Goal: Task Accomplishment & Management: Complete application form

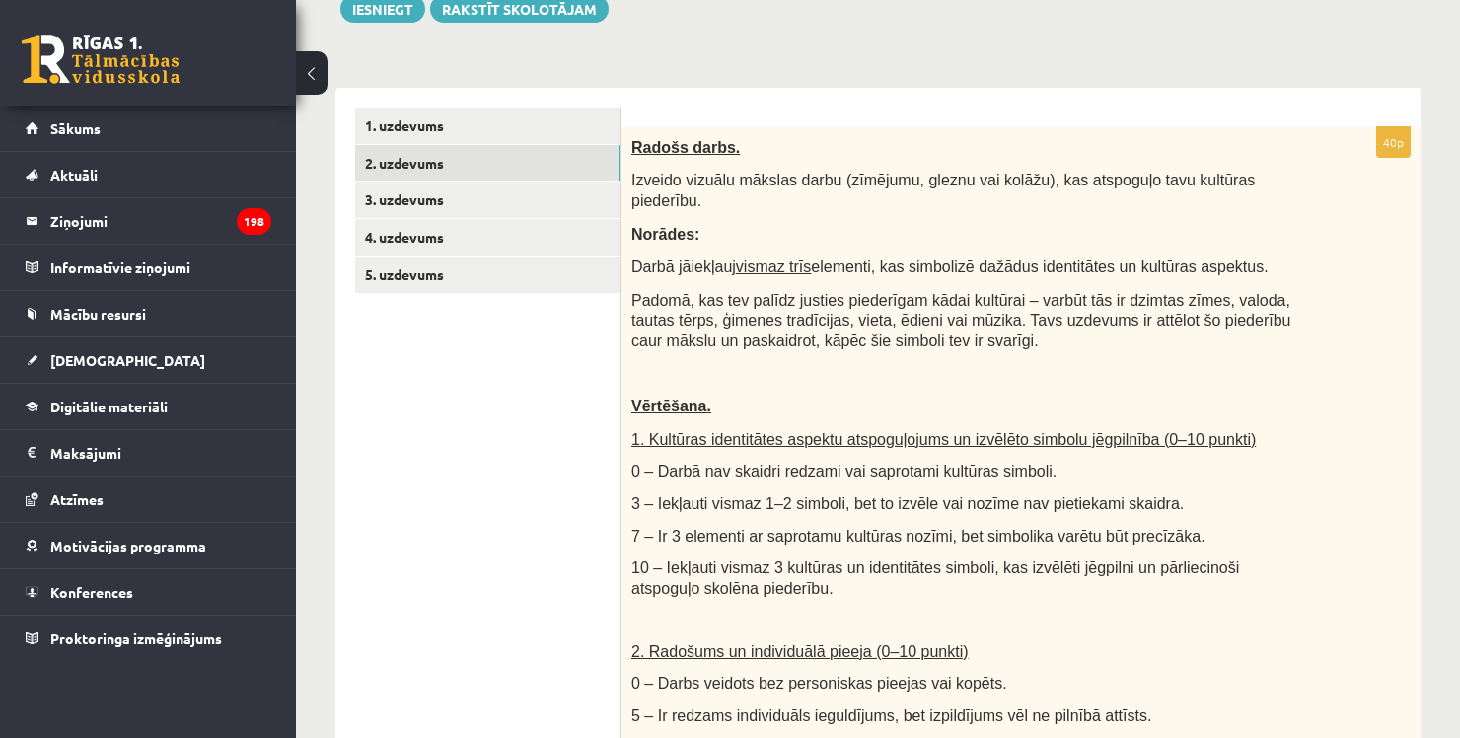
click at [790, 463] on span "0 – Darbā nav skaidri redzami vai saprotami kultūras simboli." at bounding box center [843, 471] width 425 height 17
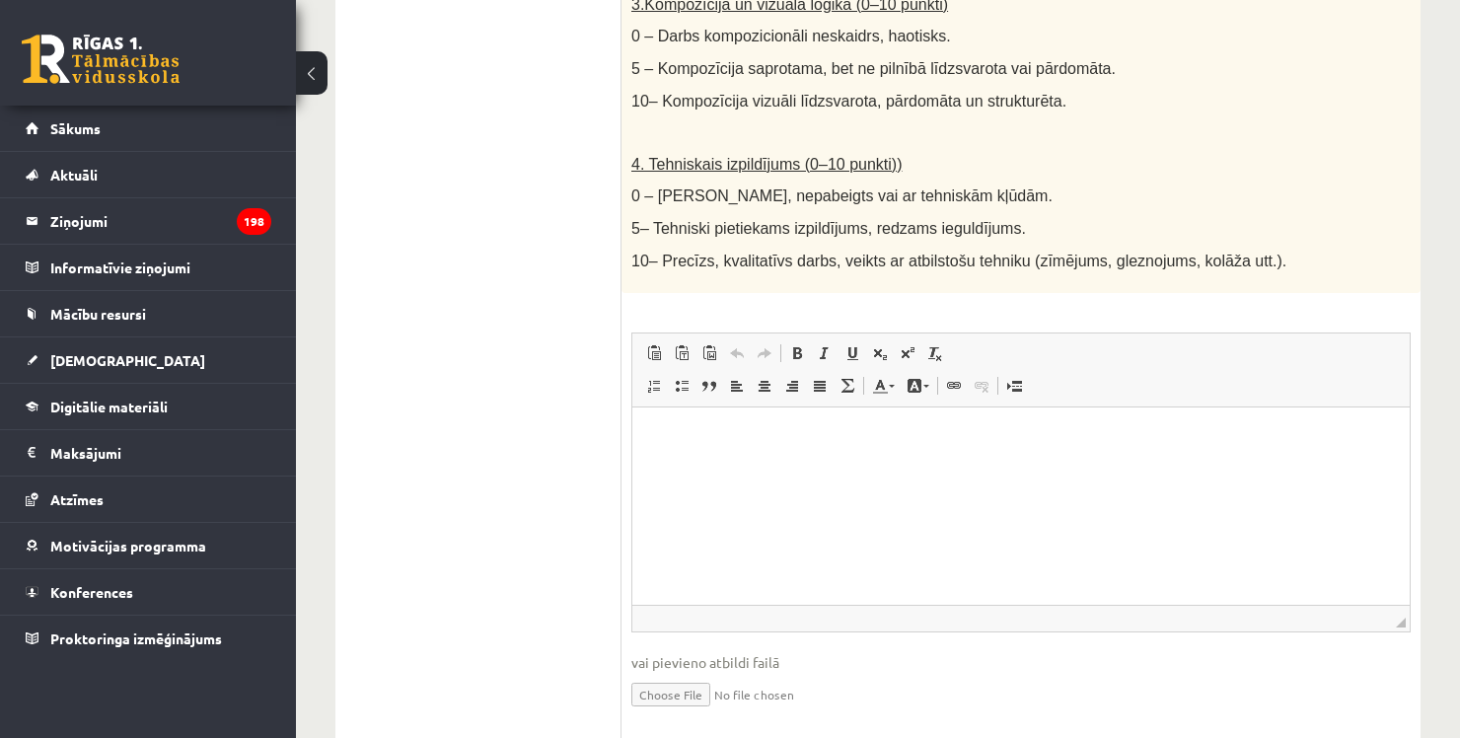
scroll to position [1125, 0]
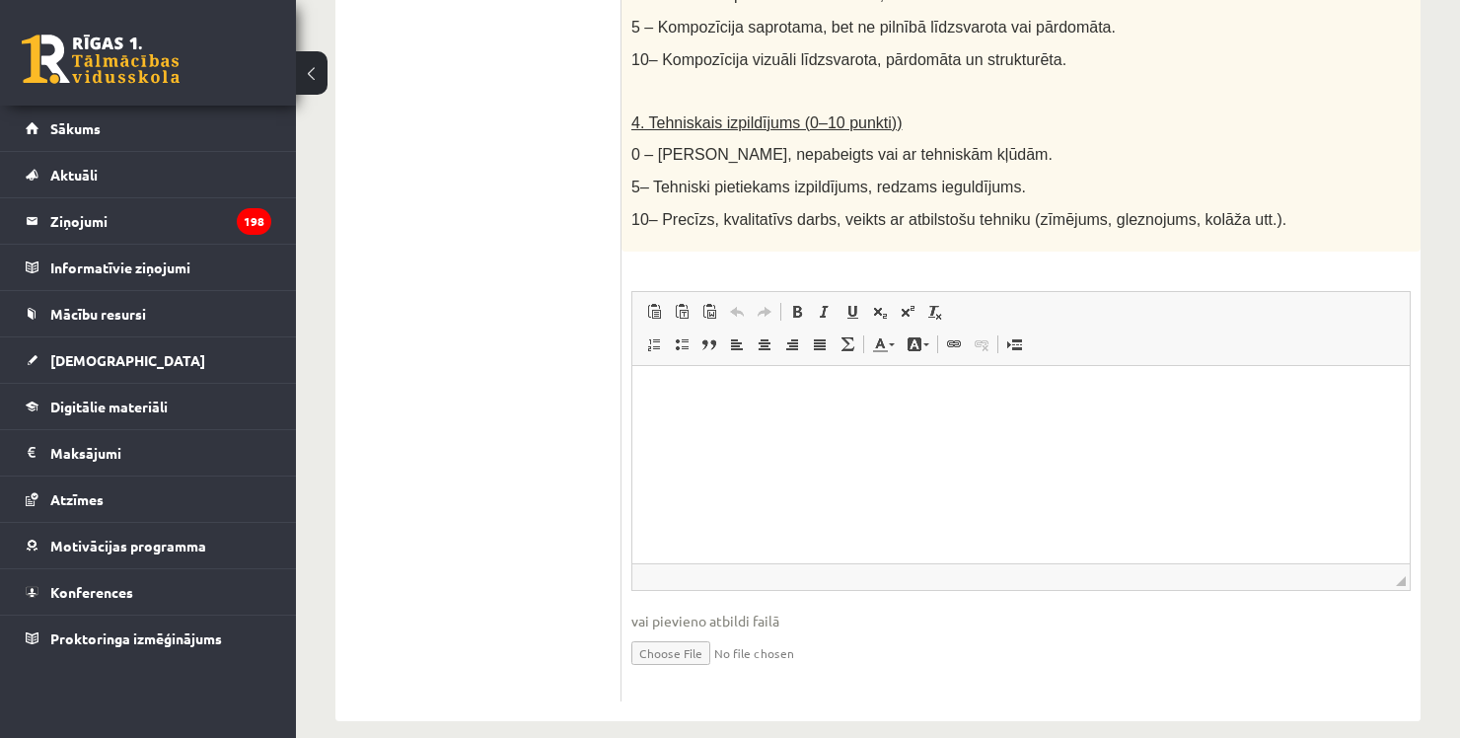
click at [701, 631] on input "file" at bounding box center [1020, 651] width 779 height 40
type input "**********"
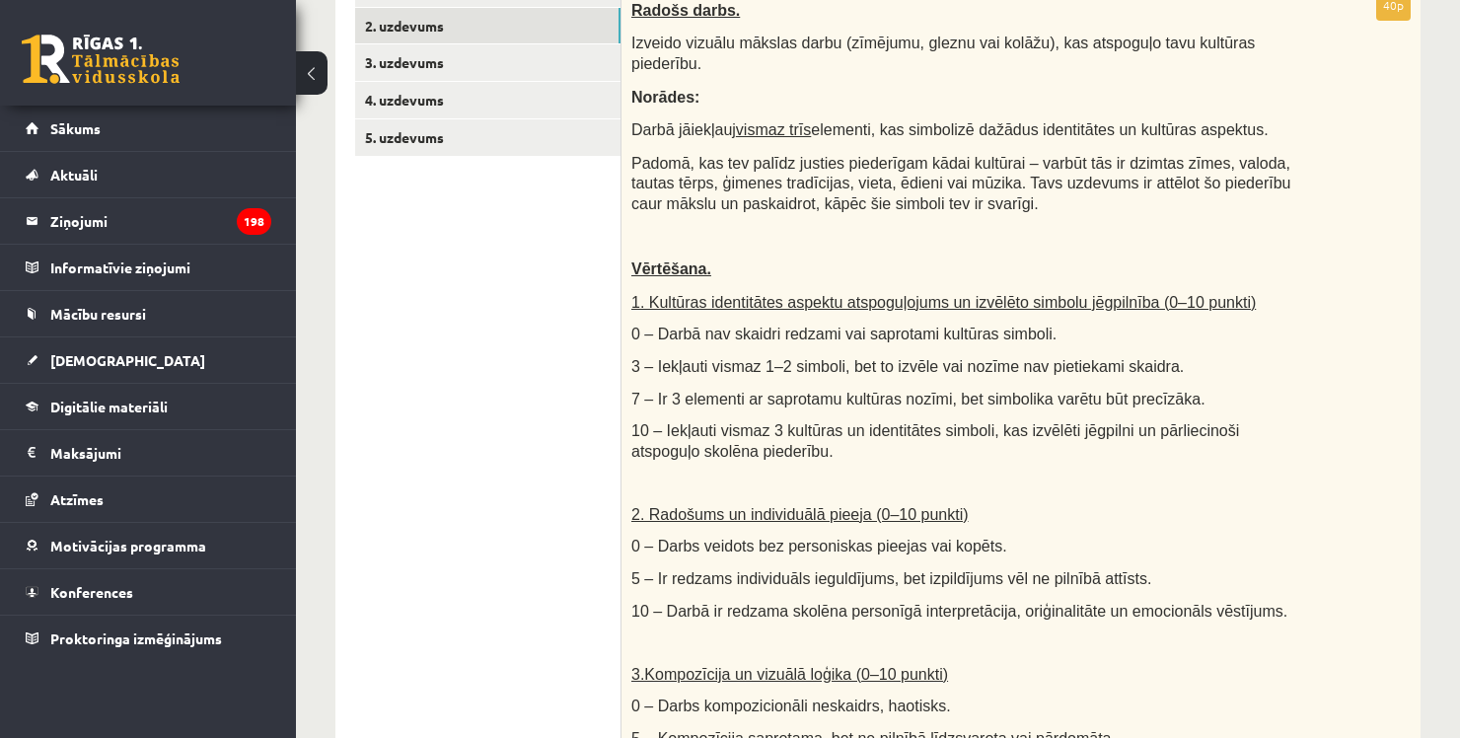
scroll to position [0, 0]
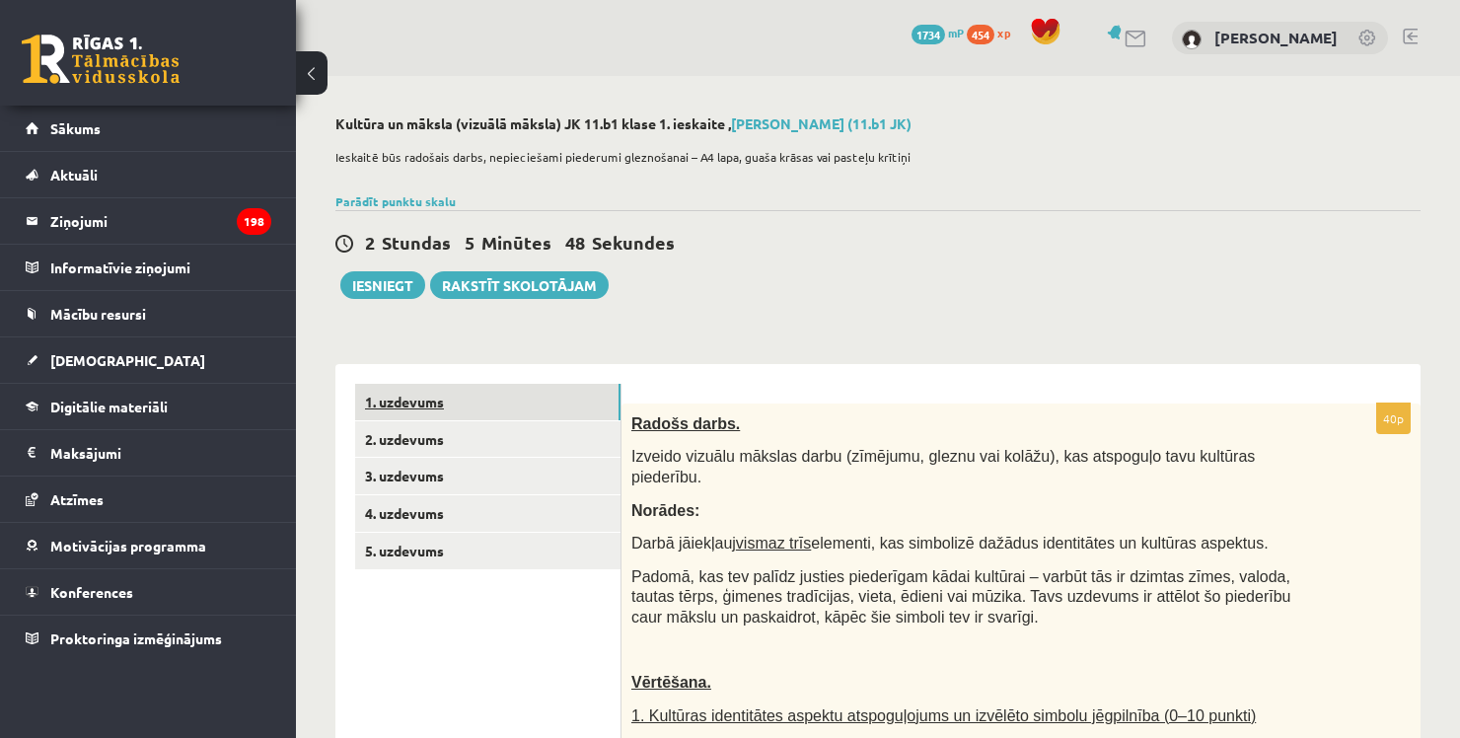
click at [452, 398] on link "1. uzdevums" at bounding box center [487, 402] width 265 height 37
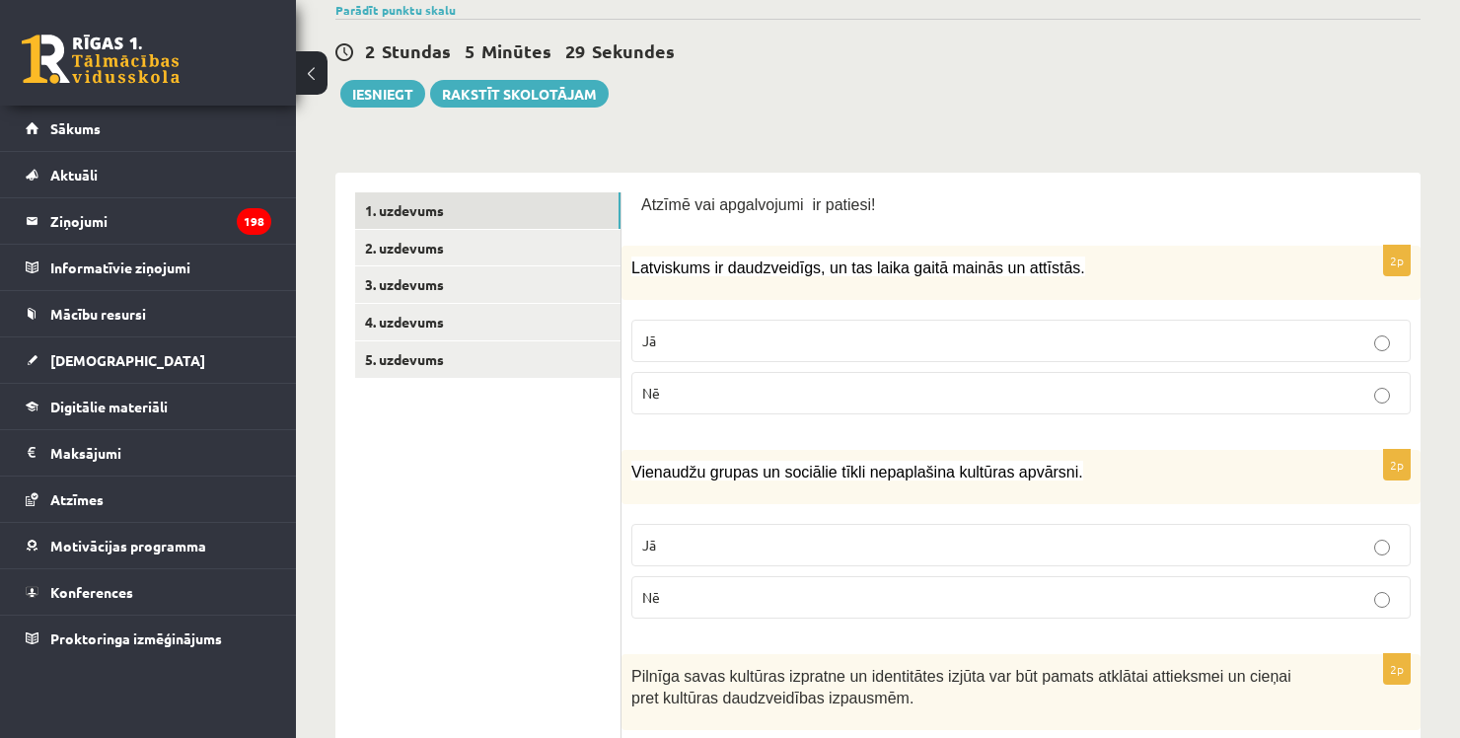
scroll to position [209, 0]
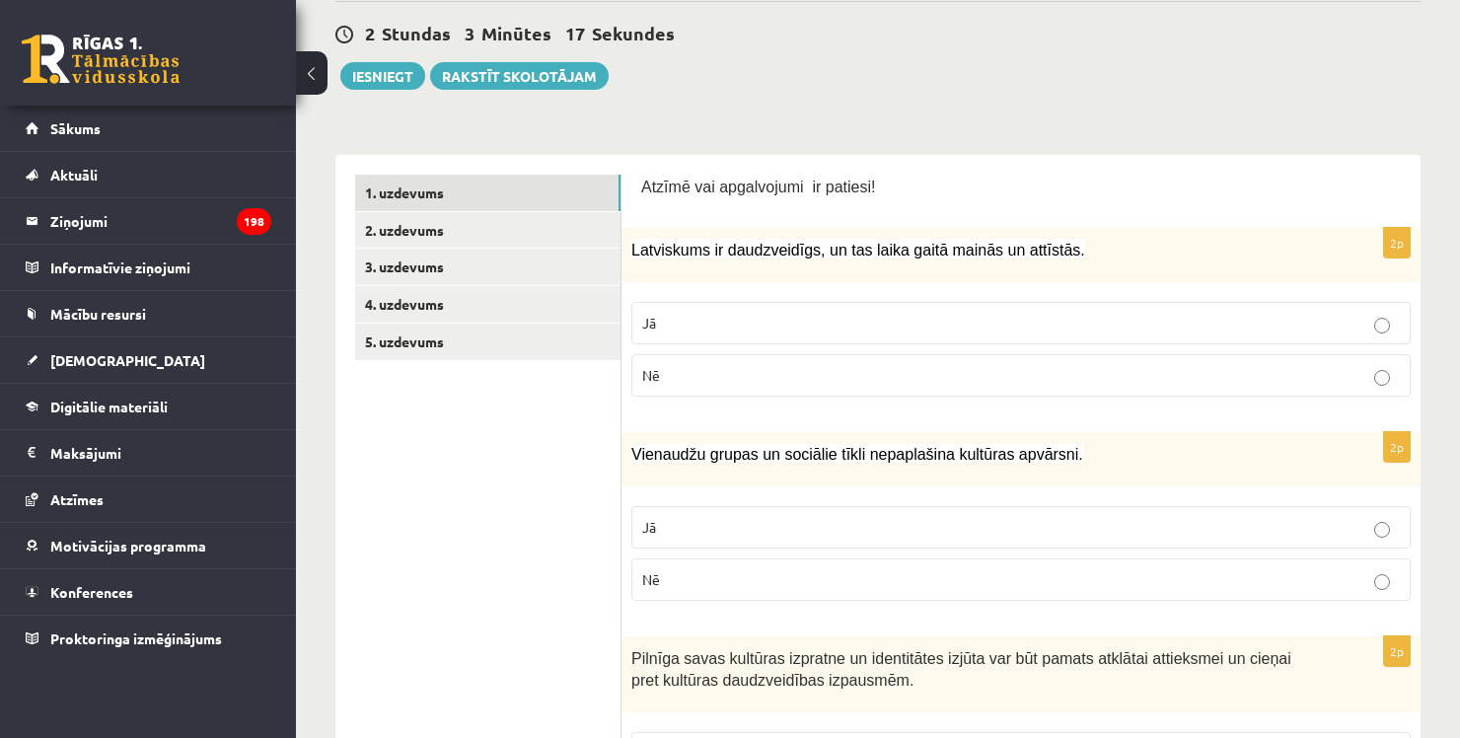
click at [744, 314] on p "Jā" at bounding box center [1021, 323] width 758 height 21
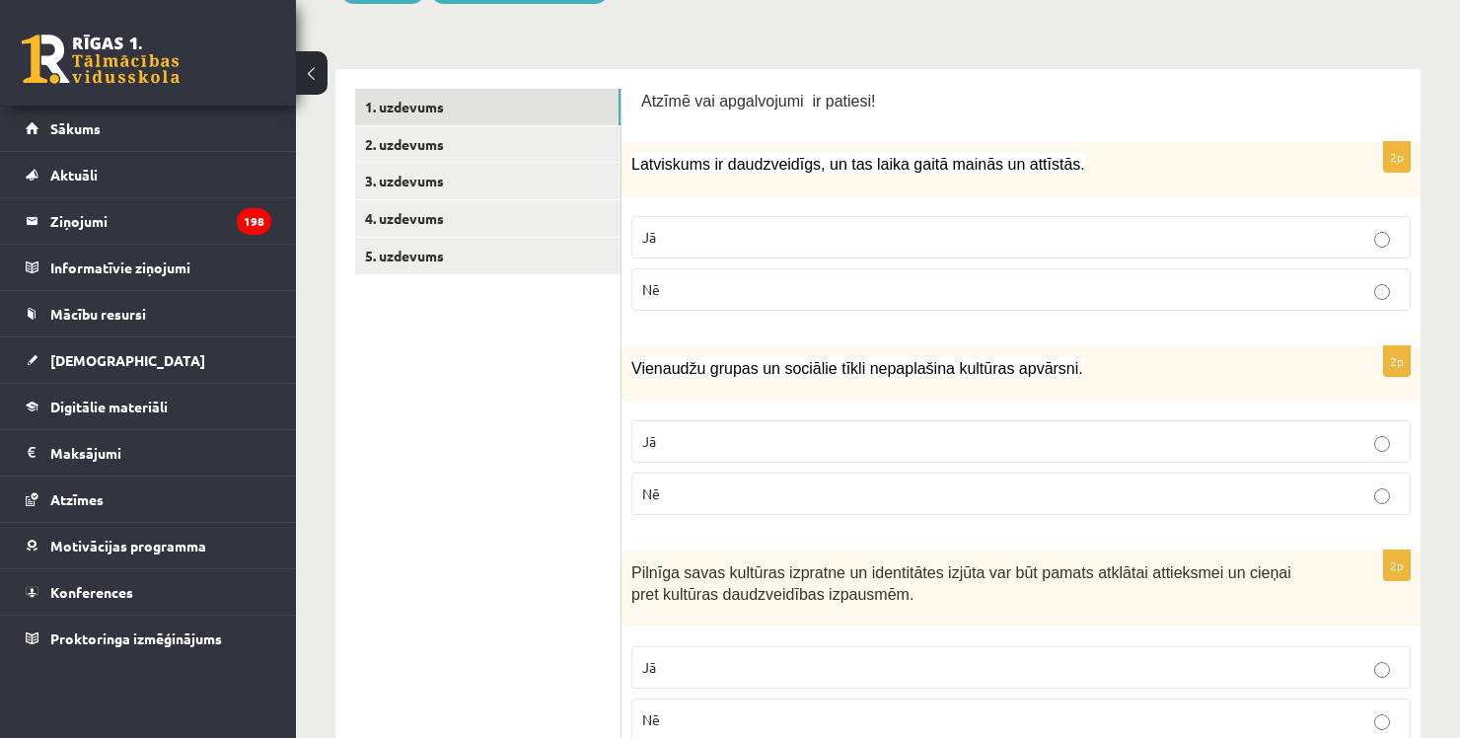
scroll to position [296, 0]
click at [785, 499] on p "Nē" at bounding box center [1021, 492] width 758 height 21
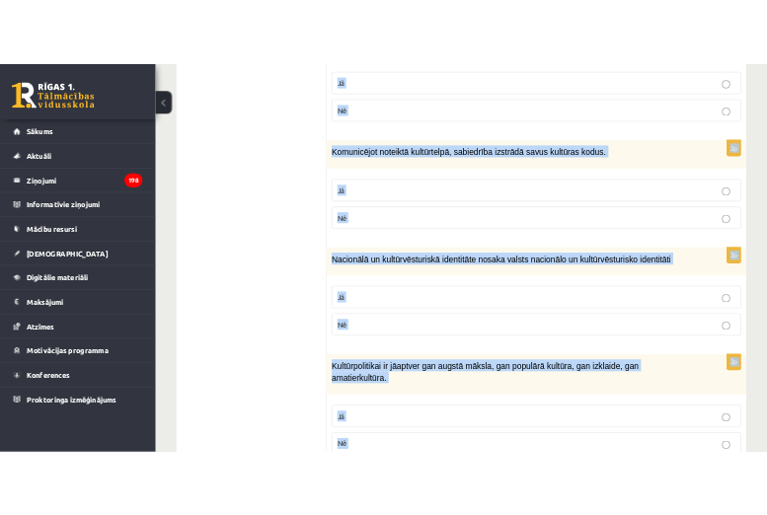
scroll to position [2849, 0]
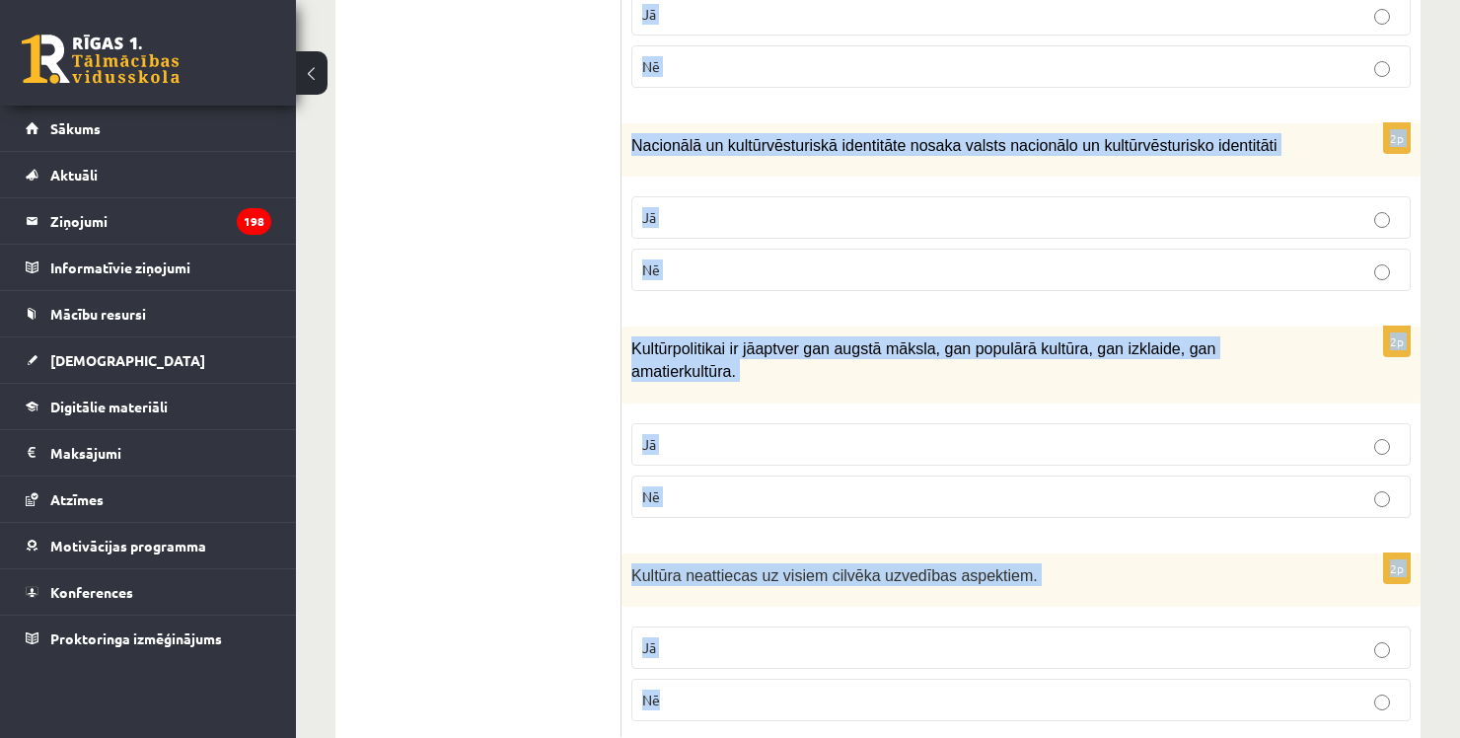
drag, startPoint x: 629, startPoint y: 290, endPoint x: 941, endPoint y: 763, distance: 566.2
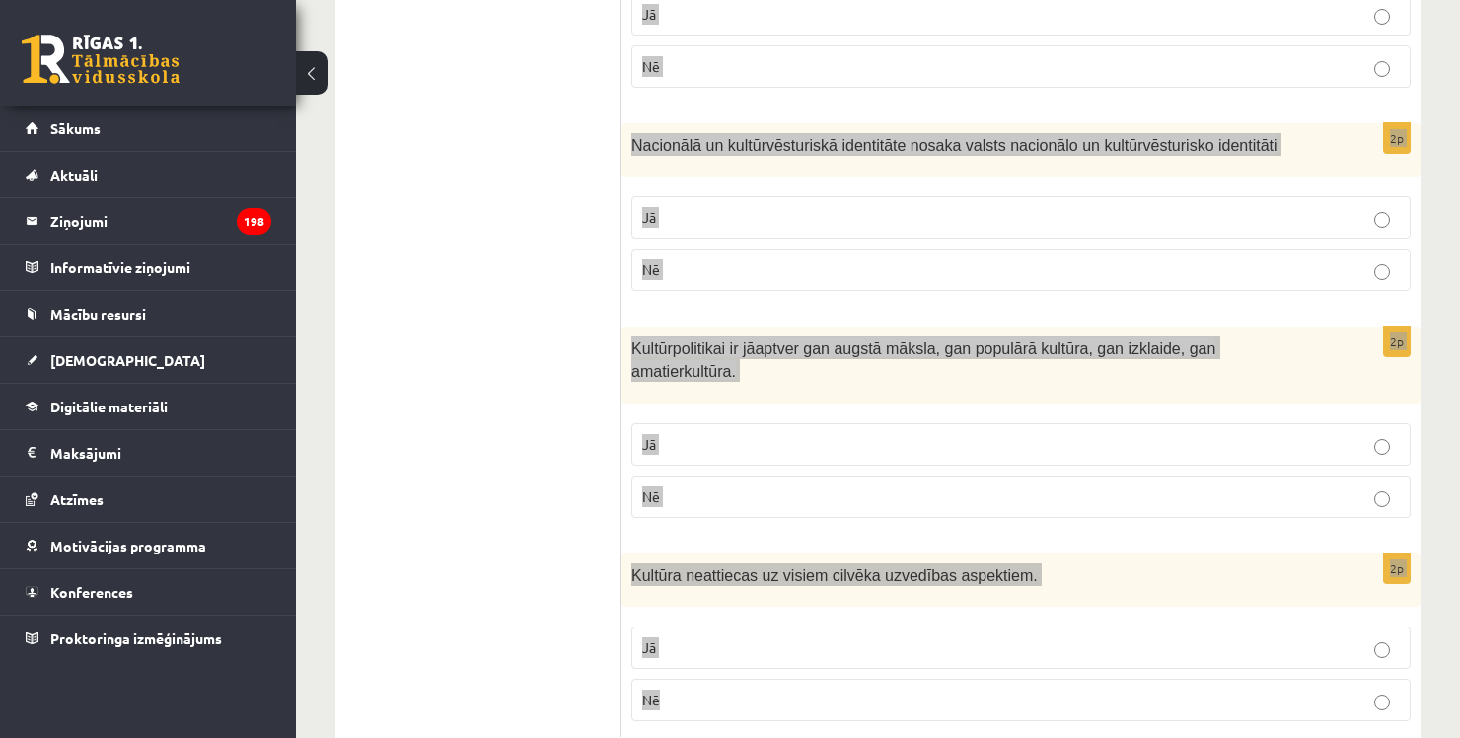
copy form "Loremip dolor sitametc adipisci el seddoeiusmo tempor inc utl etdolo magnaali e…"
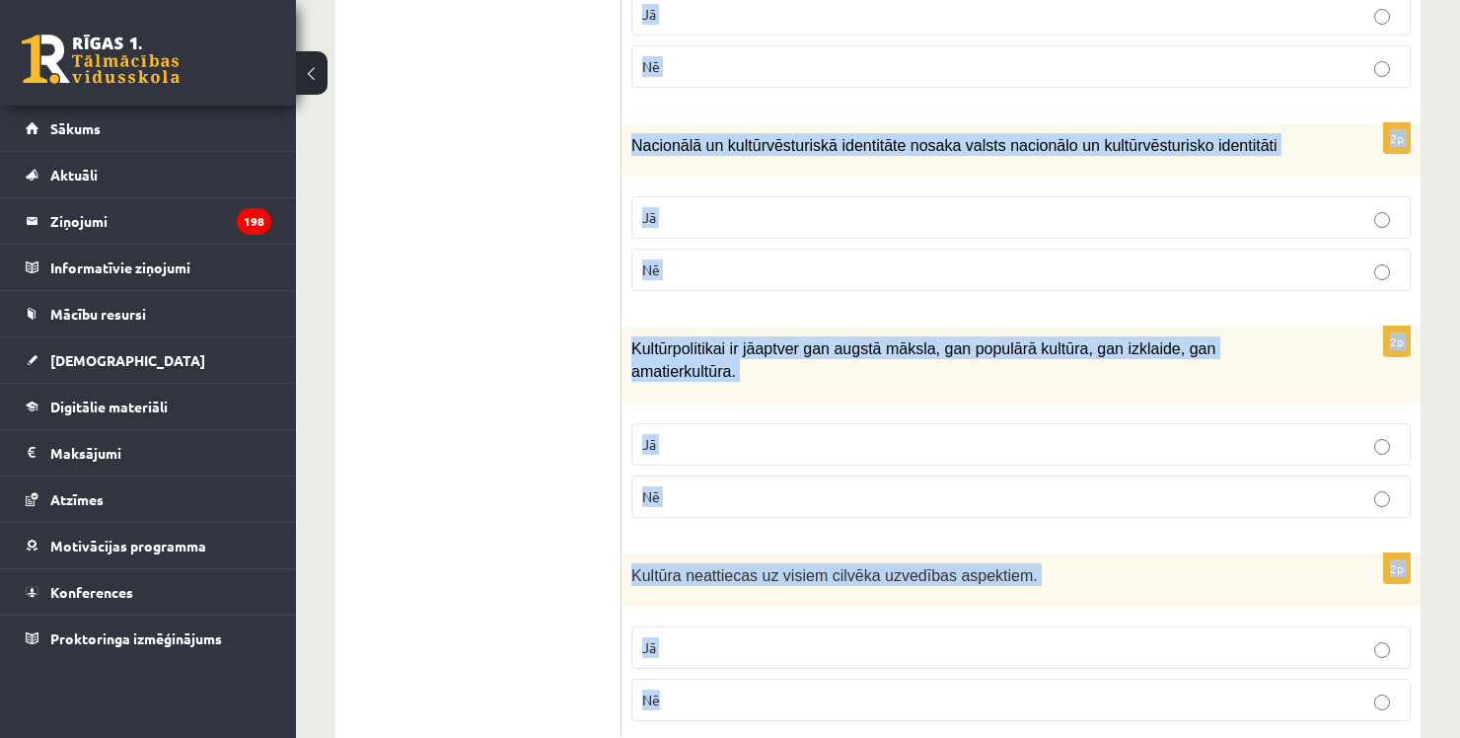
click at [1284, 259] on p "Nē" at bounding box center [1021, 269] width 758 height 21
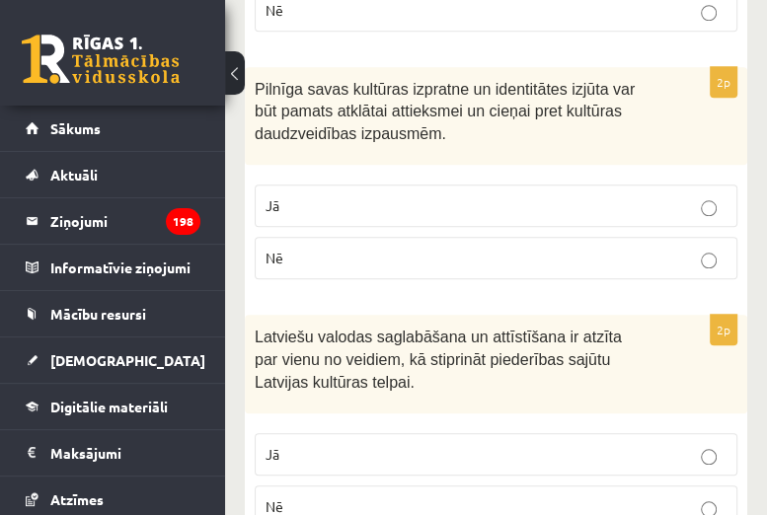
scroll to position [916, 0]
click at [597, 195] on p "Jā" at bounding box center [495, 205] width 461 height 21
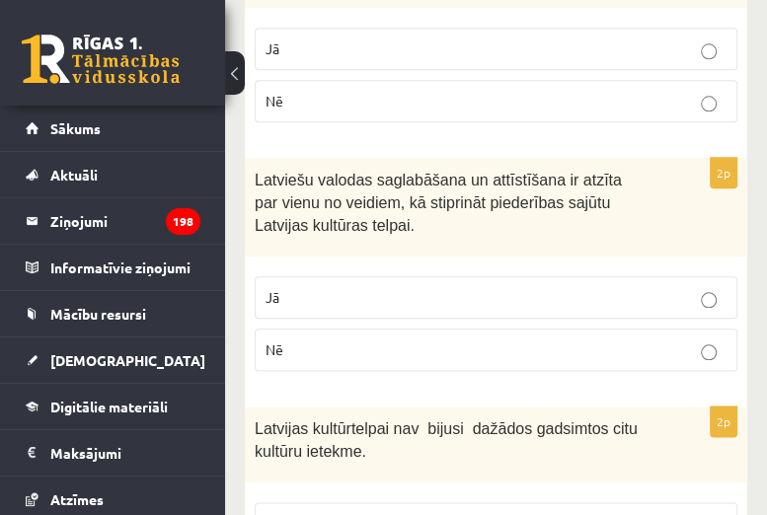
scroll to position [1073, 0]
click at [570, 292] on p "Jā" at bounding box center [495, 296] width 461 height 21
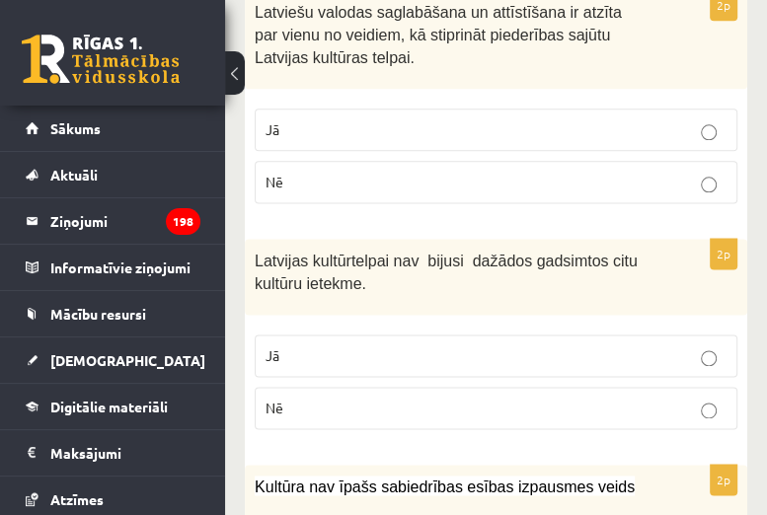
scroll to position [1251, 0]
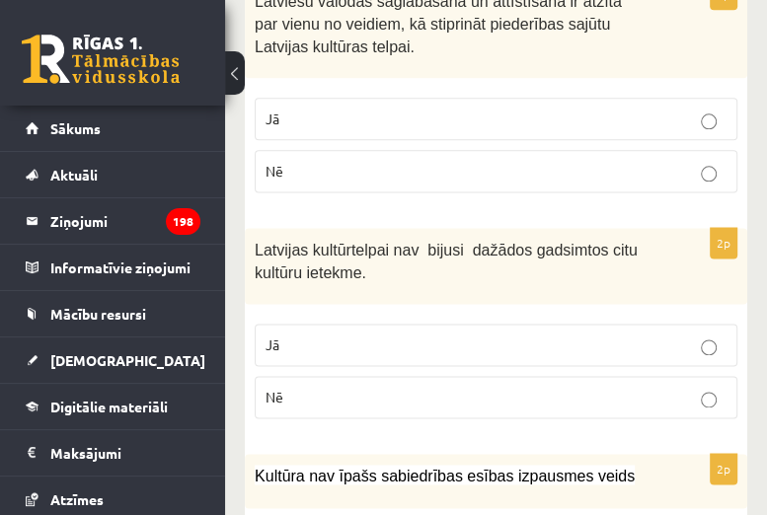
click at [531, 395] on p "Nē" at bounding box center [495, 397] width 461 height 21
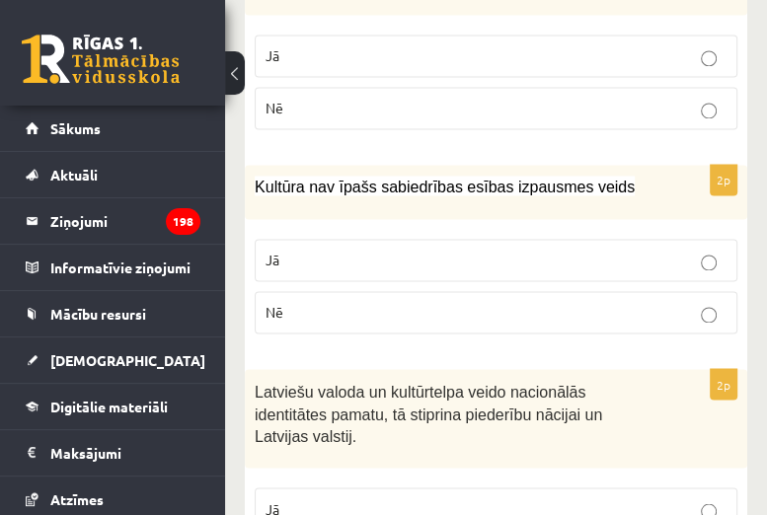
scroll to position [1551, 0]
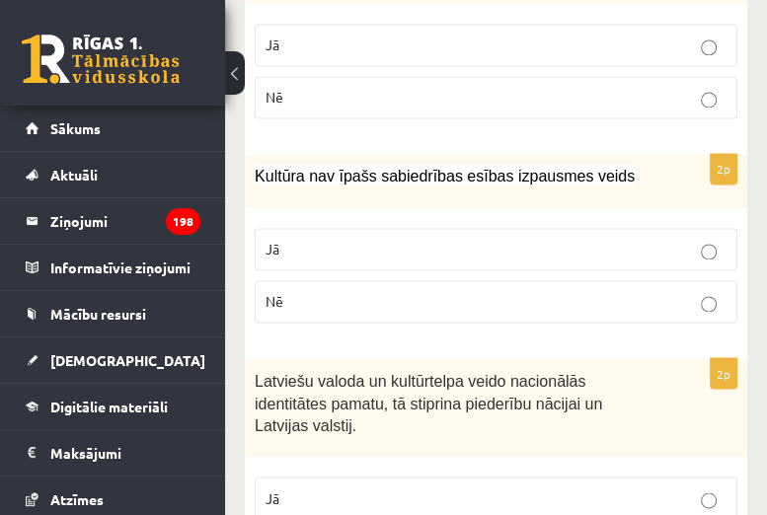
click at [514, 310] on label "Nē" at bounding box center [496, 301] width 482 height 42
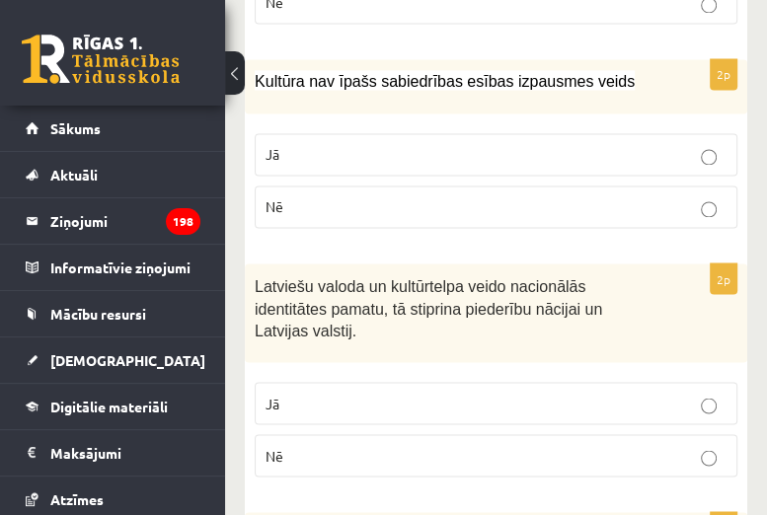
scroll to position [1654, 0]
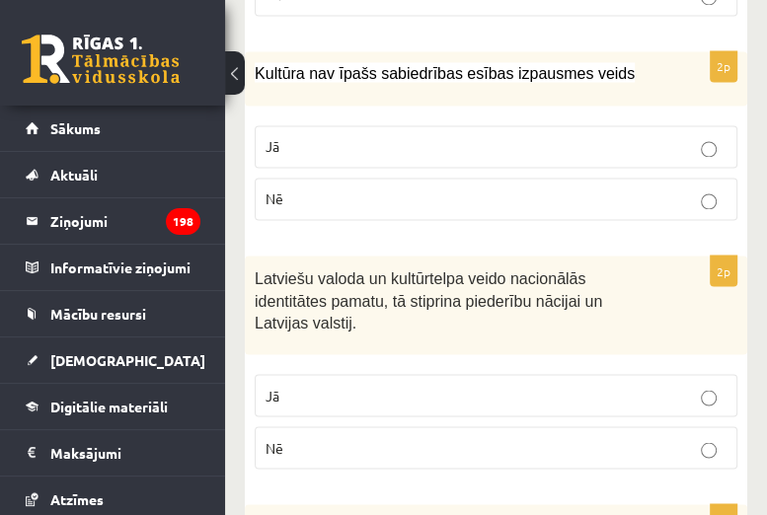
click at [510, 385] on p "Jā" at bounding box center [495, 395] width 461 height 21
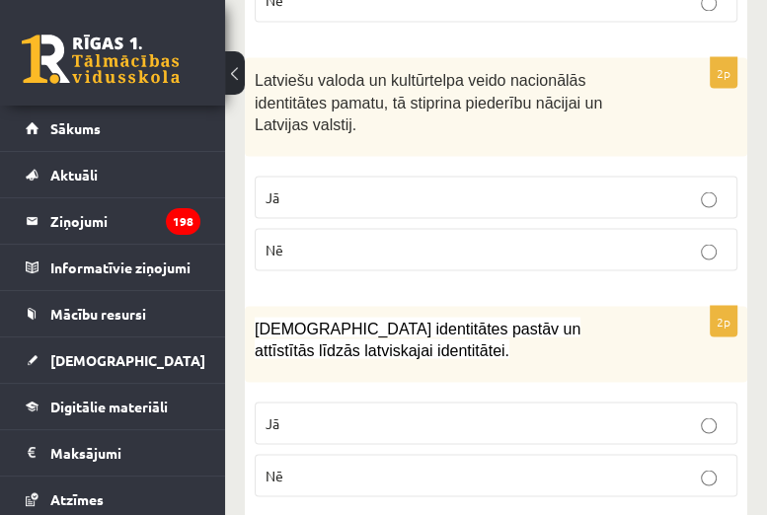
scroll to position [1854, 0]
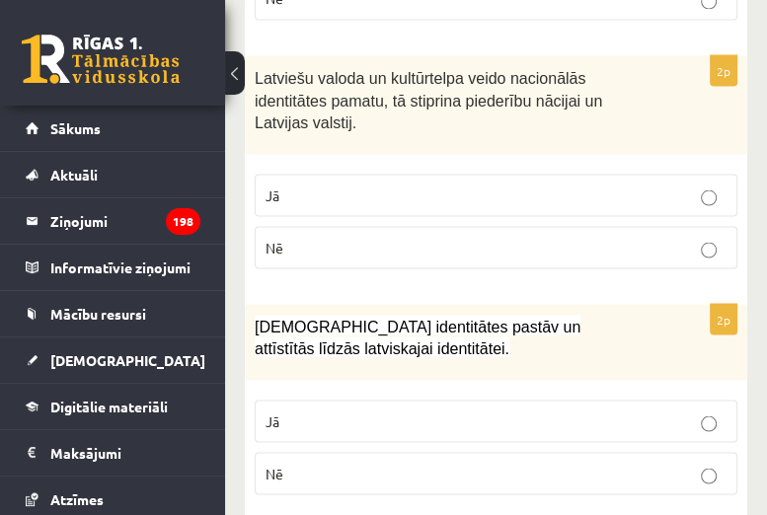
click at [510, 410] on p "Jā" at bounding box center [495, 420] width 461 height 21
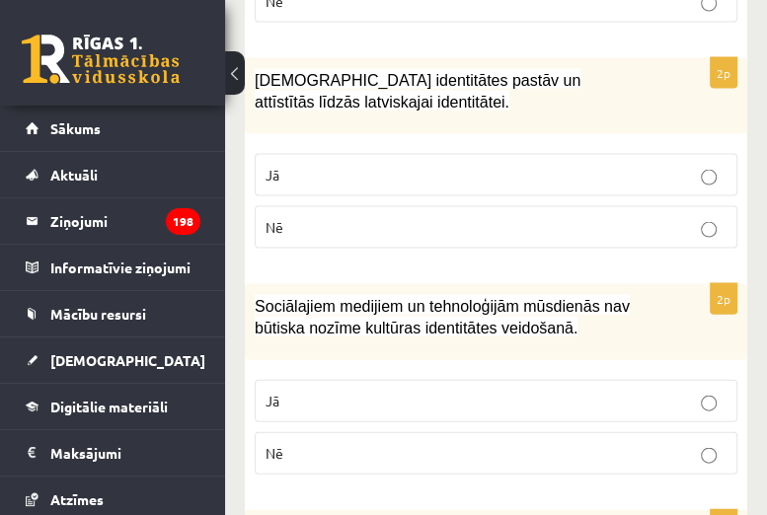
scroll to position [2103, 0]
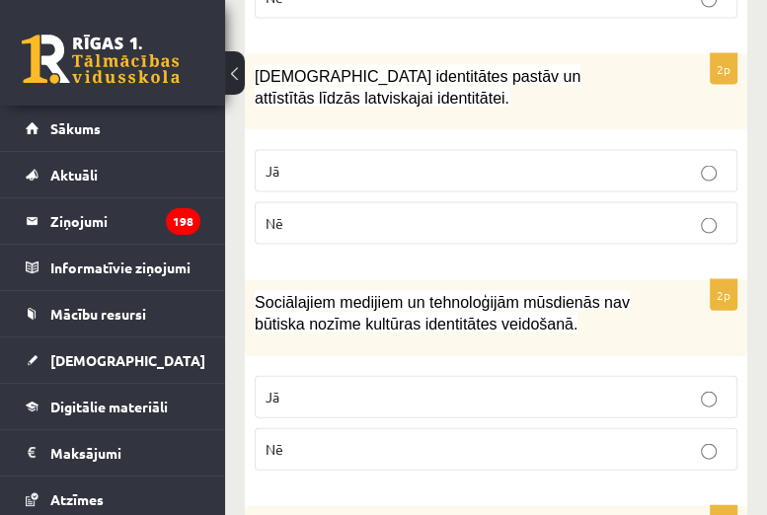
click at [507, 439] on p "Nē" at bounding box center [495, 449] width 461 height 21
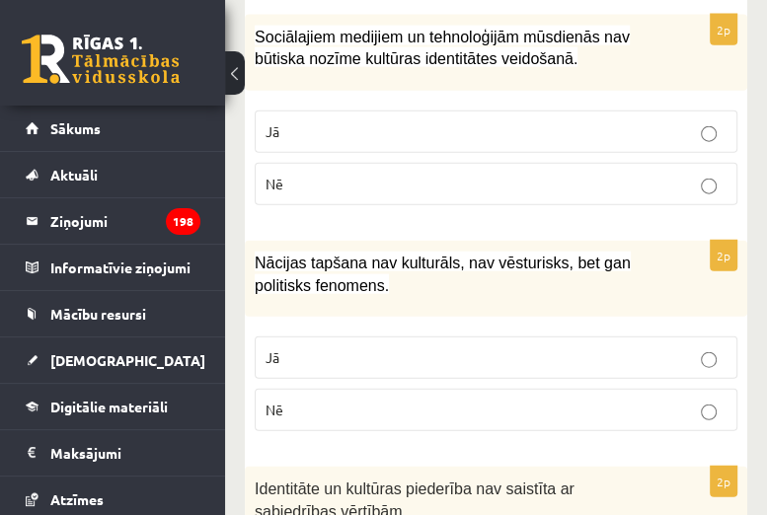
scroll to position [2373, 0]
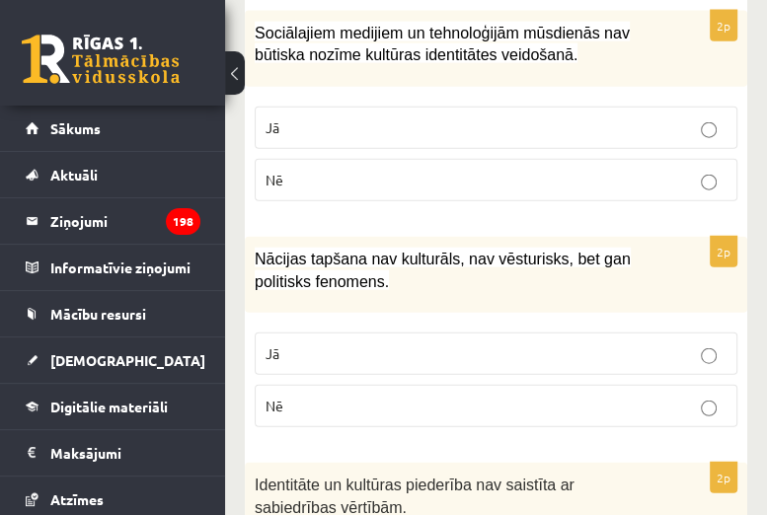
click at [519, 391] on label "Nē" at bounding box center [496, 406] width 482 height 42
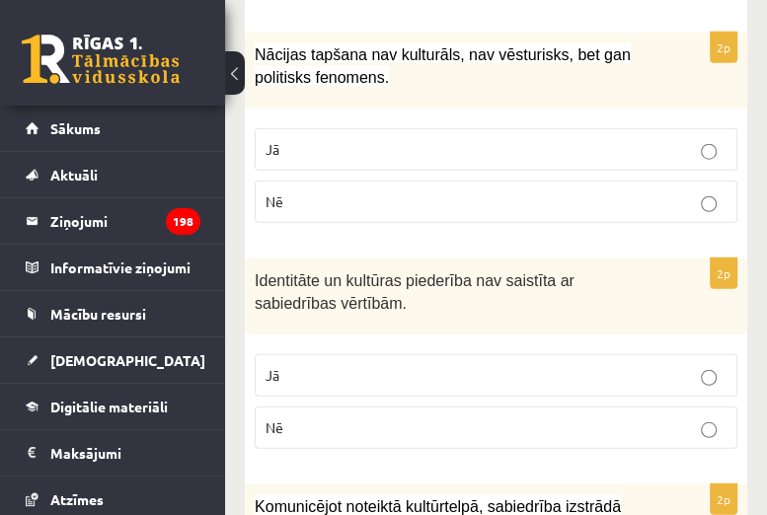
scroll to position [2578, 0]
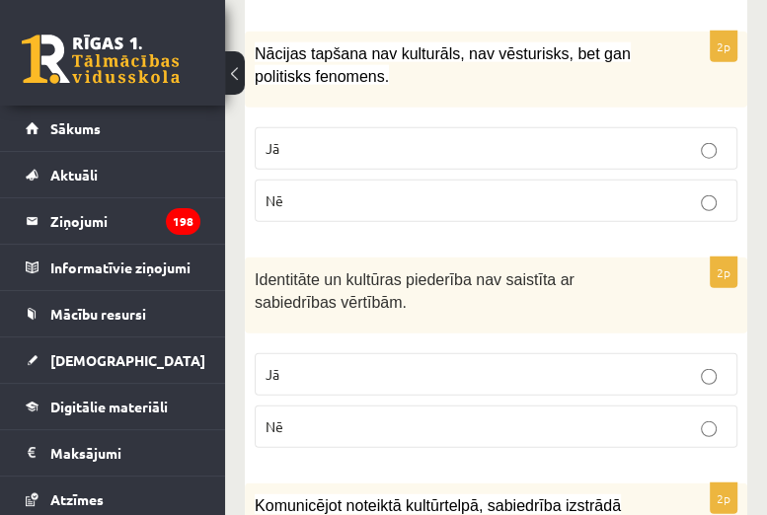
click at [519, 407] on label "Nē" at bounding box center [496, 426] width 482 height 42
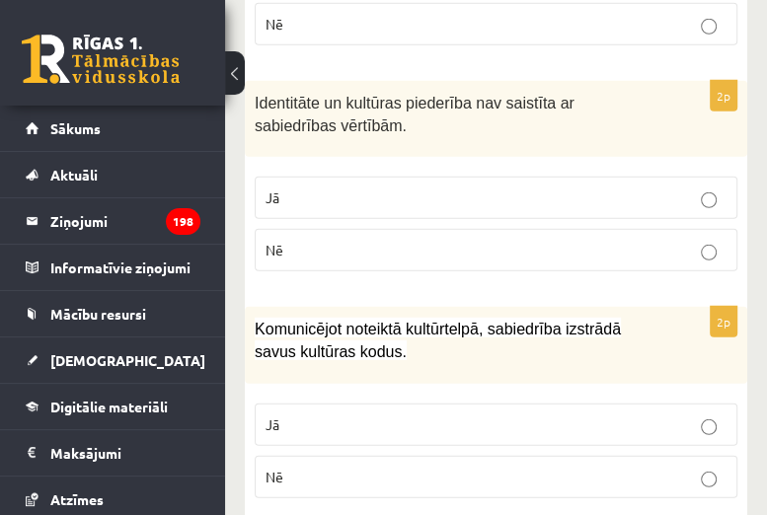
scroll to position [2759, 0]
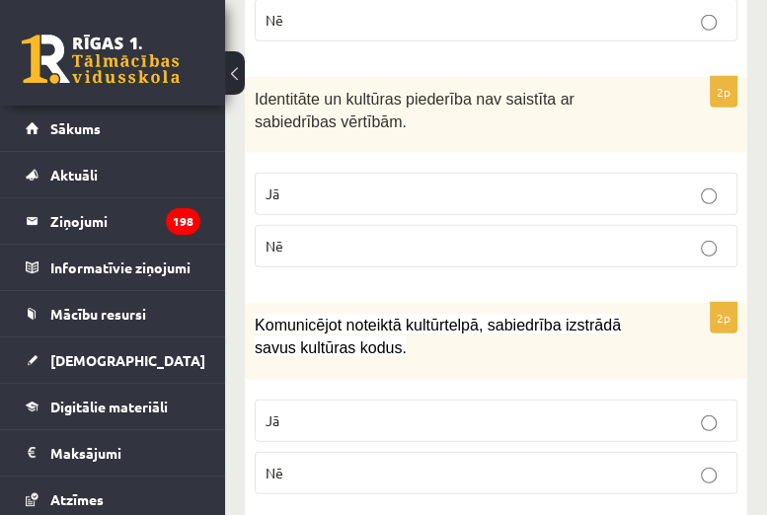
click at [513, 400] on label "Jā" at bounding box center [496, 421] width 482 height 42
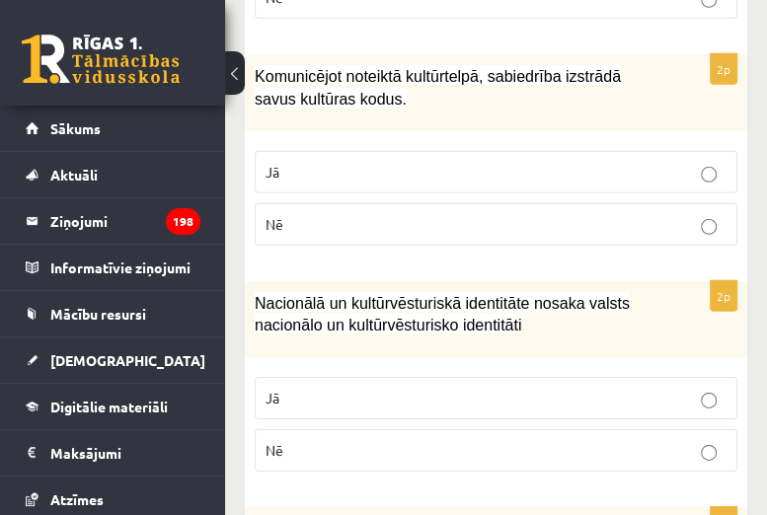
scroll to position [3019, 0]
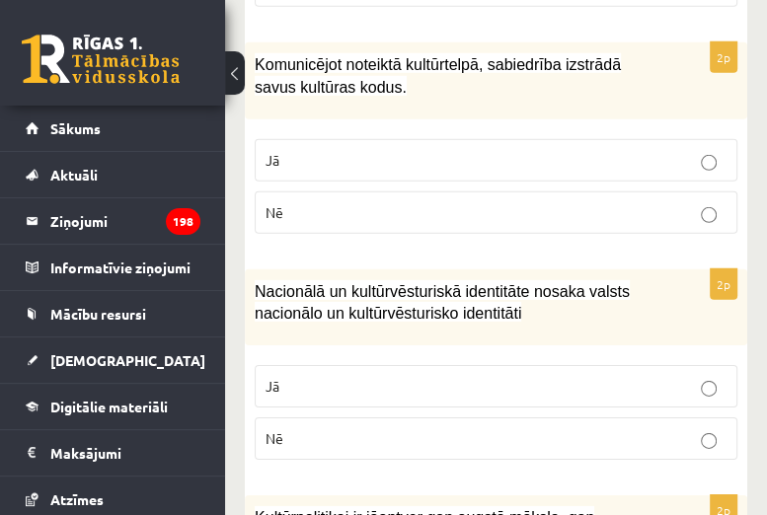
click at [523, 365] on label "Jā" at bounding box center [496, 386] width 482 height 42
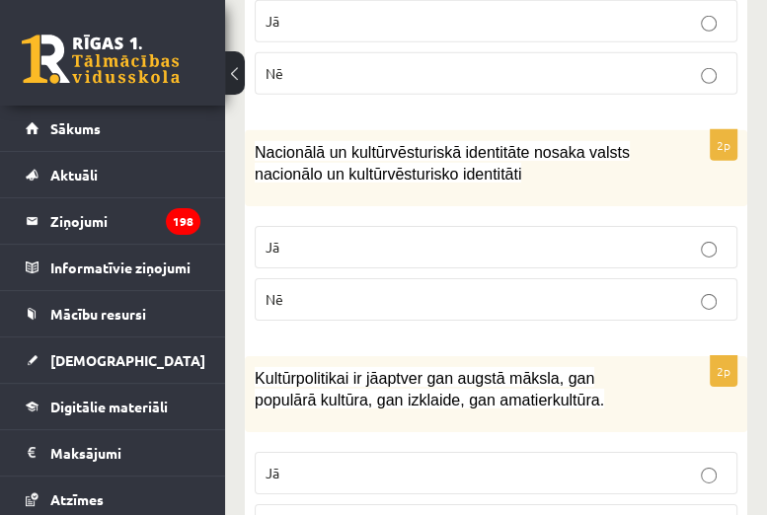
scroll to position [3160, 0]
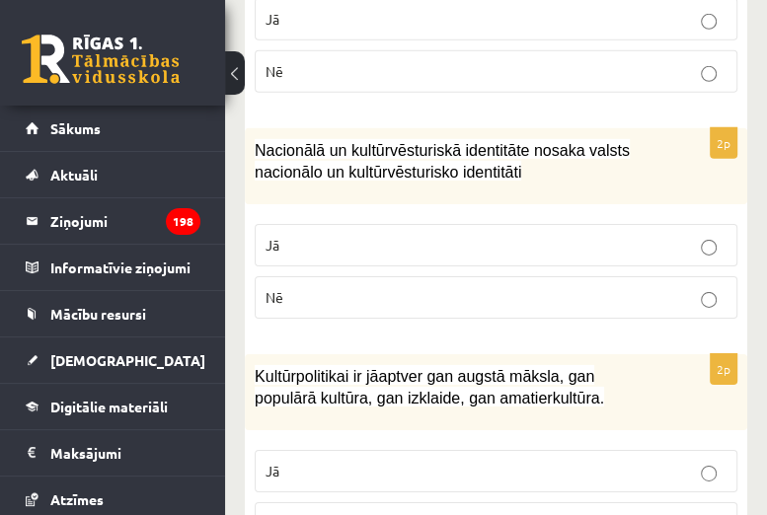
click at [522, 450] on label "Jā" at bounding box center [496, 471] width 482 height 42
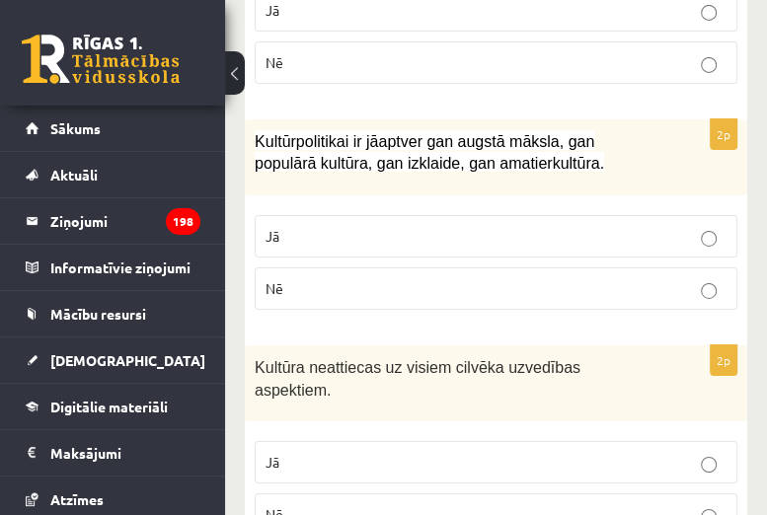
scroll to position [3398, 0]
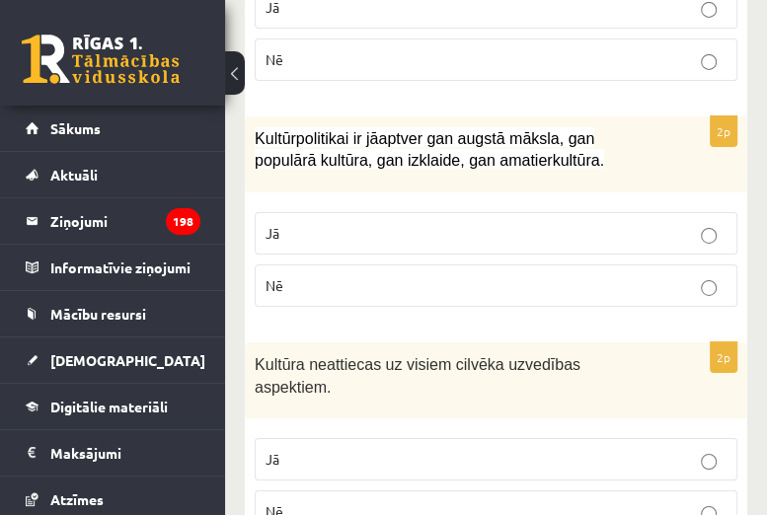
click at [508, 490] on label "Nē" at bounding box center [496, 511] width 482 height 42
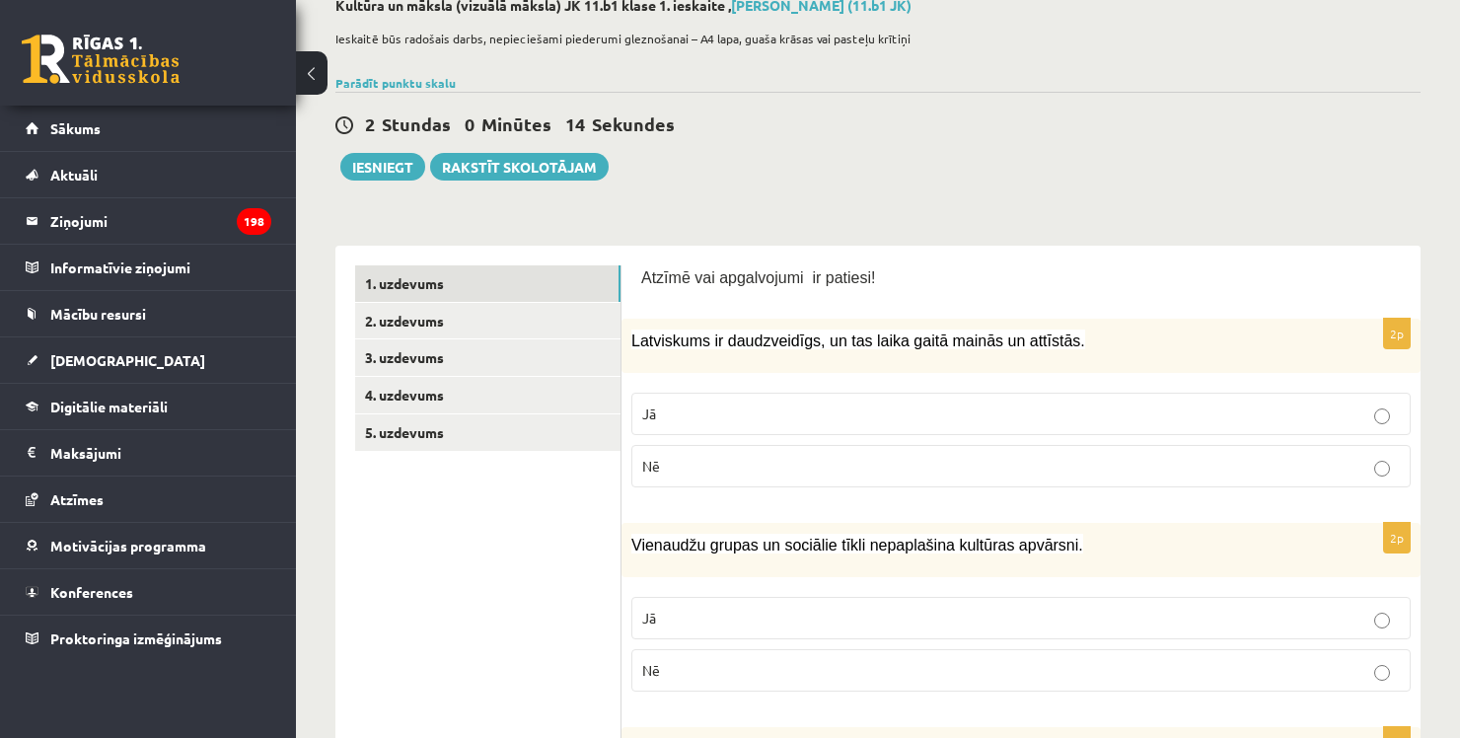
scroll to position [0, 0]
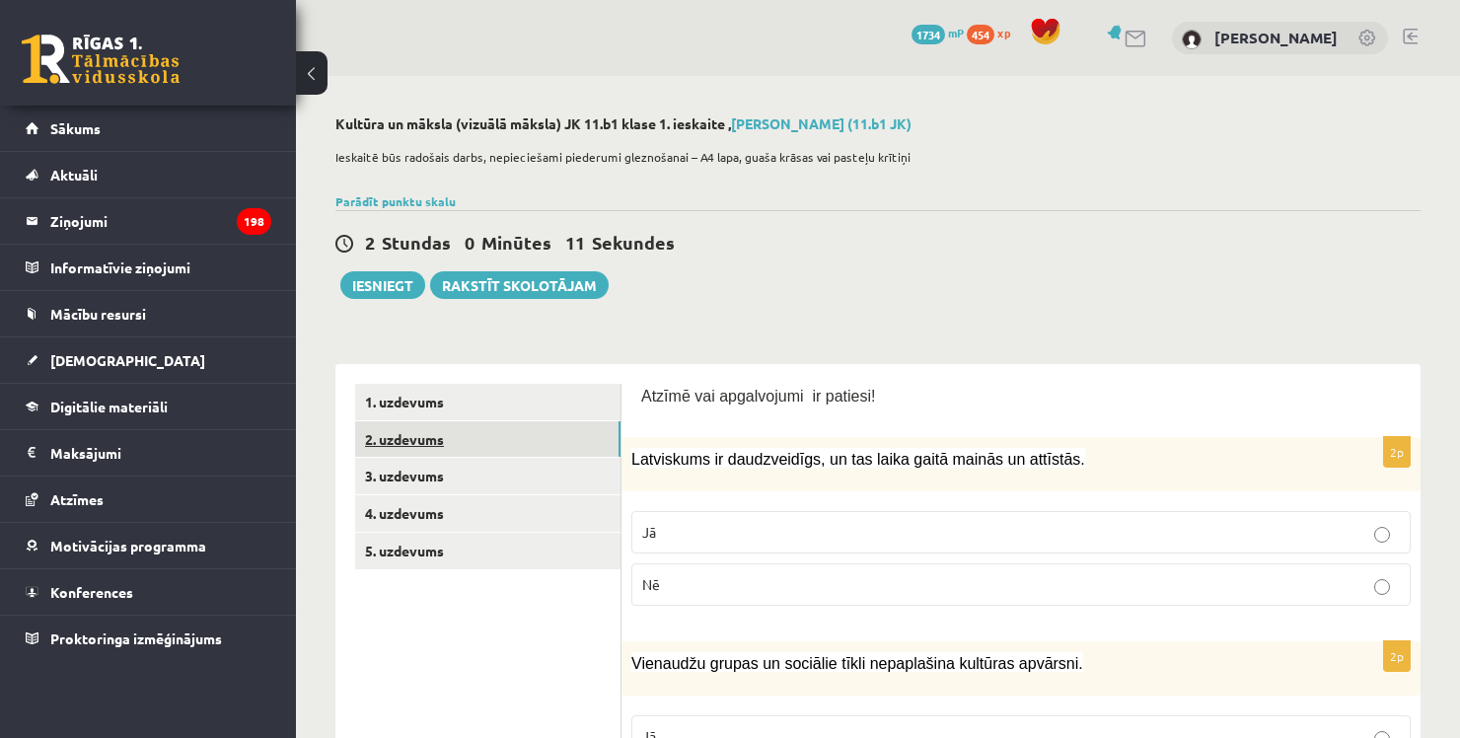
click at [473, 446] on link "2. uzdevums" at bounding box center [487, 439] width 265 height 37
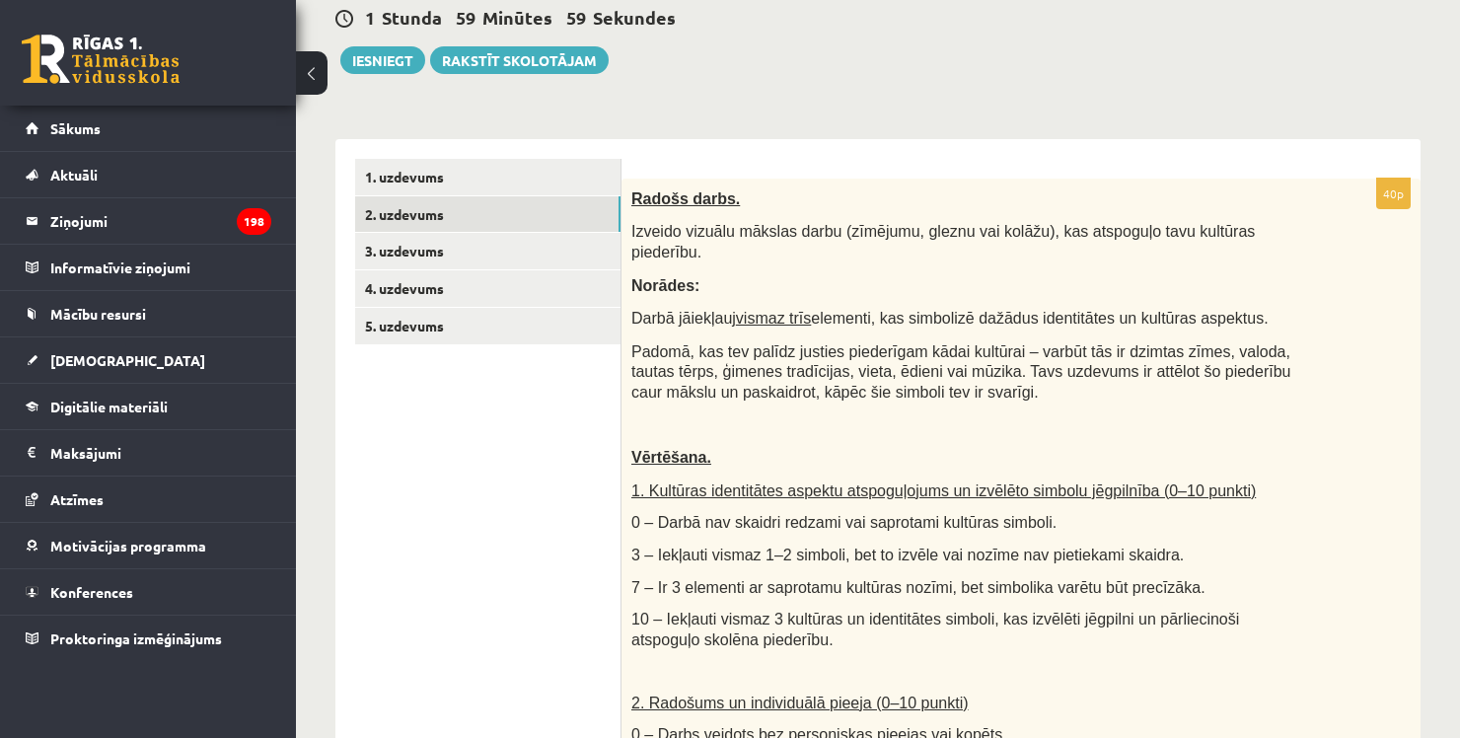
scroll to position [1145, 0]
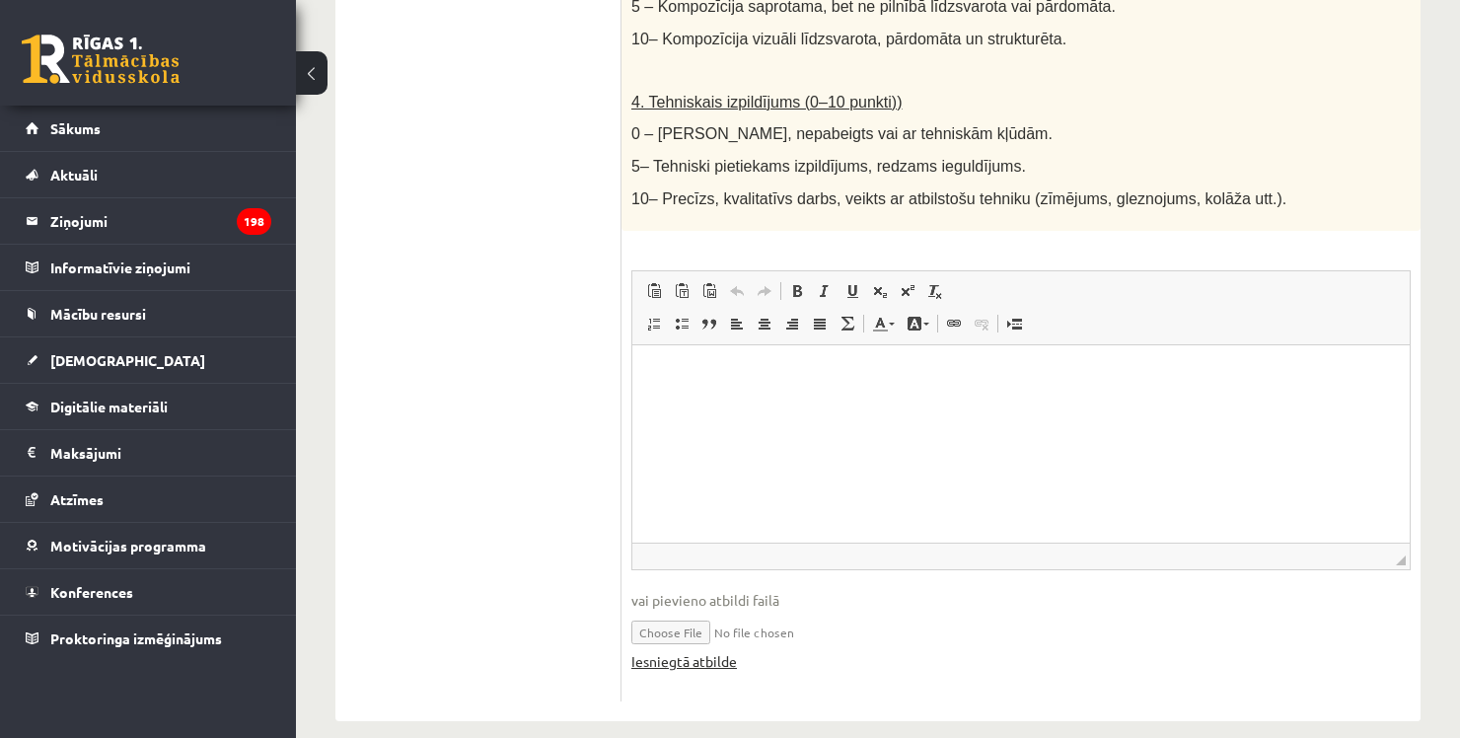
click at [674, 651] on link "Iesniegtā atbilde" at bounding box center [684, 661] width 106 height 21
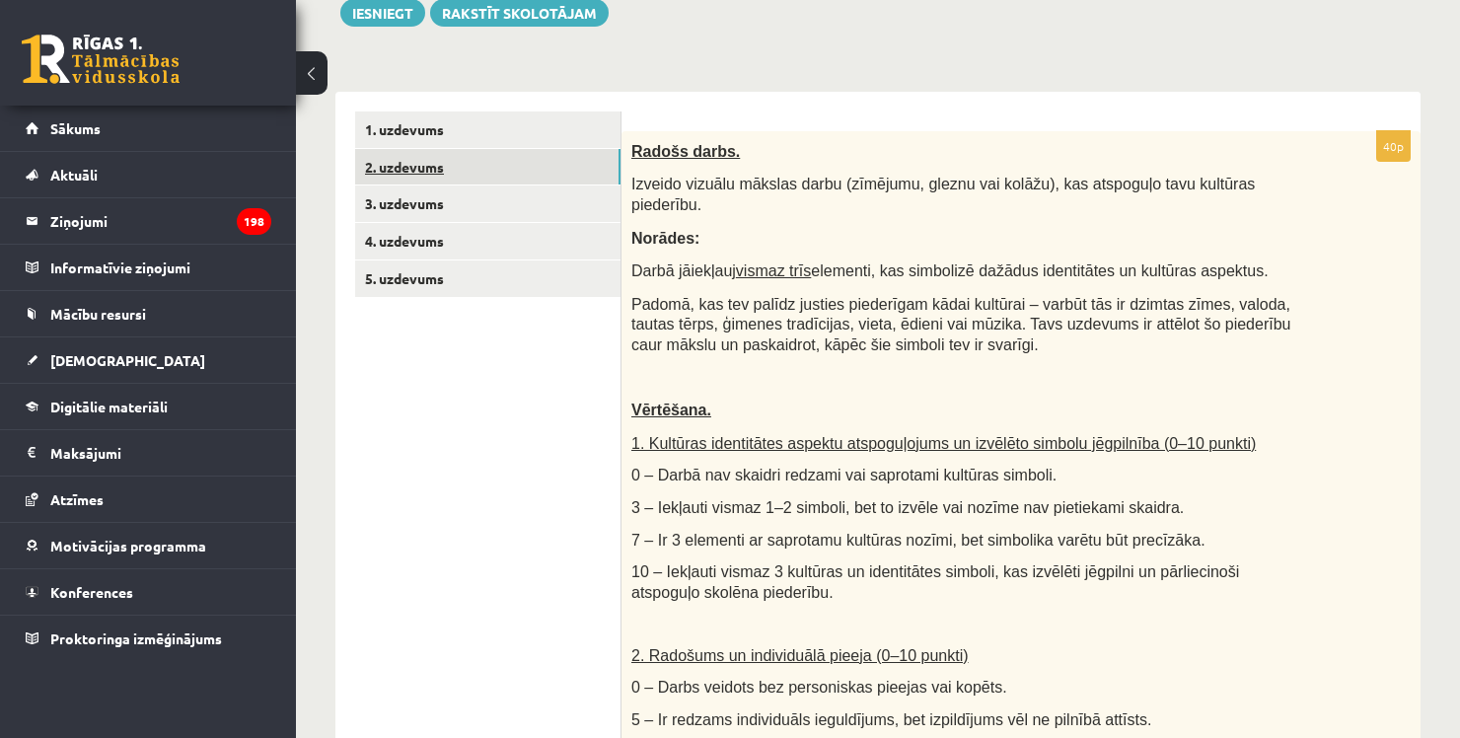
scroll to position [245, 0]
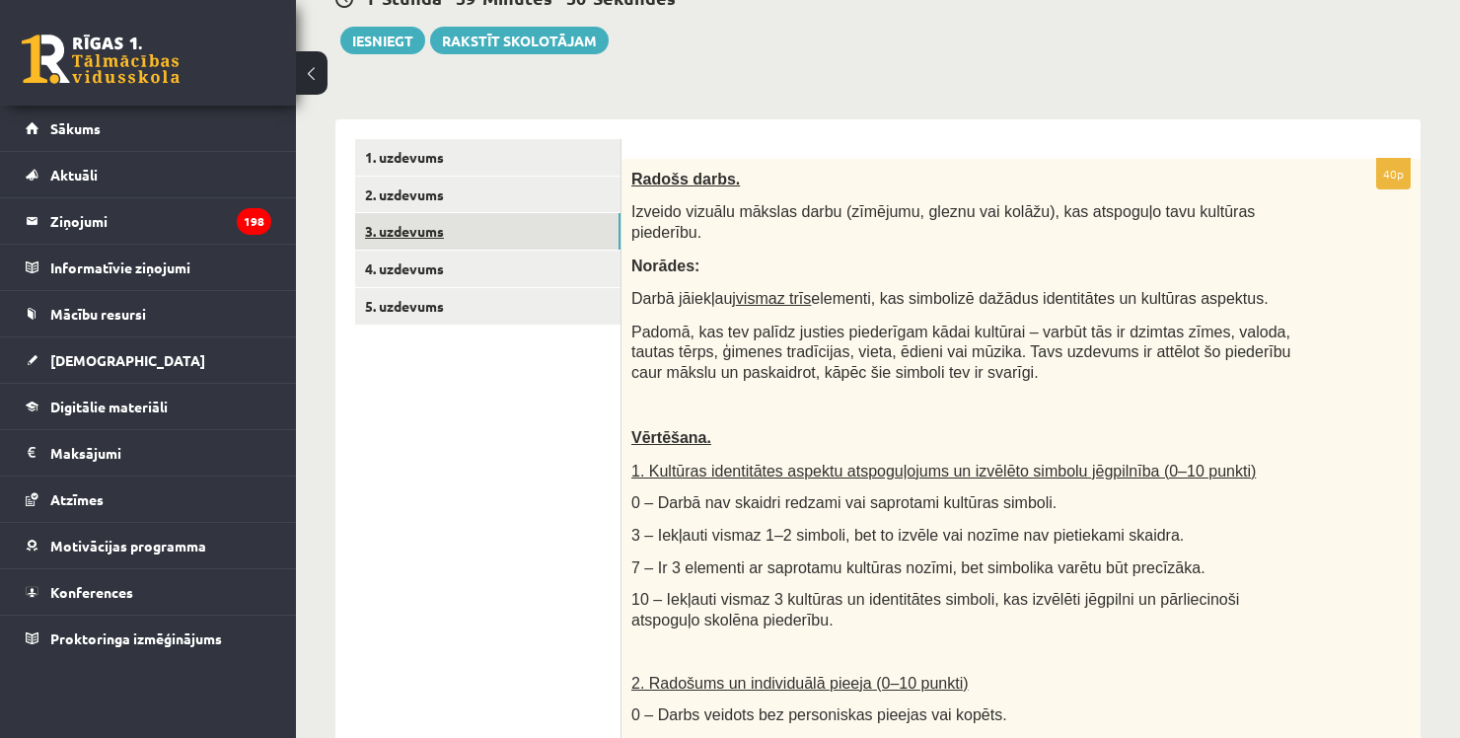
click at [459, 225] on link "3. uzdevums" at bounding box center [487, 231] width 265 height 37
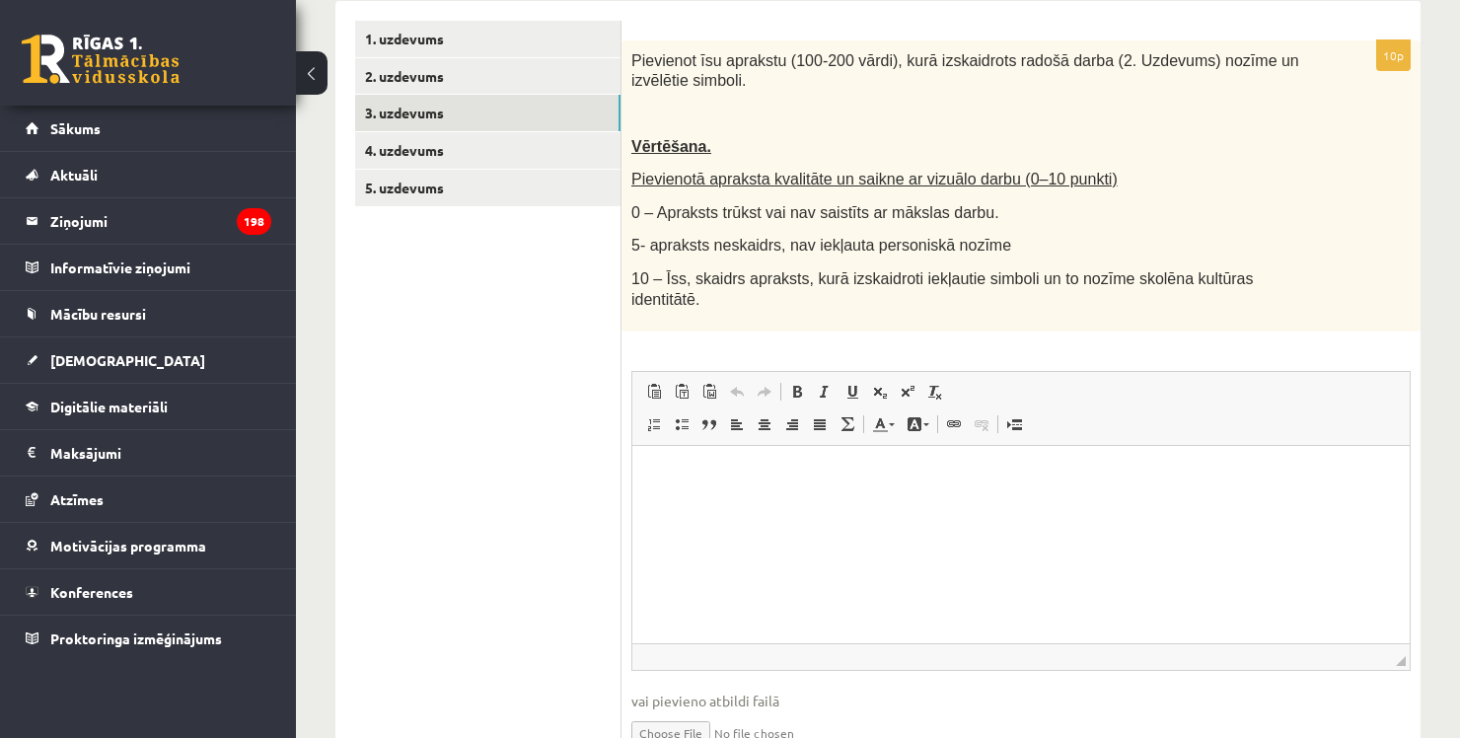
scroll to position [444, 0]
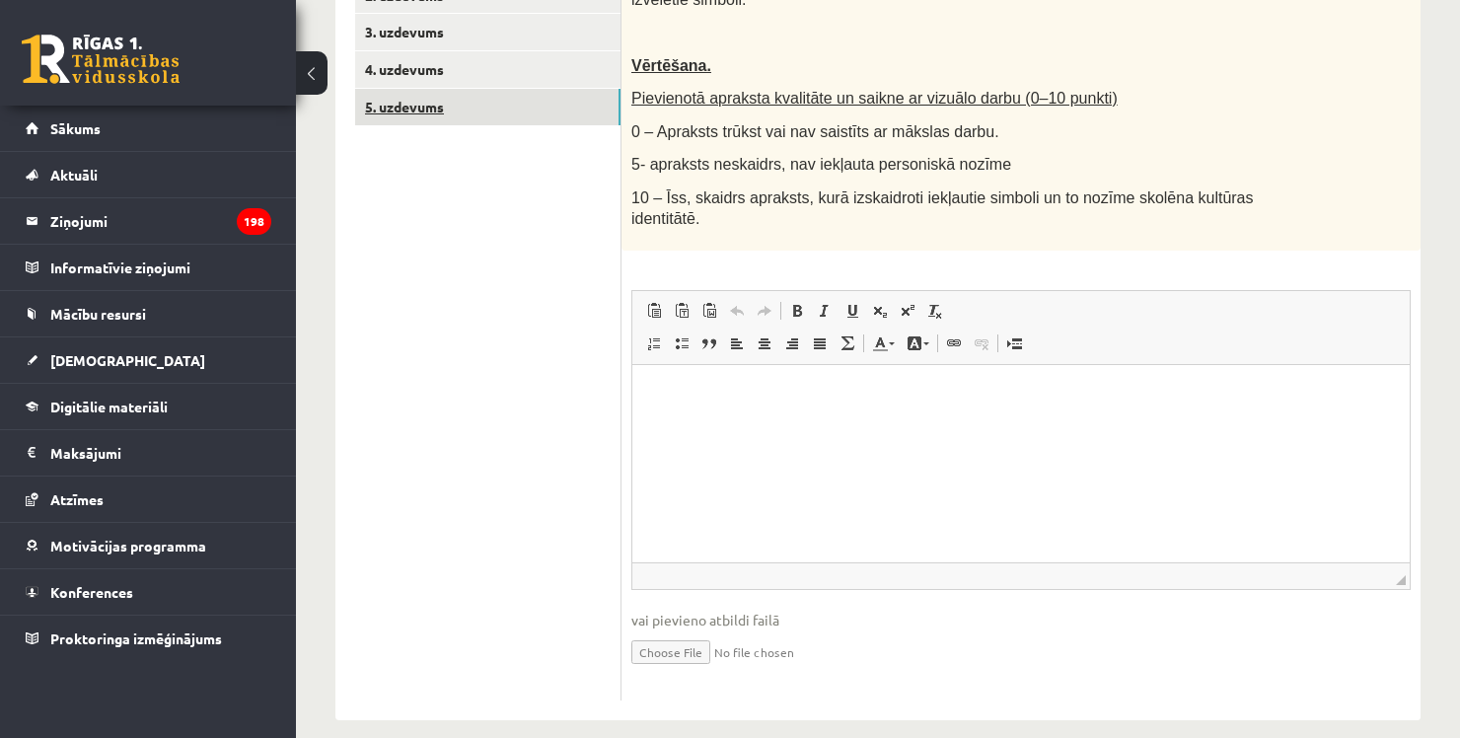
click at [552, 115] on link "5. uzdevums" at bounding box center [487, 107] width 265 height 37
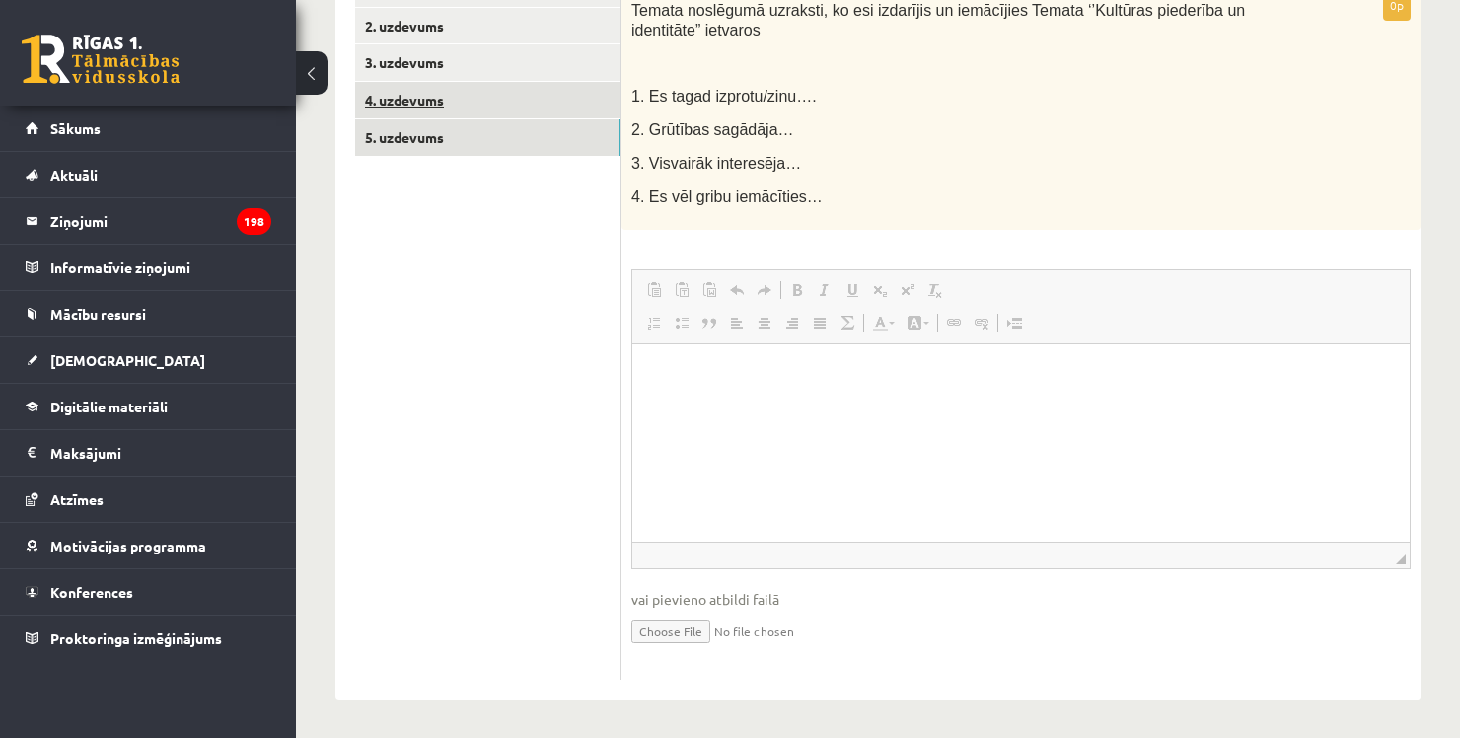
scroll to position [0, 0]
click at [511, 305] on ul "1. uzdevums 2. uzdevums 3. uzdevums 4. uzdevums 5. uzdevums" at bounding box center [488, 324] width 266 height 709
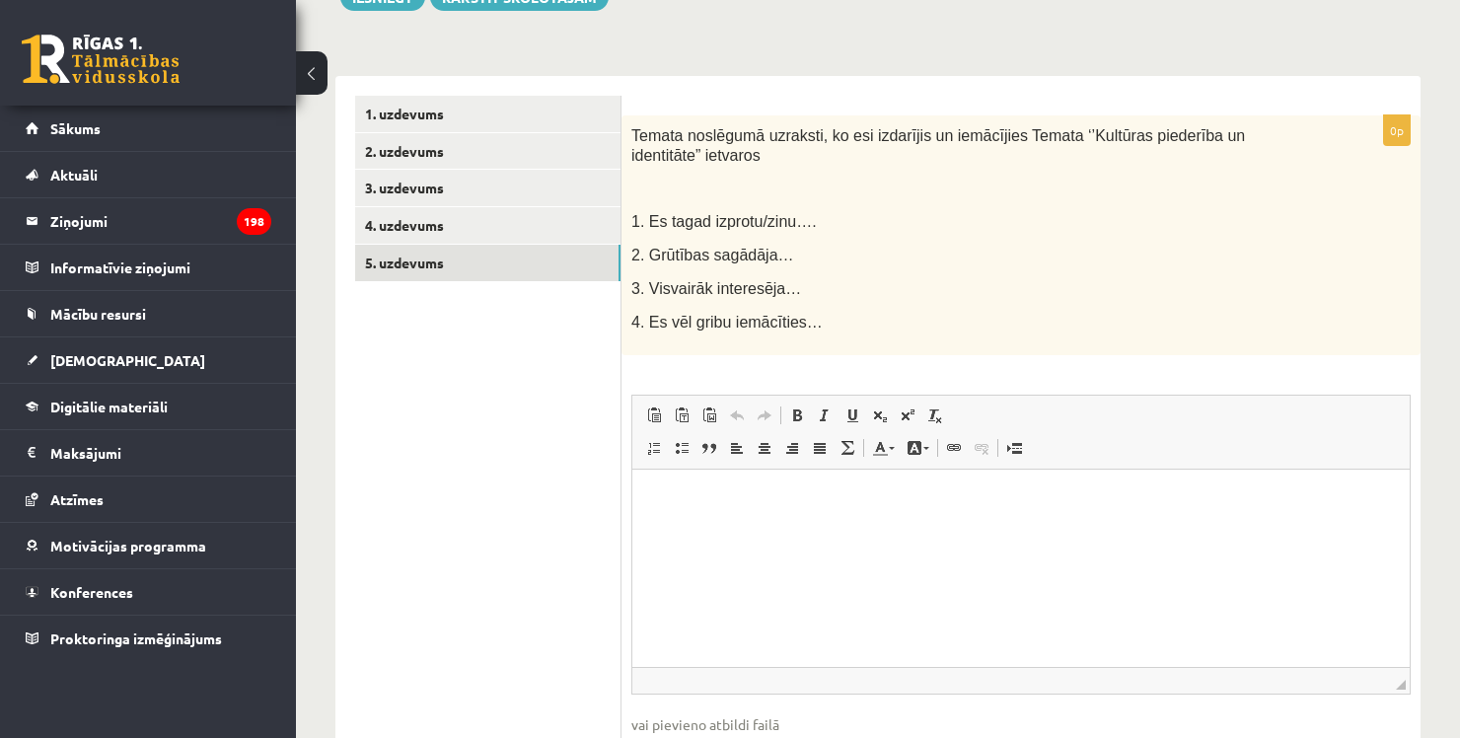
scroll to position [275, 0]
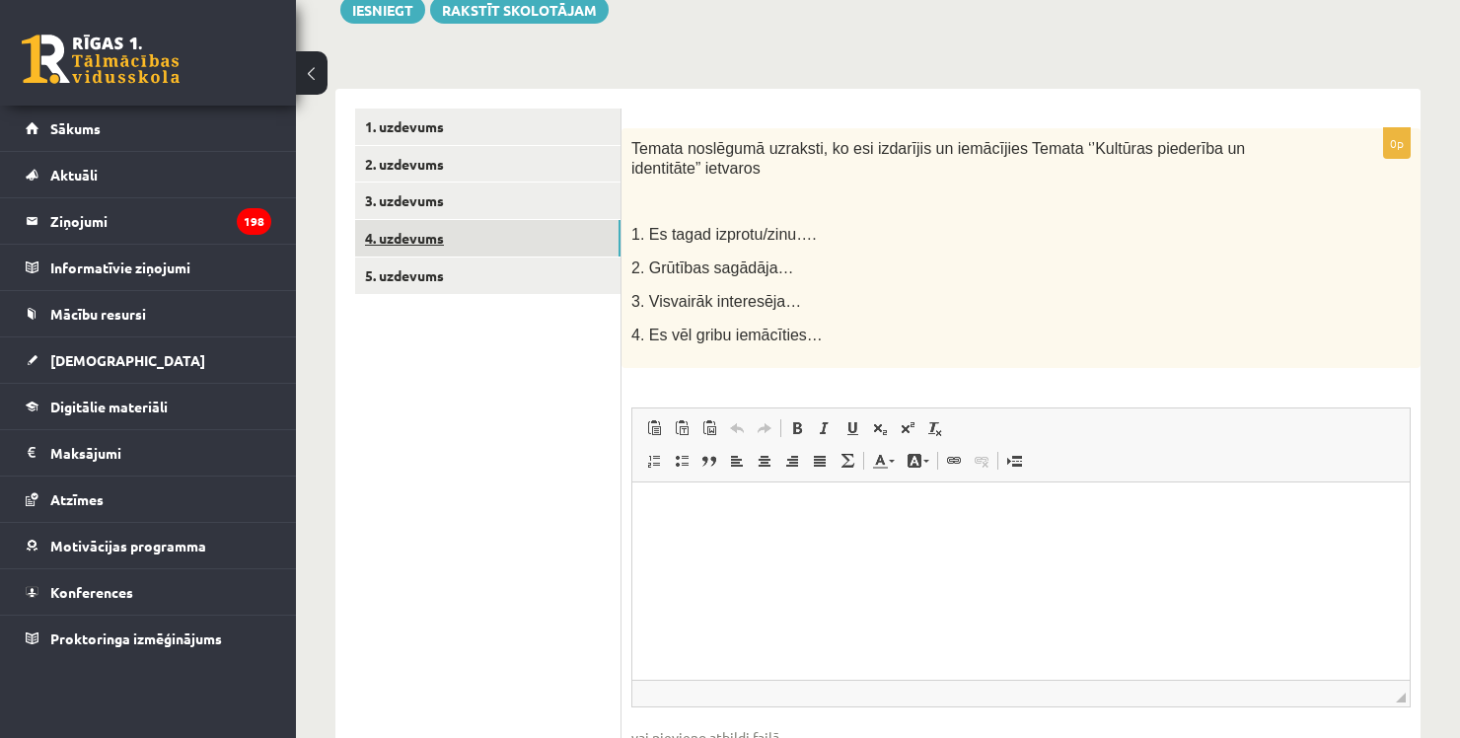
click at [491, 237] on link "4. uzdevums" at bounding box center [487, 238] width 265 height 37
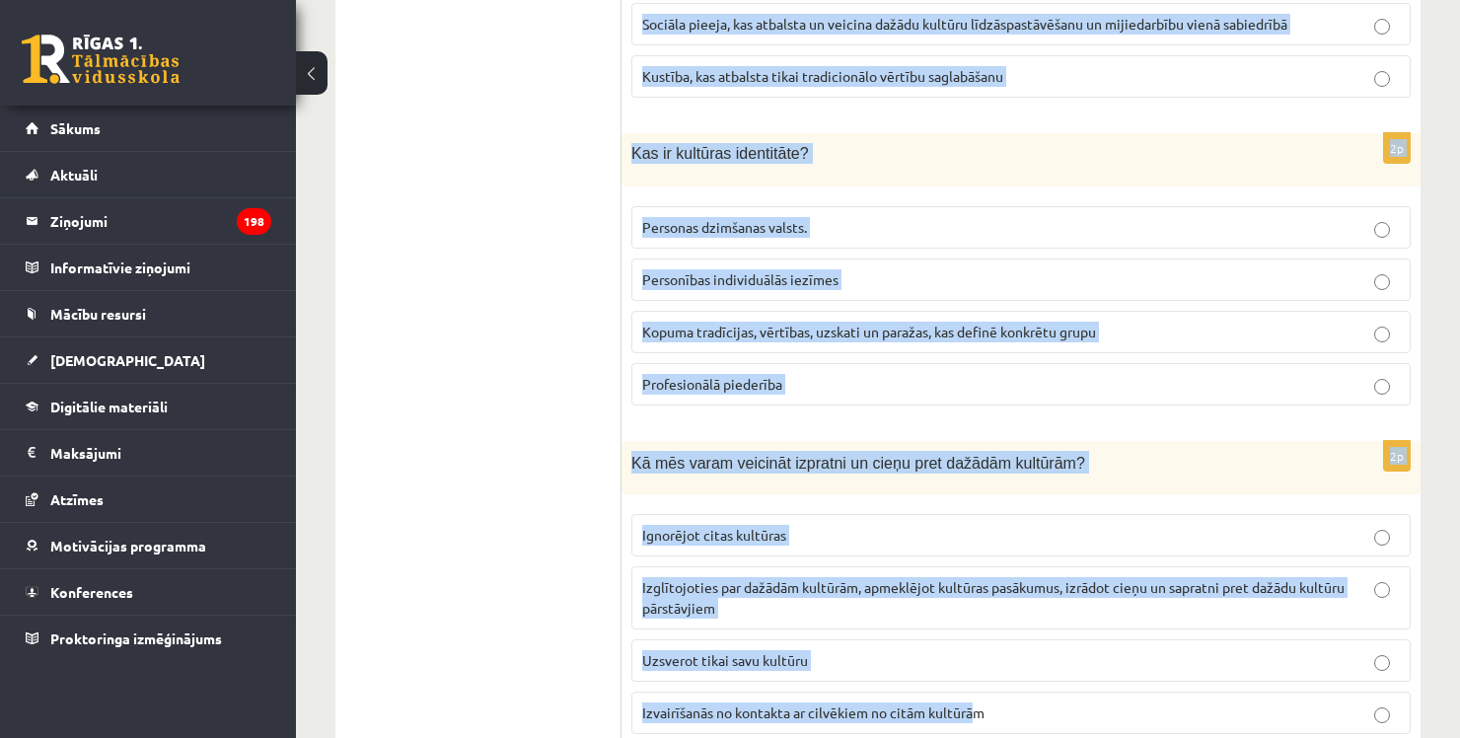
scroll to position [2786, 0]
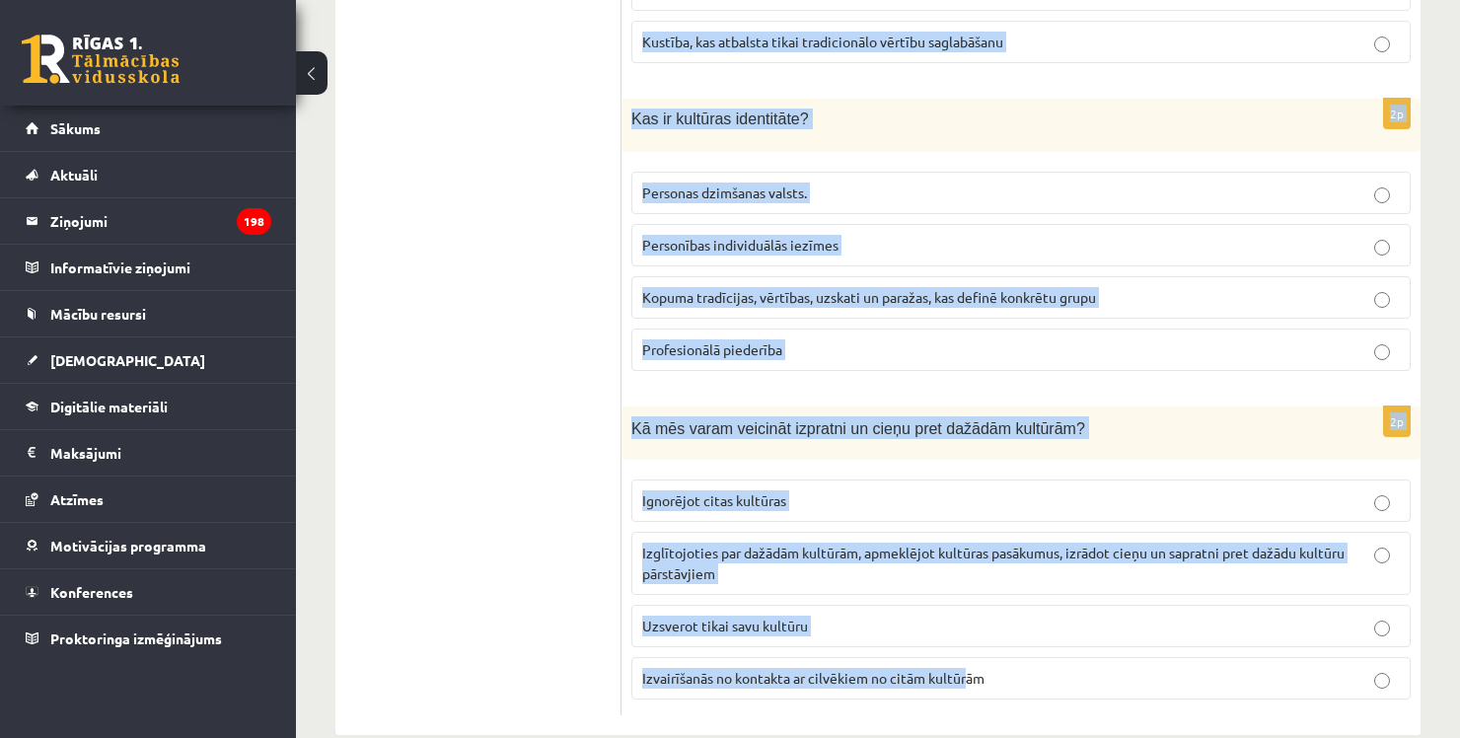
drag, startPoint x: 630, startPoint y: 147, endPoint x: 968, endPoint y: 768, distance: 706.4
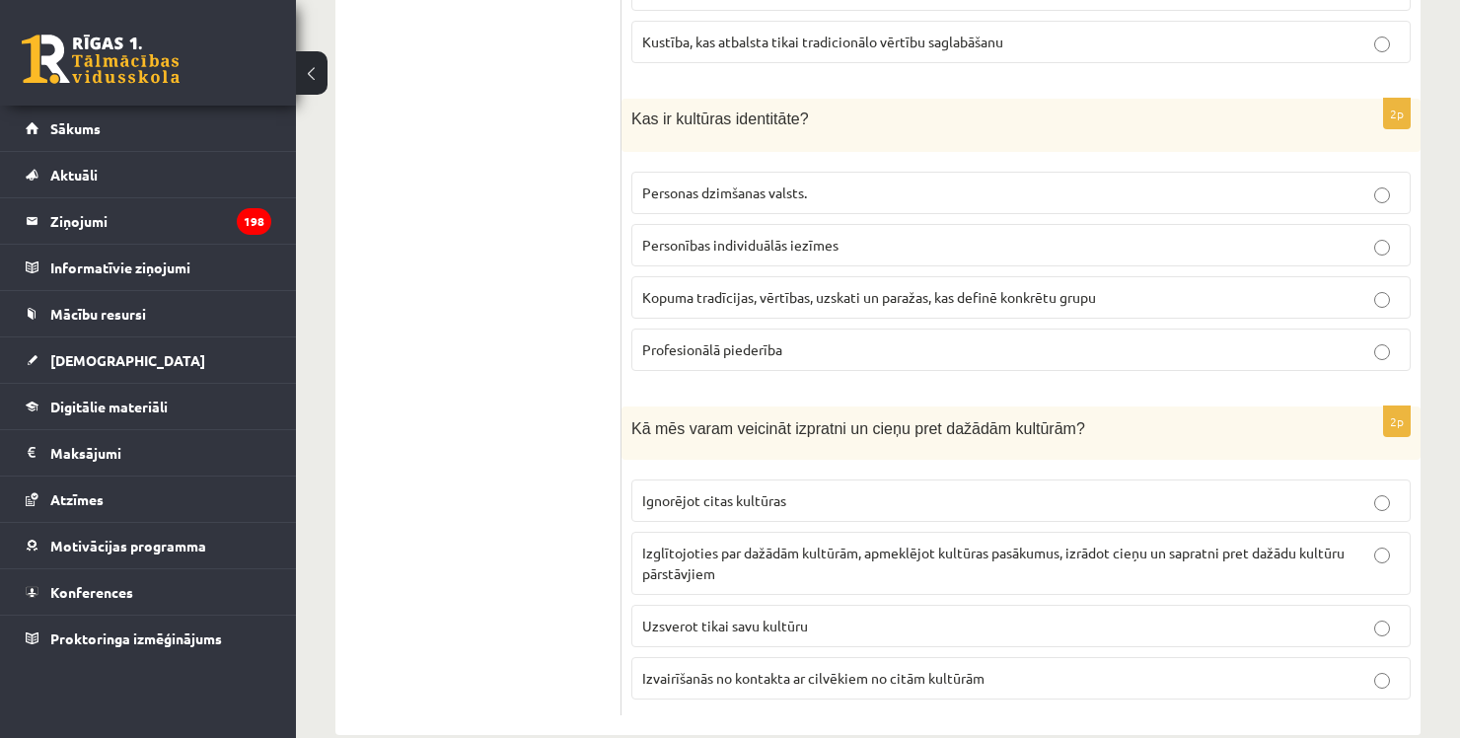
click at [1053, 668] on p "Izvairīšanās no kontakta ar cilvēkiem no citām kultūrām" at bounding box center [1021, 678] width 758 height 21
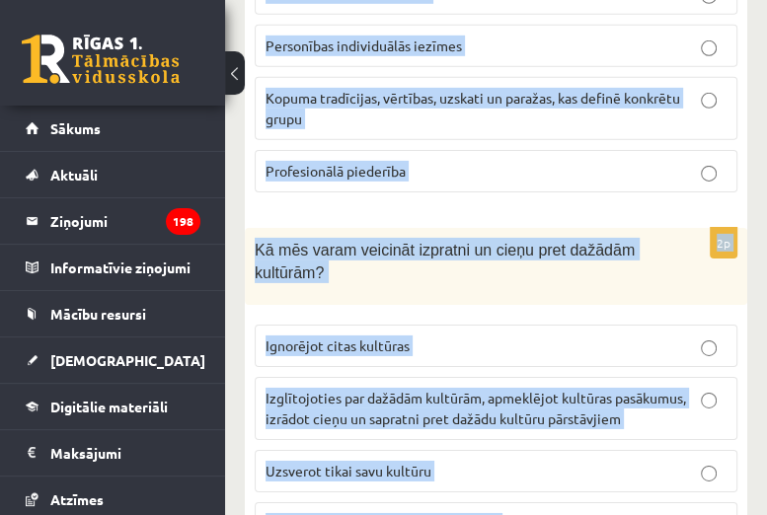
scroll to position [3259, 0]
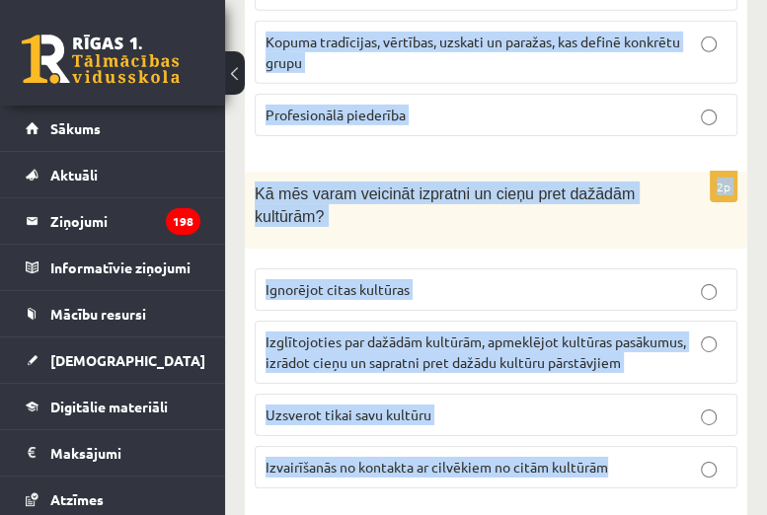
drag, startPoint x: 257, startPoint y: 339, endPoint x: 671, endPoint y: 446, distance: 427.9
copy form "Kura no šīm darbībām veicina kultūras identitātes saglabāšanu? Vairāk laika pav…"
click at [487, 268] on label "Ignorējot citas kultūras" at bounding box center [496, 289] width 482 height 42
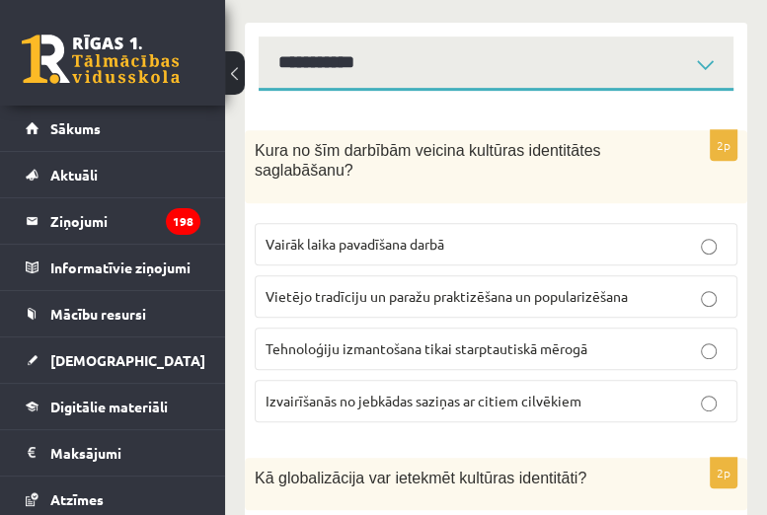
scroll to position [369, 0]
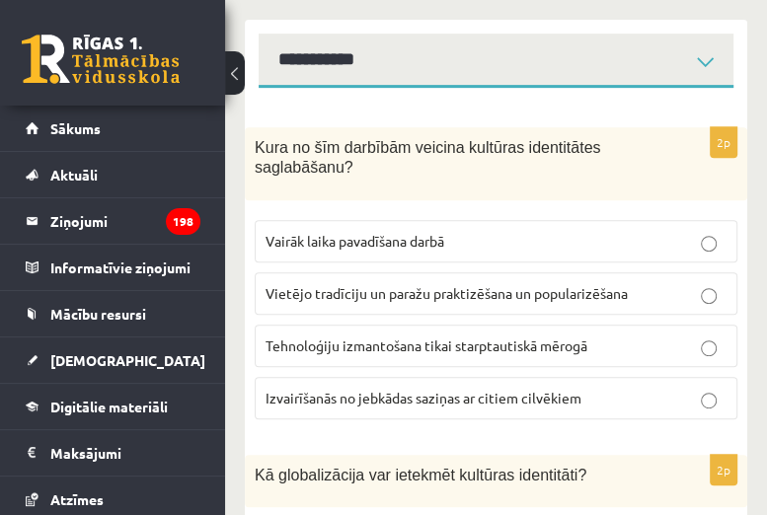
click at [502, 292] on span "Vietējo tradīciju un paražu praktizēšana un popularizēšana" at bounding box center [446, 293] width 362 height 18
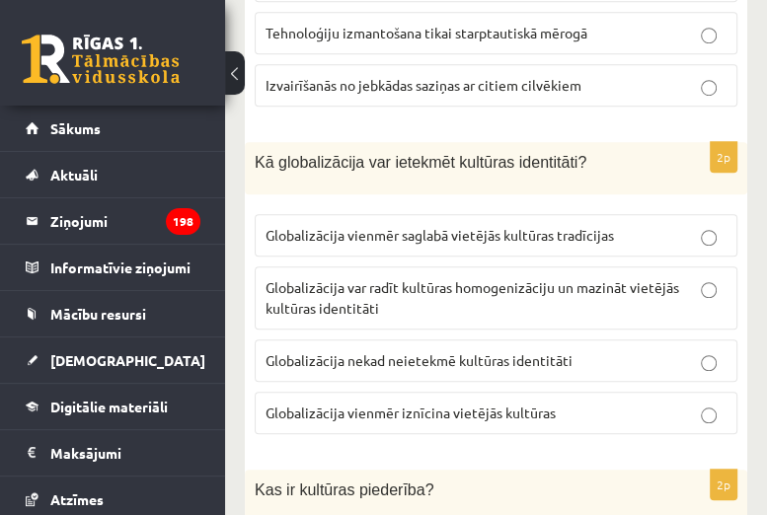
scroll to position [681, 0]
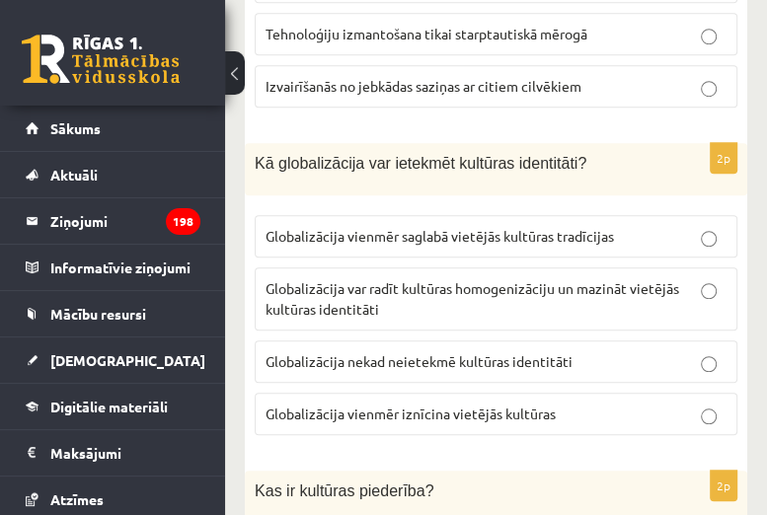
click at [502, 292] on span "Globalizācija var radīt kultūras homogenizāciju un mazināt vietējās kultūras id…" at bounding box center [471, 298] width 413 height 38
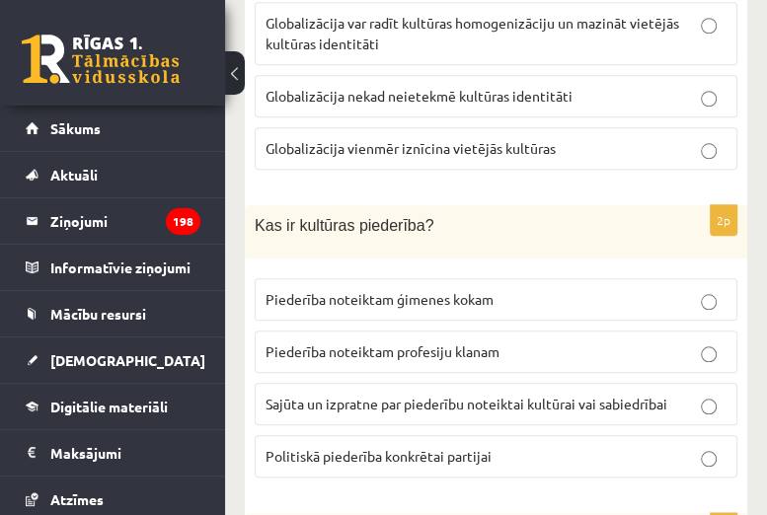
scroll to position [947, 0]
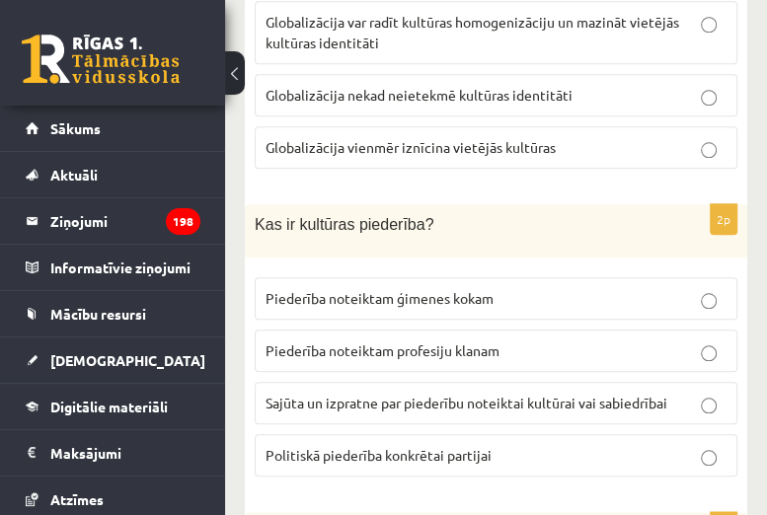
click at [499, 412] on label "Sajūta un izpratne par piederību noteiktai kultūrai vai sabiedrībai" at bounding box center [496, 403] width 482 height 42
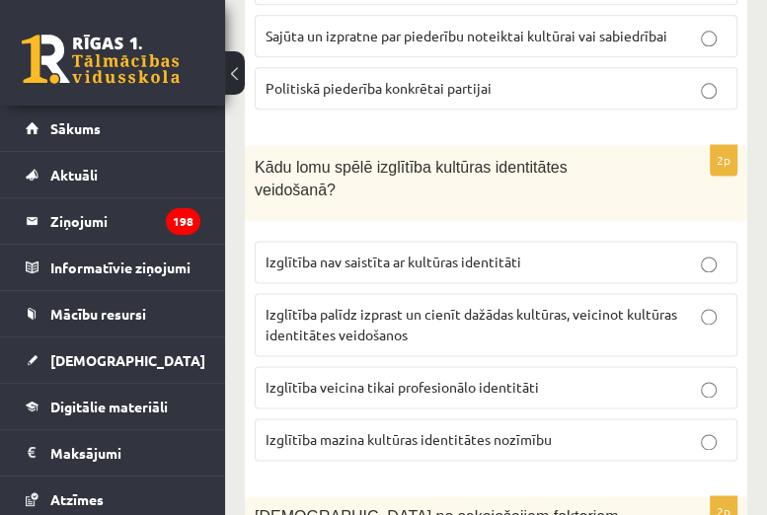
scroll to position [1316, 0]
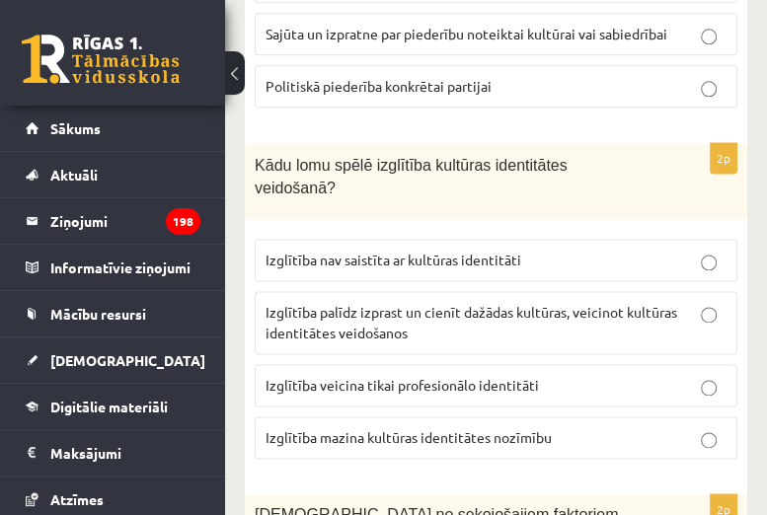
click at [484, 304] on p "Izglītība palīdz izprast un cienīt dažādas kultūras, veicinot kultūras identitā…" at bounding box center [495, 322] width 461 height 41
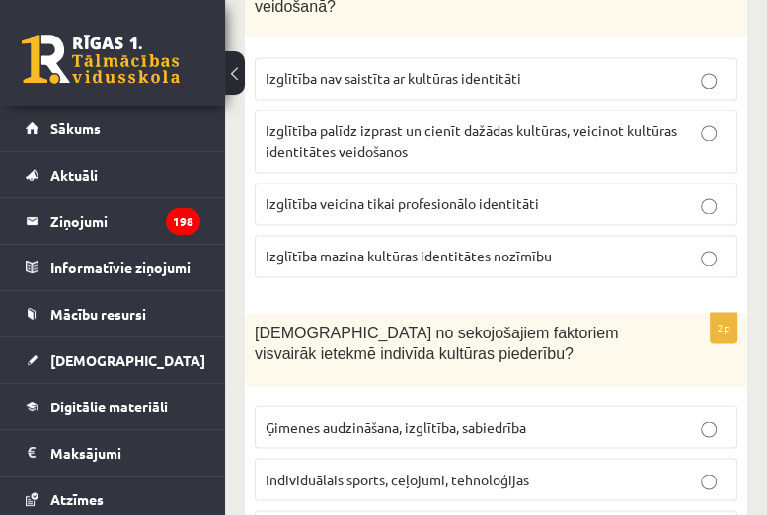
scroll to position [1521, 0]
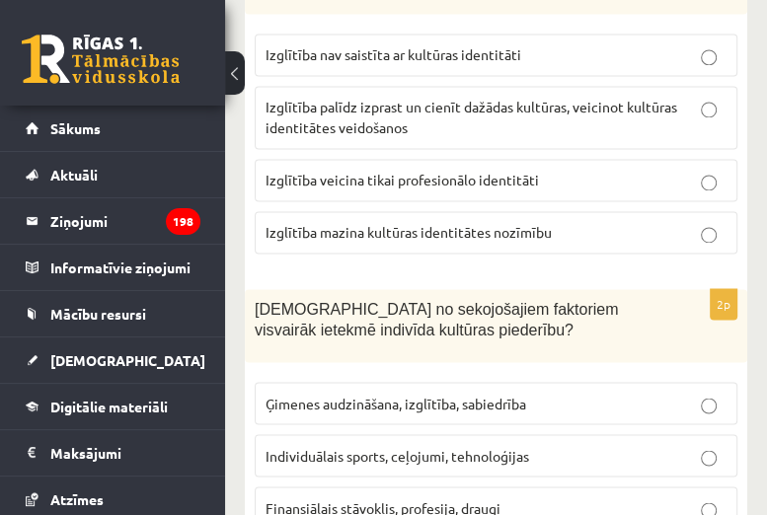
click at [479, 394] on span "Ģimenes audzināšana, izglītība, sabiedrība" at bounding box center [395, 403] width 260 height 18
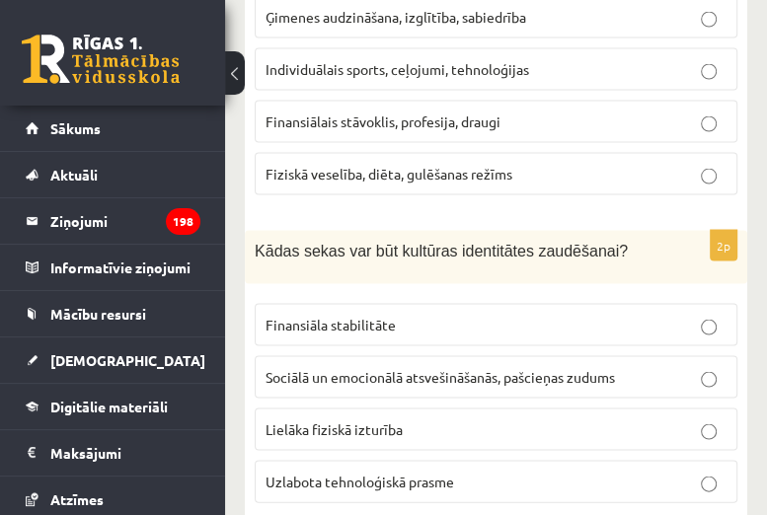
scroll to position [1909, 0]
click at [476, 365] on p "Sociālā un emocionālā atsvešināšanās, pašcieņas zudums" at bounding box center [495, 375] width 461 height 21
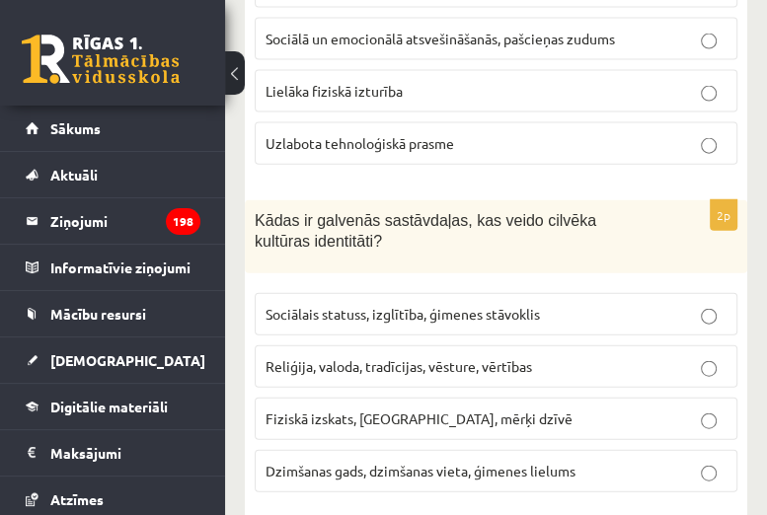
scroll to position [2245, 0]
click at [476, 351] on label "Reliģija, valoda, tradīcijas, vēsture, vērtības" at bounding box center [496, 367] width 482 height 42
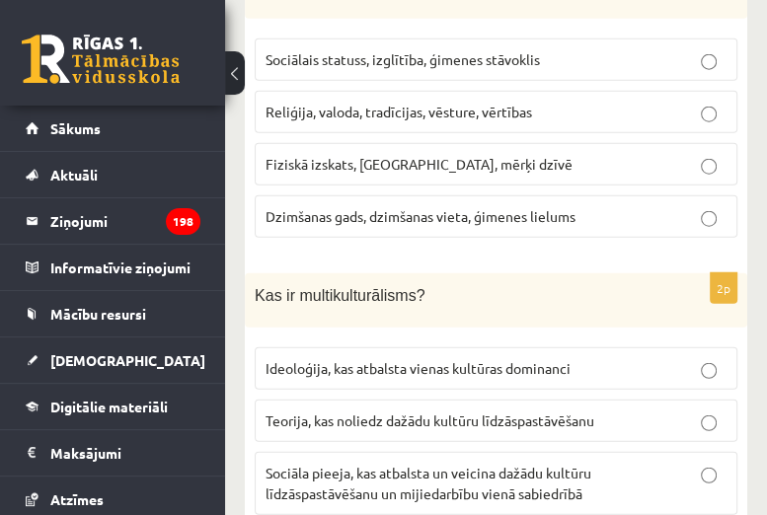
scroll to position [2506, 0]
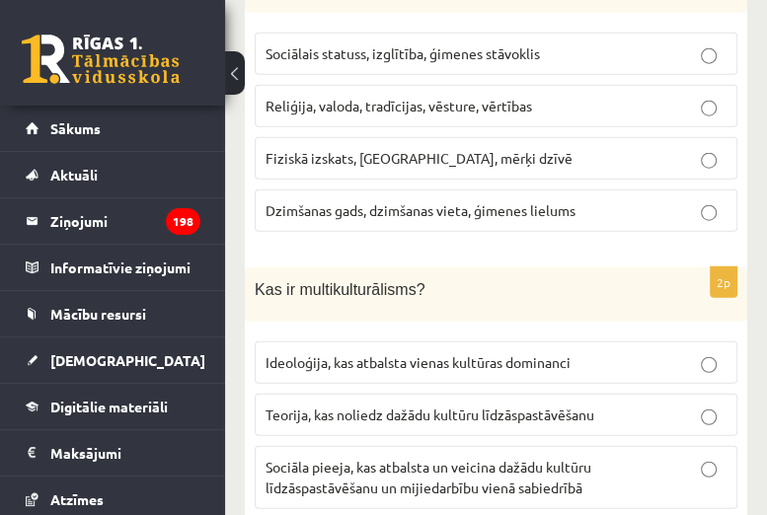
click at [465, 458] on span "Sociāla pieeja, kas atbalsta un veicina dažādu kultūru līdzāspastāvēšanu un mij…" at bounding box center [428, 477] width 326 height 38
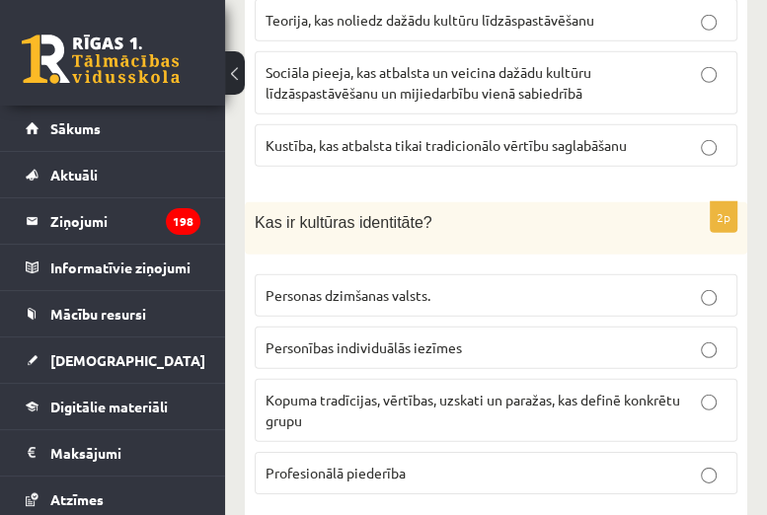
scroll to position [2908, 0]
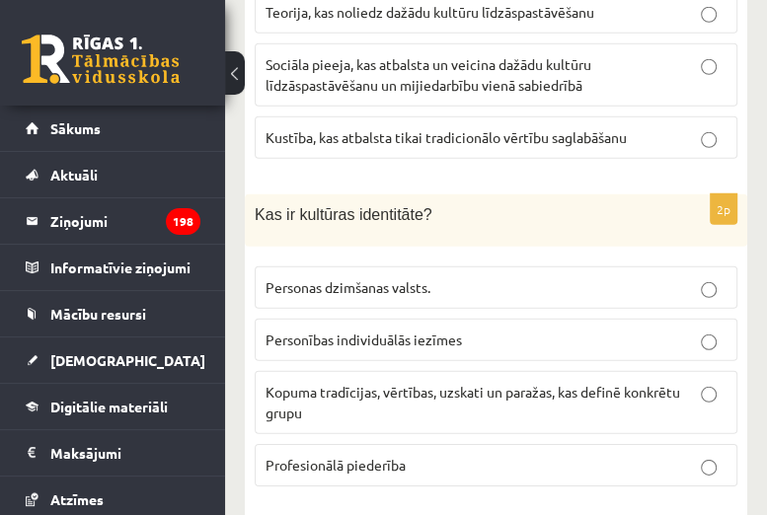
click at [466, 382] on p "Kopuma tradīcijas, vērtības, uzskati un paražas, kas definē konkrētu grupu" at bounding box center [495, 402] width 461 height 41
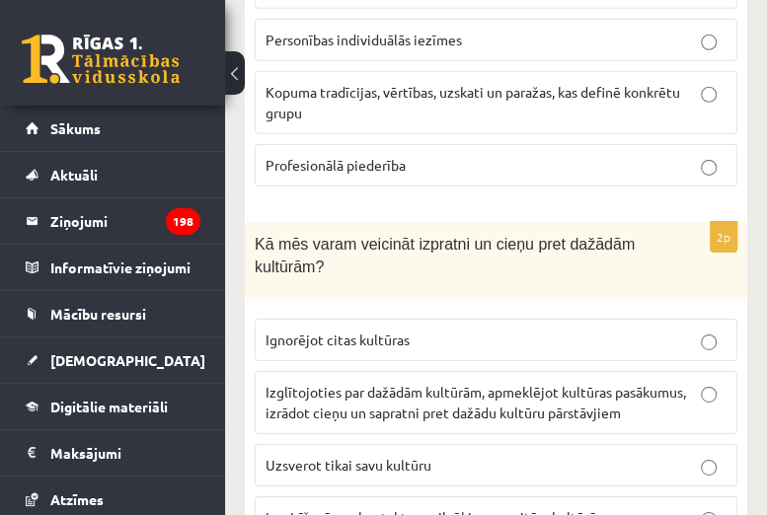
scroll to position [3212, 0]
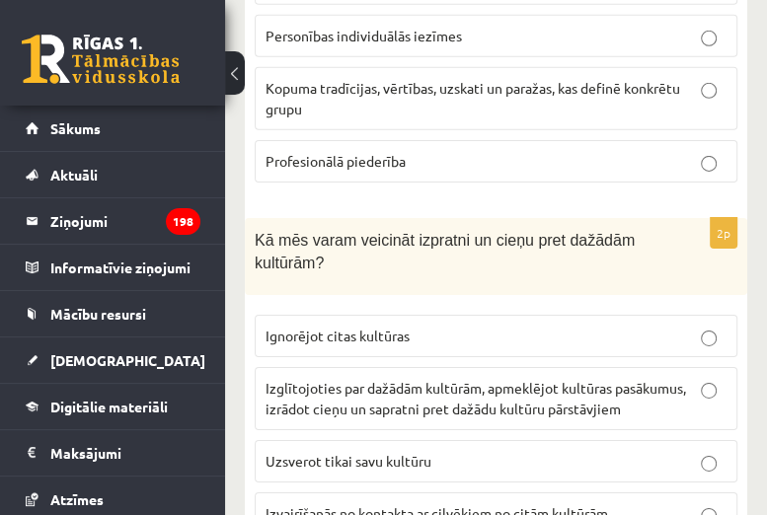
click at [466, 379] on span "Izglītojoties par dažādām kultūrām, apmeklējot kultūras pasākumus, izrādot cieņ…" at bounding box center [475, 398] width 420 height 38
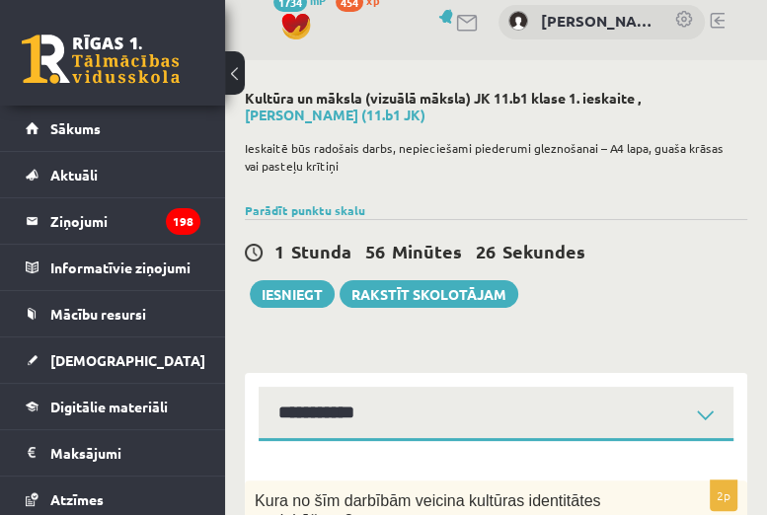
scroll to position [16, 0]
click at [244, 75] on button at bounding box center [235, 72] width 20 height 43
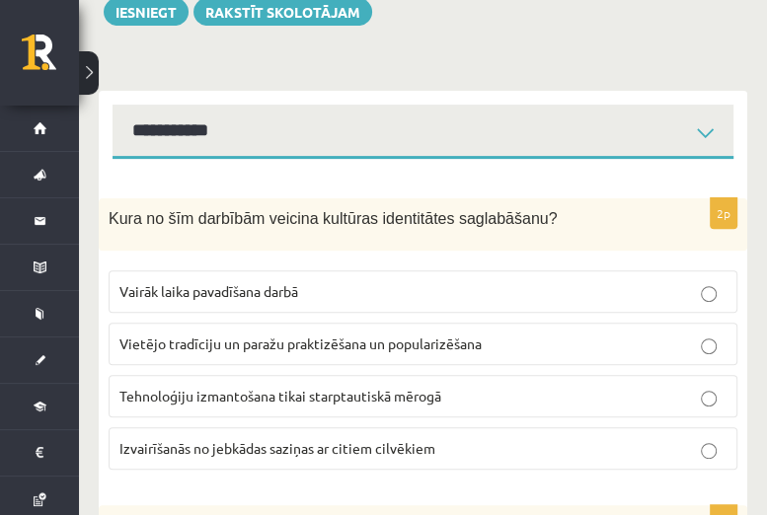
scroll to position [264, 0]
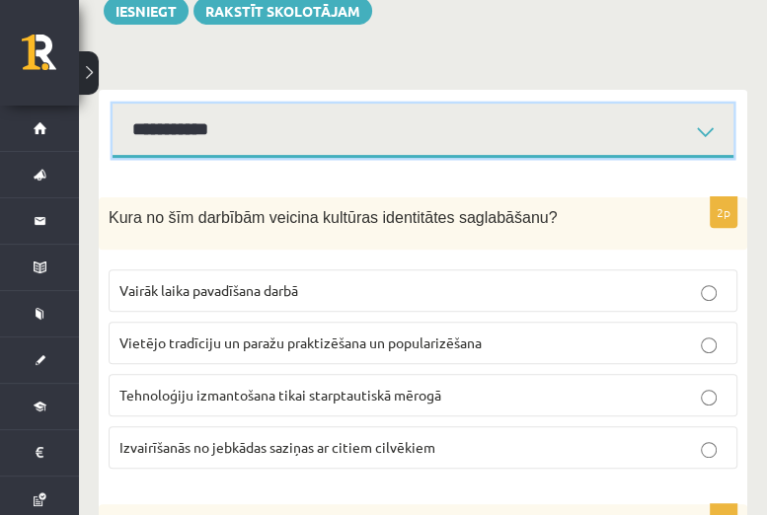
click at [430, 110] on select "**********" at bounding box center [422, 131] width 621 height 54
select select "**********"
click at [112, 104] on select "**********" at bounding box center [422, 131] width 621 height 54
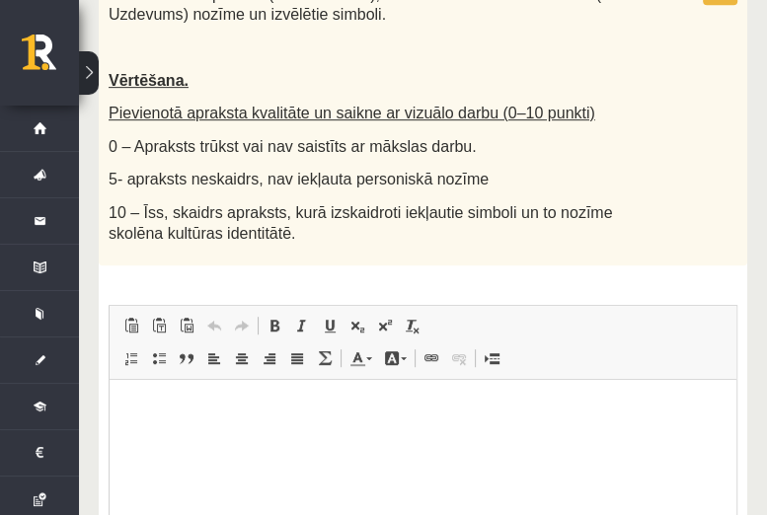
scroll to position [606, 0]
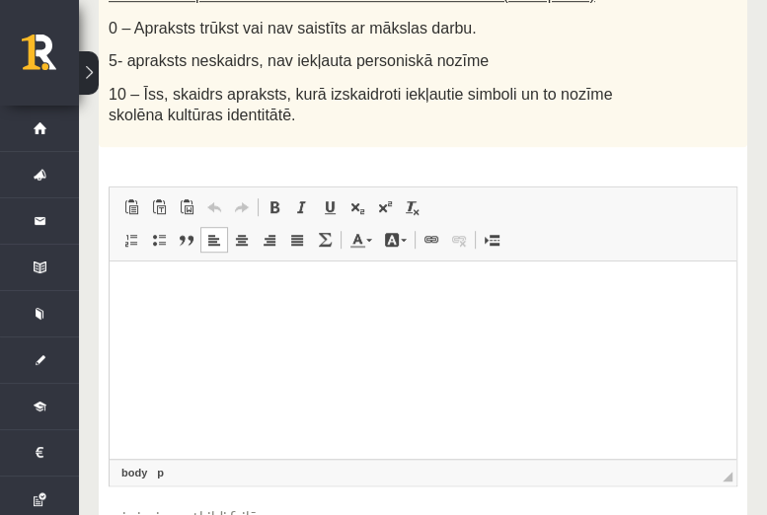
click at [311, 305] on html at bounding box center [423, 291] width 626 height 60
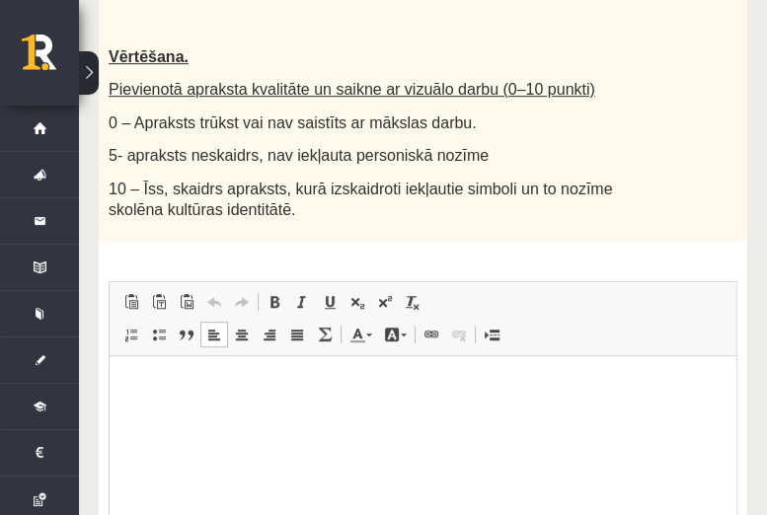
scroll to position [512, 0]
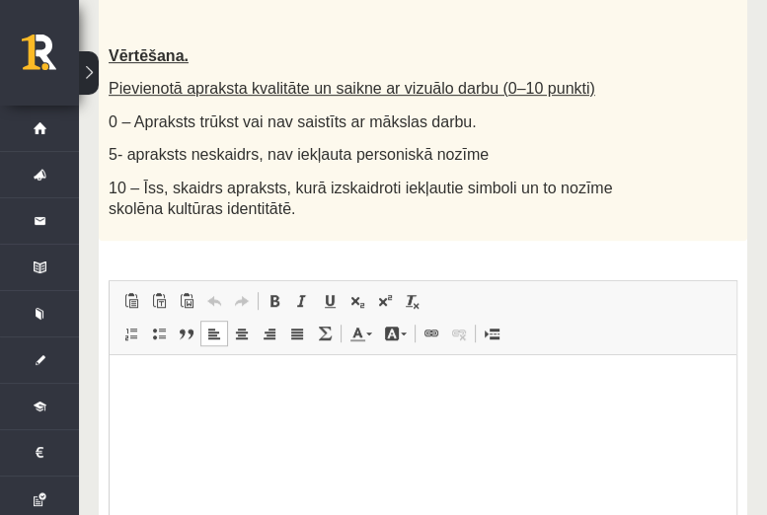
click at [433, 415] on html at bounding box center [423, 385] width 626 height 60
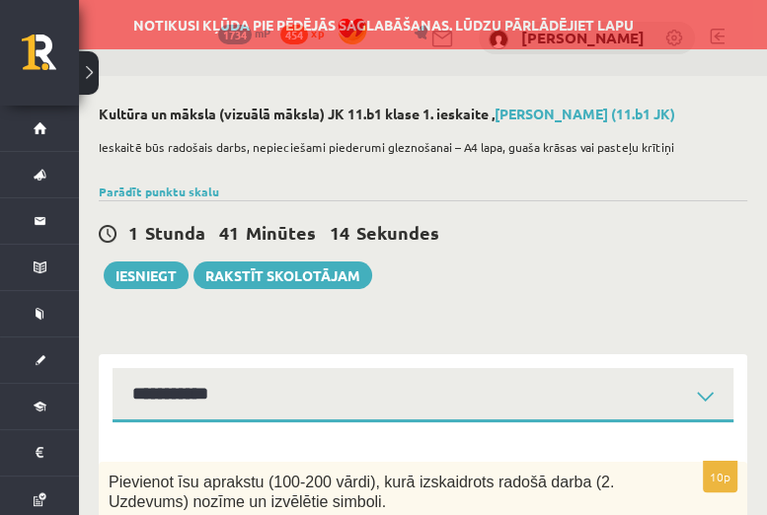
scroll to position [0, 0]
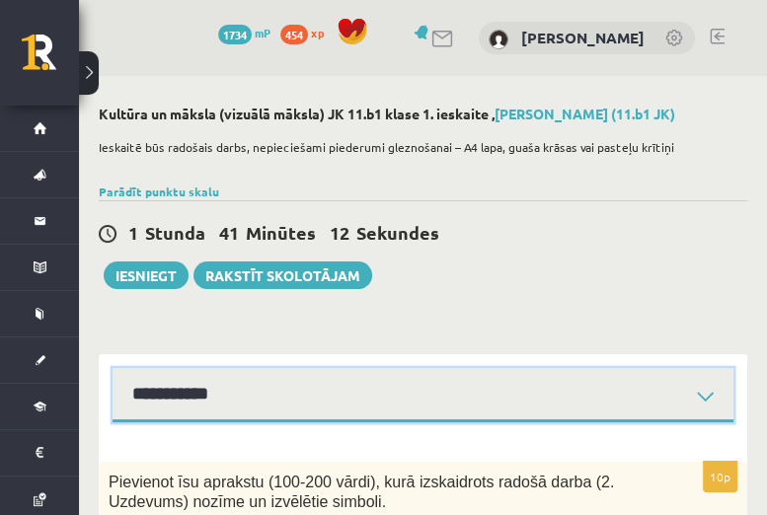
click at [331, 403] on select "**********" at bounding box center [422, 395] width 621 height 54
select select "**********"
click at [112, 368] on select "**********" at bounding box center [422, 395] width 621 height 54
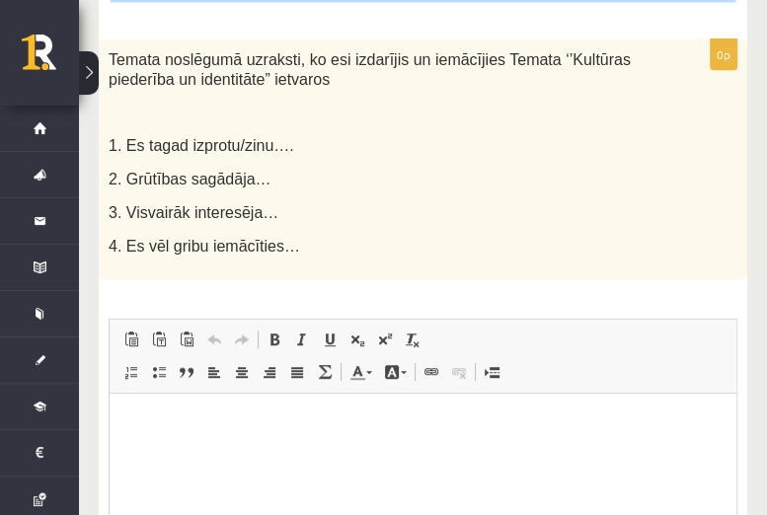
scroll to position [422, 0]
drag, startPoint x: 111, startPoint y: 52, endPoint x: 306, endPoint y: 268, distance: 290.6
click at [306, 268] on div "Temata noslēgumā uzraksti, ko esi izdarījis un iemācījies Temata ‘’Kultūras pie…" at bounding box center [423, 159] width 648 height 240
drag, startPoint x: 111, startPoint y: 55, endPoint x: 276, endPoint y: 270, distance: 270.9
click at [276, 270] on div "Temata noslēgumā uzraksti, ko esi izdarījis un iemācījies Temata ‘’Kultūras pie…" at bounding box center [423, 159] width 648 height 240
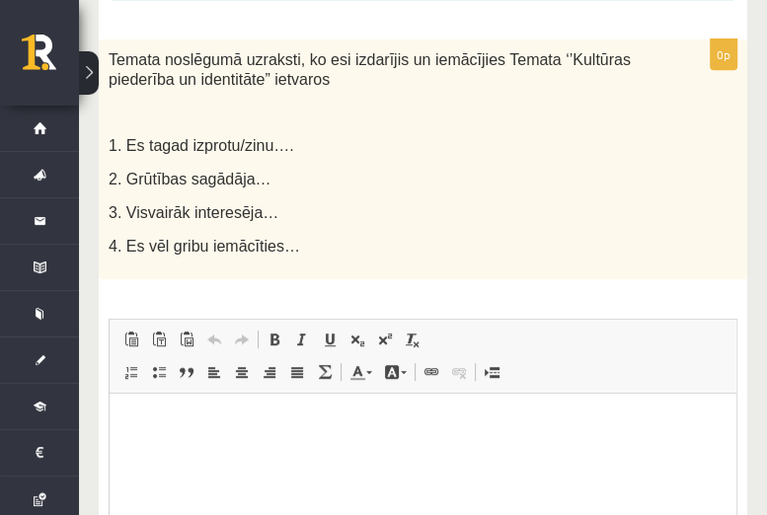
scroll to position [280, 0]
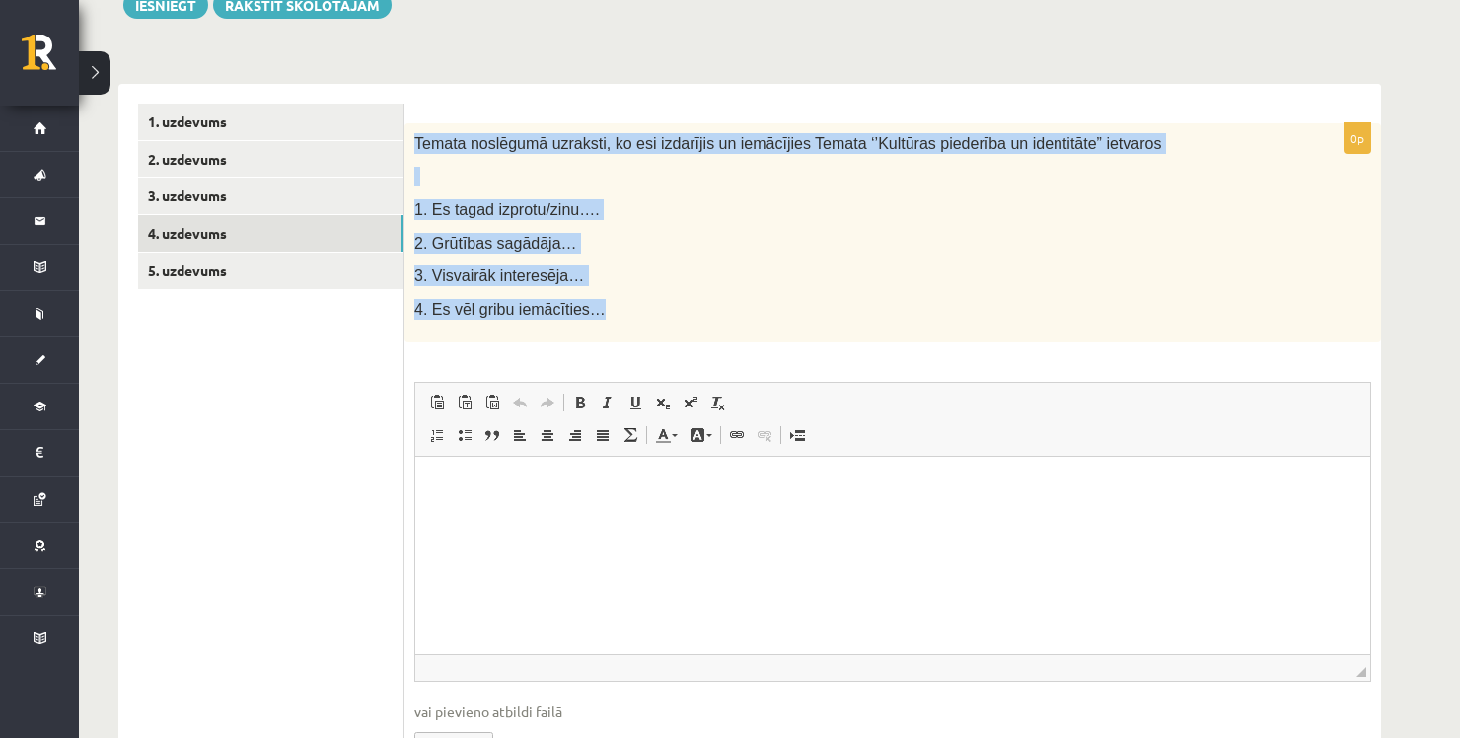
drag, startPoint x: 415, startPoint y: 138, endPoint x: 590, endPoint y: 301, distance: 238.7
click at [590, 301] on div "Temata noslēgumā uzraksti, ko esi izdarījis un iemācījies Temata ‘’Kultūras pie…" at bounding box center [893, 233] width 977 height 220
copy div "Temata noslēgumā uzraksti, ko esi izdarījis un iemācījies Temata ‘’Kultūras pie…"
click at [700, 301] on p "4. Es vēl gribu iemācīties…" at bounding box center [843, 309] width 858 height 21
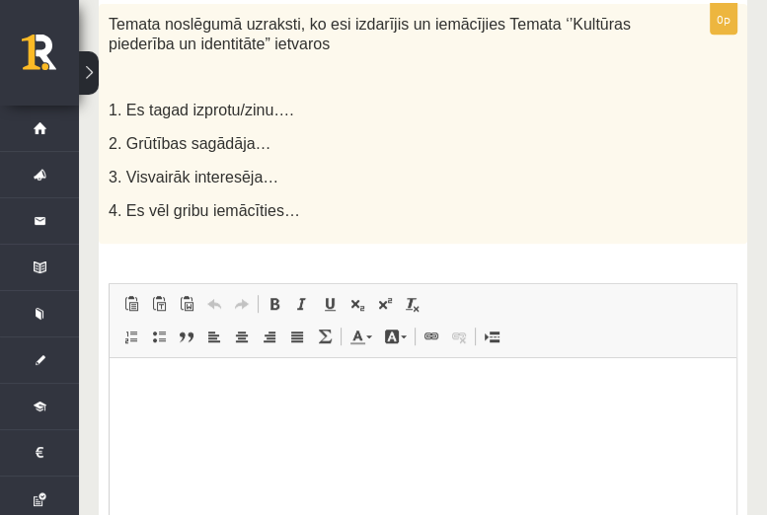
scroll to position [466, 0]
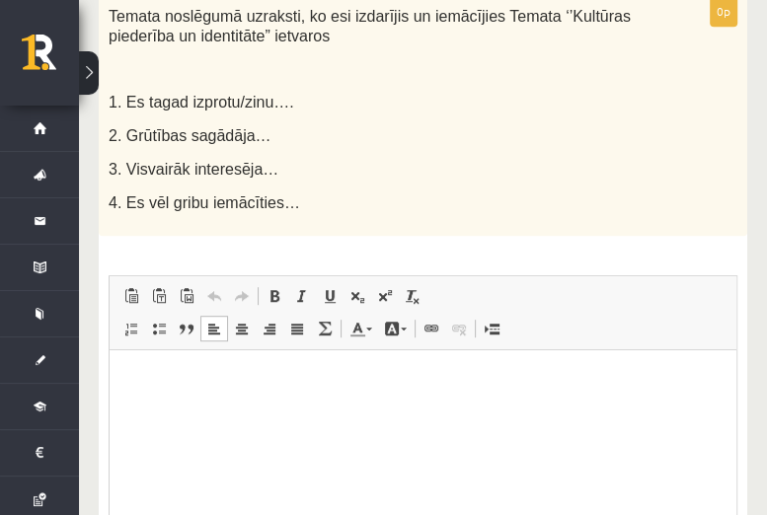
click at [293, 370] on p "Editor, wiswyg-editor-user-answer-47433804683180" at bounding box center [422, 380] width 587 height 21
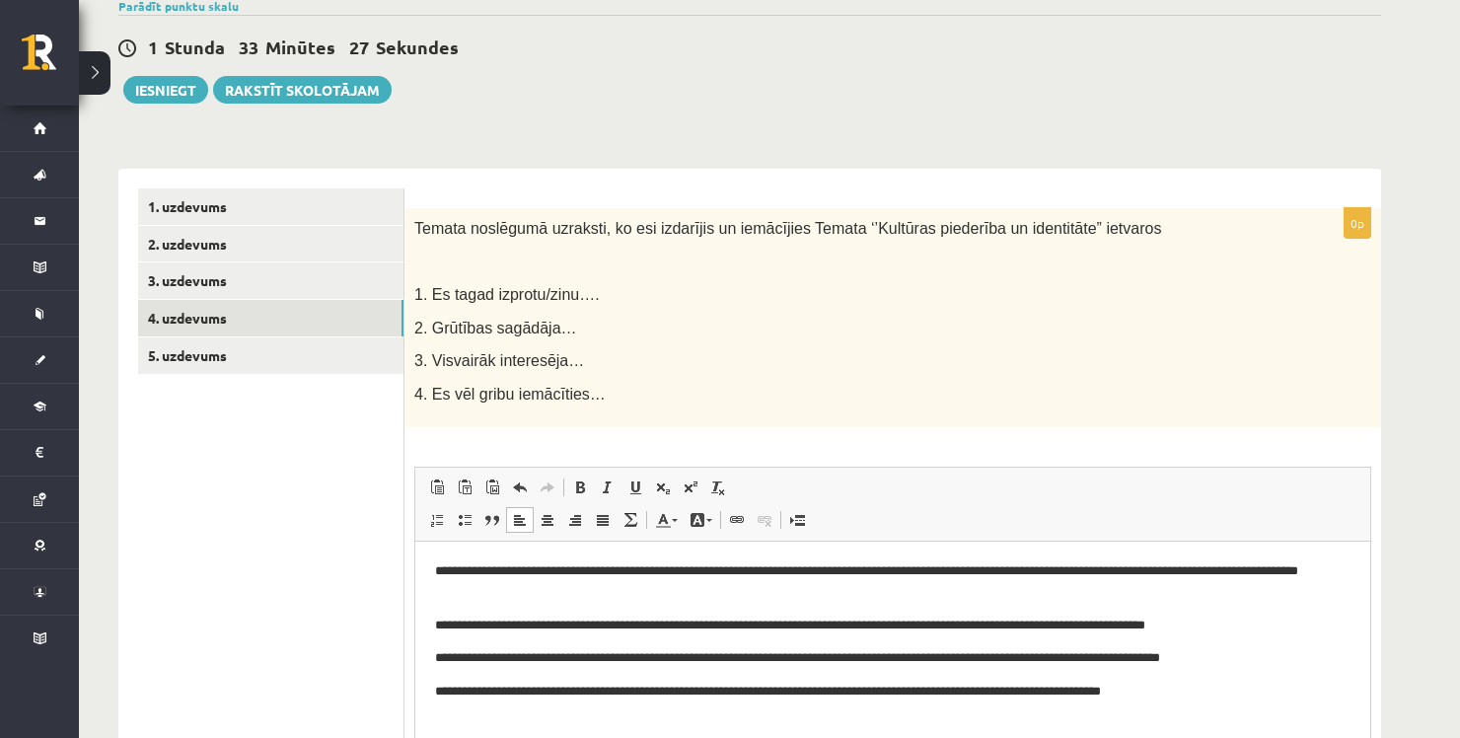
scroll to position [178, 0]
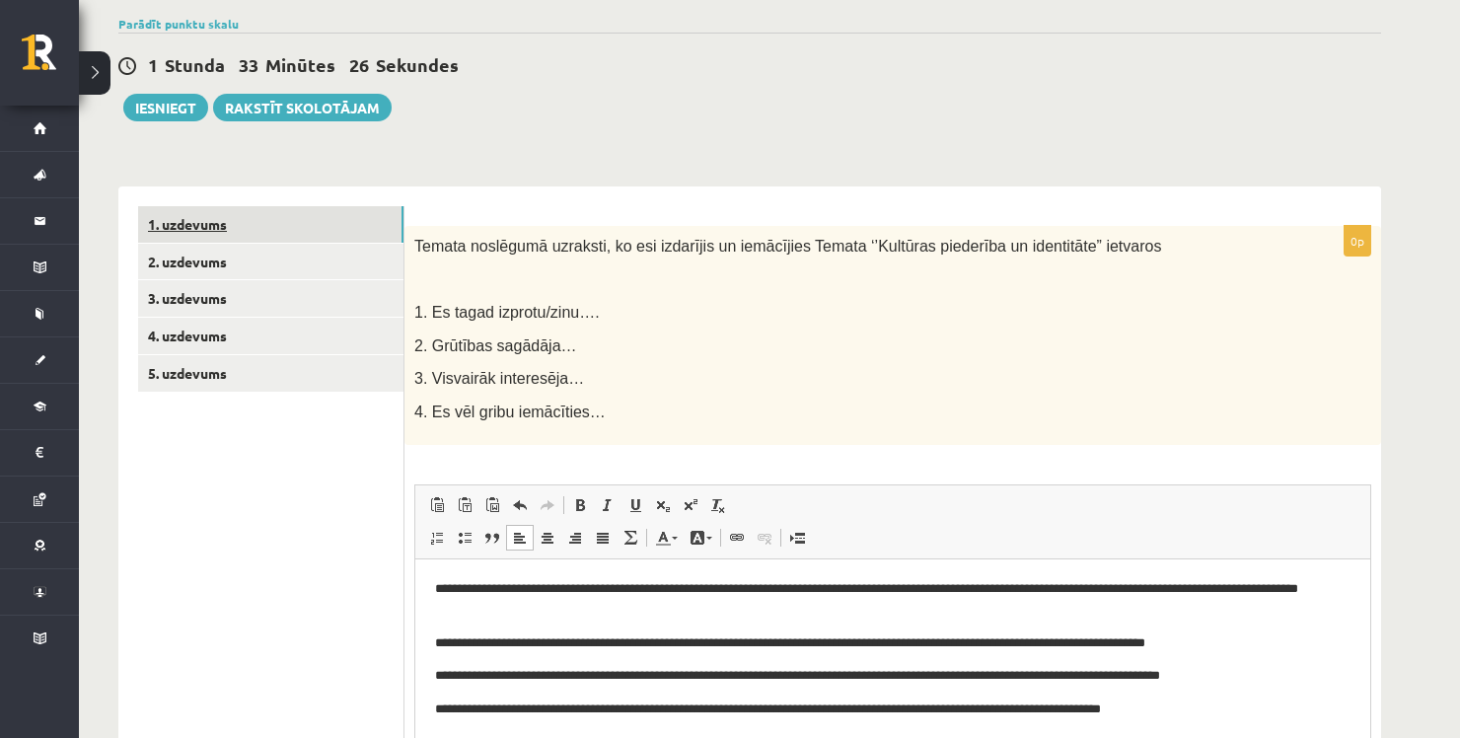
click at [297, 229] on link "1. uzdevums" at bounding box center [270, 224] width 265 height 37
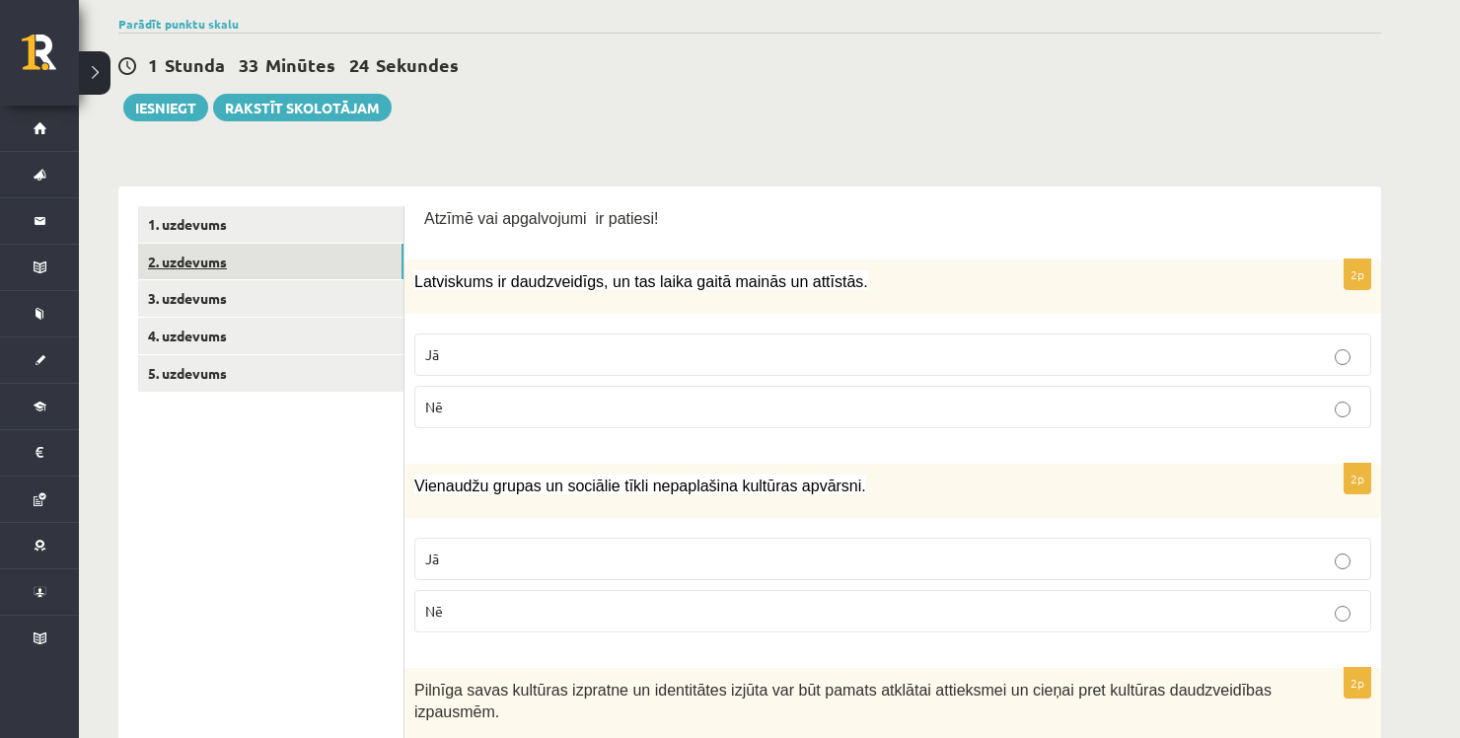
click at [293, 264] on link "2. uzdevums" at bounding box center [270, 262] width 265 height 37
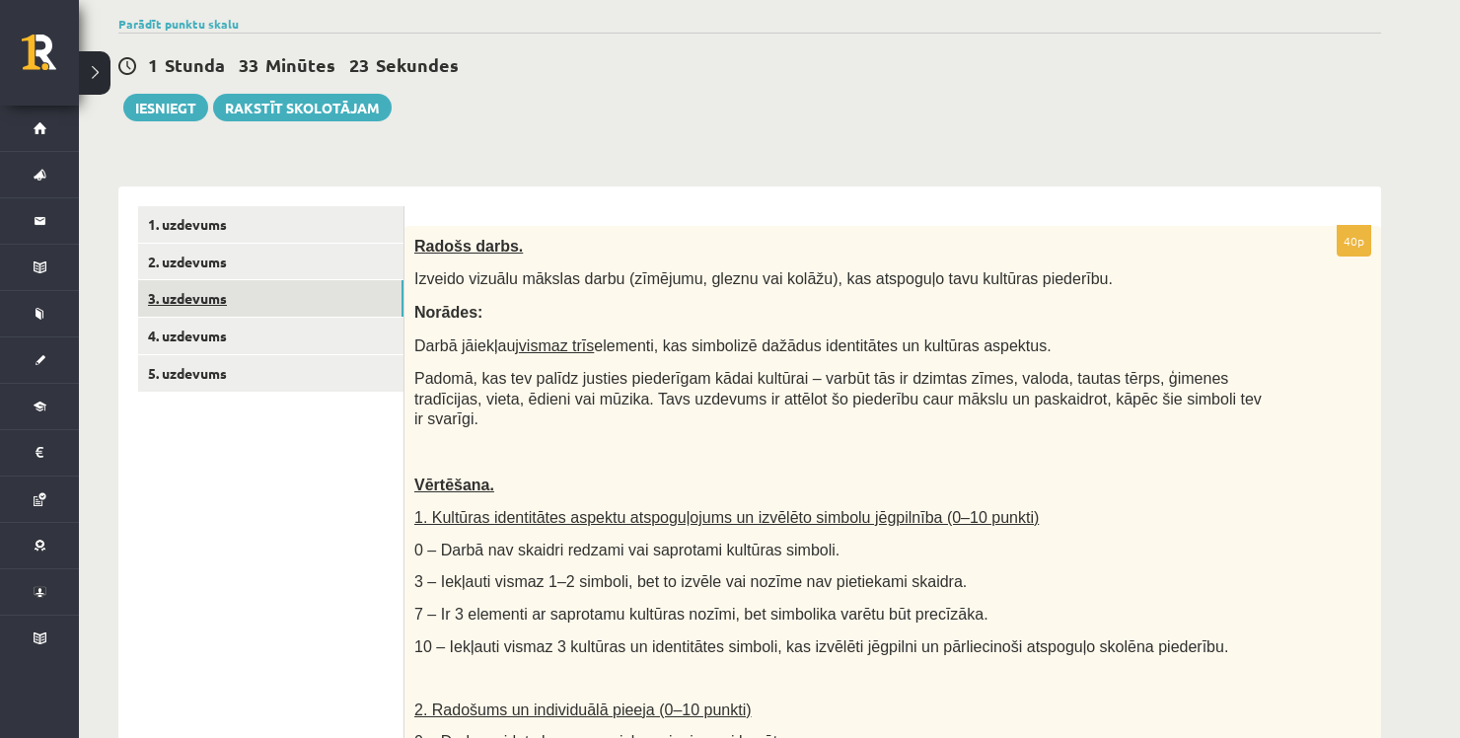
click at [280, 303] on link "3. uzdevums" at bounding box center [270, 298] width 265 height 37
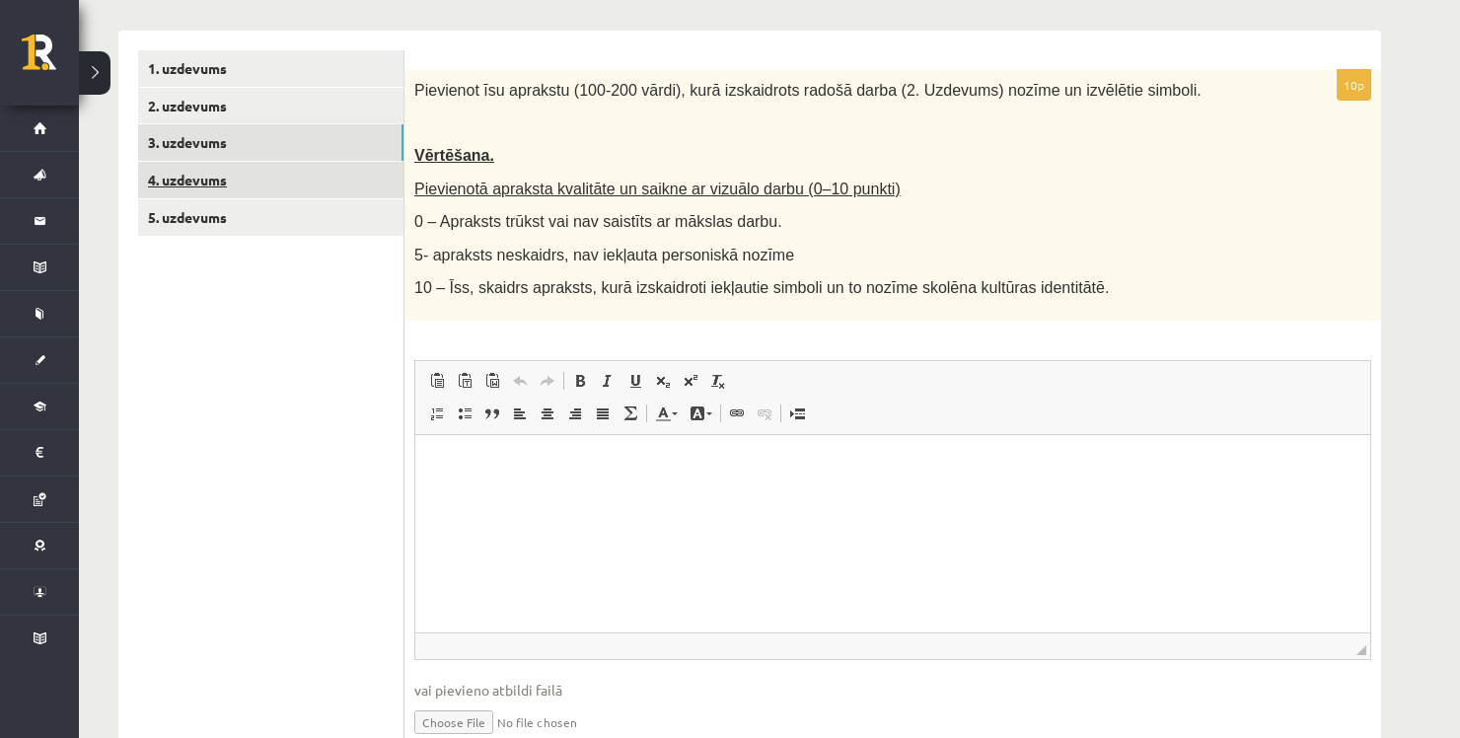
scroll to position [424, 0]
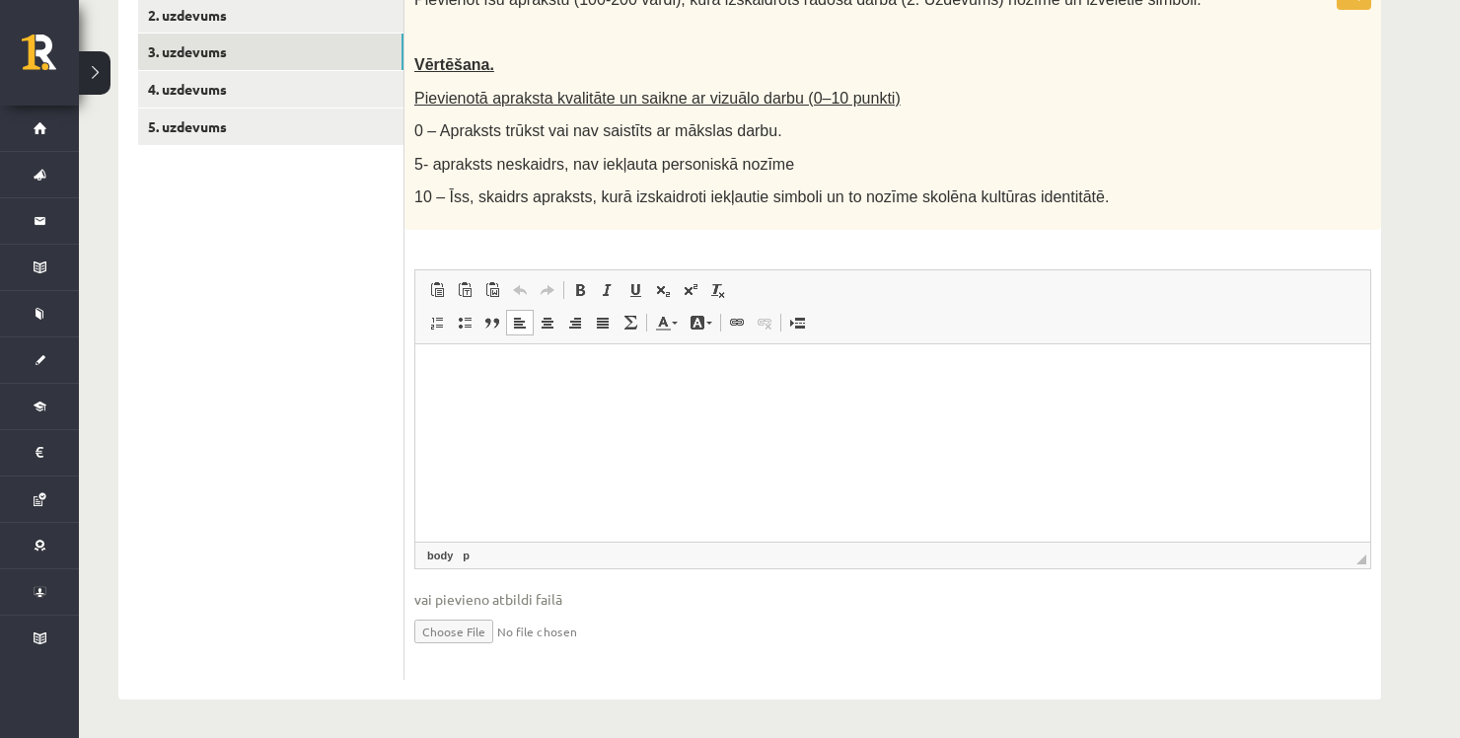
click at [632, 400] on html at bounding box center [892, 373] width 955 height 60
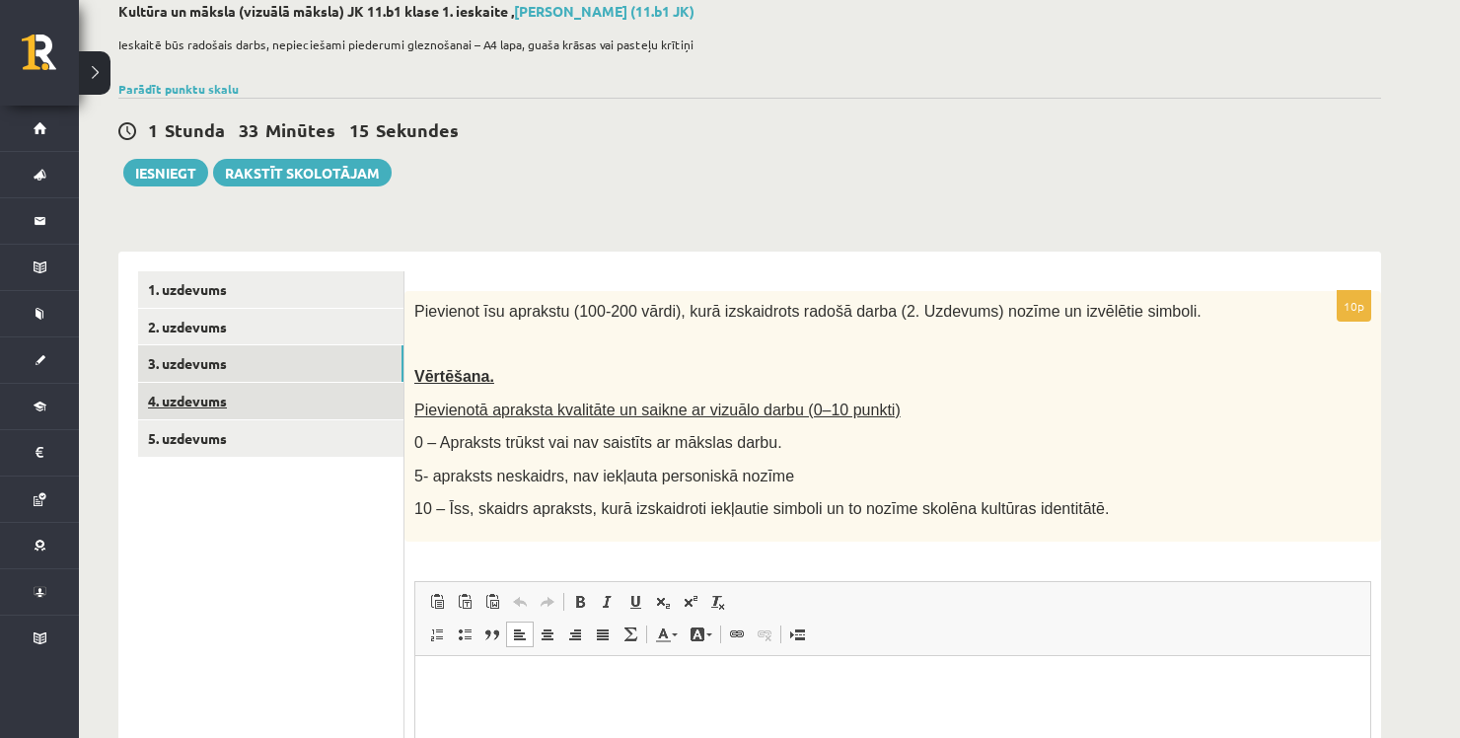
scroll to position [113, 0]
click at [281, 401] on link "4. uzdevums" at bounding box center [270, 400] width 265 height 37
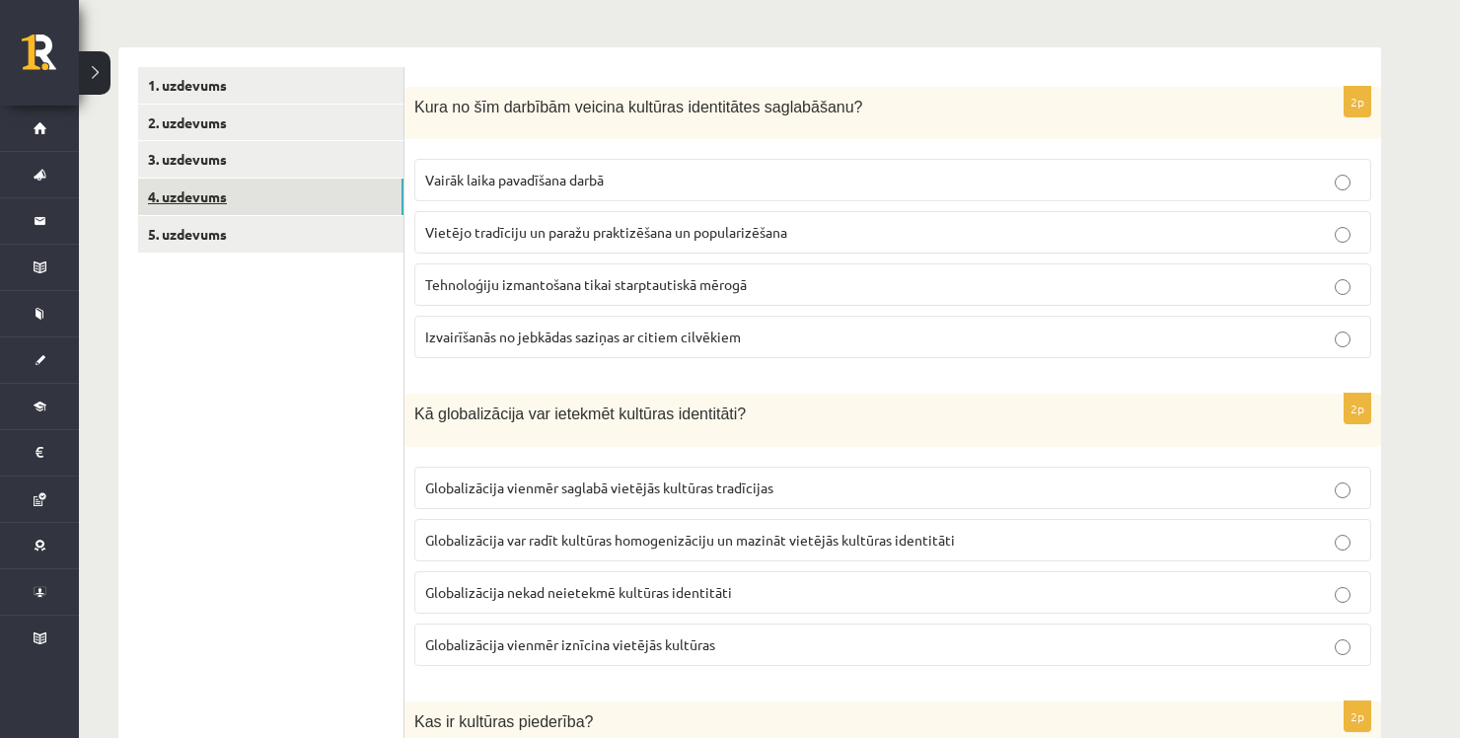
scroll to position [318, 0]
click at [247, 251] on link "5. uzdevums" at bounding box center [270, 233] width 265 height 37
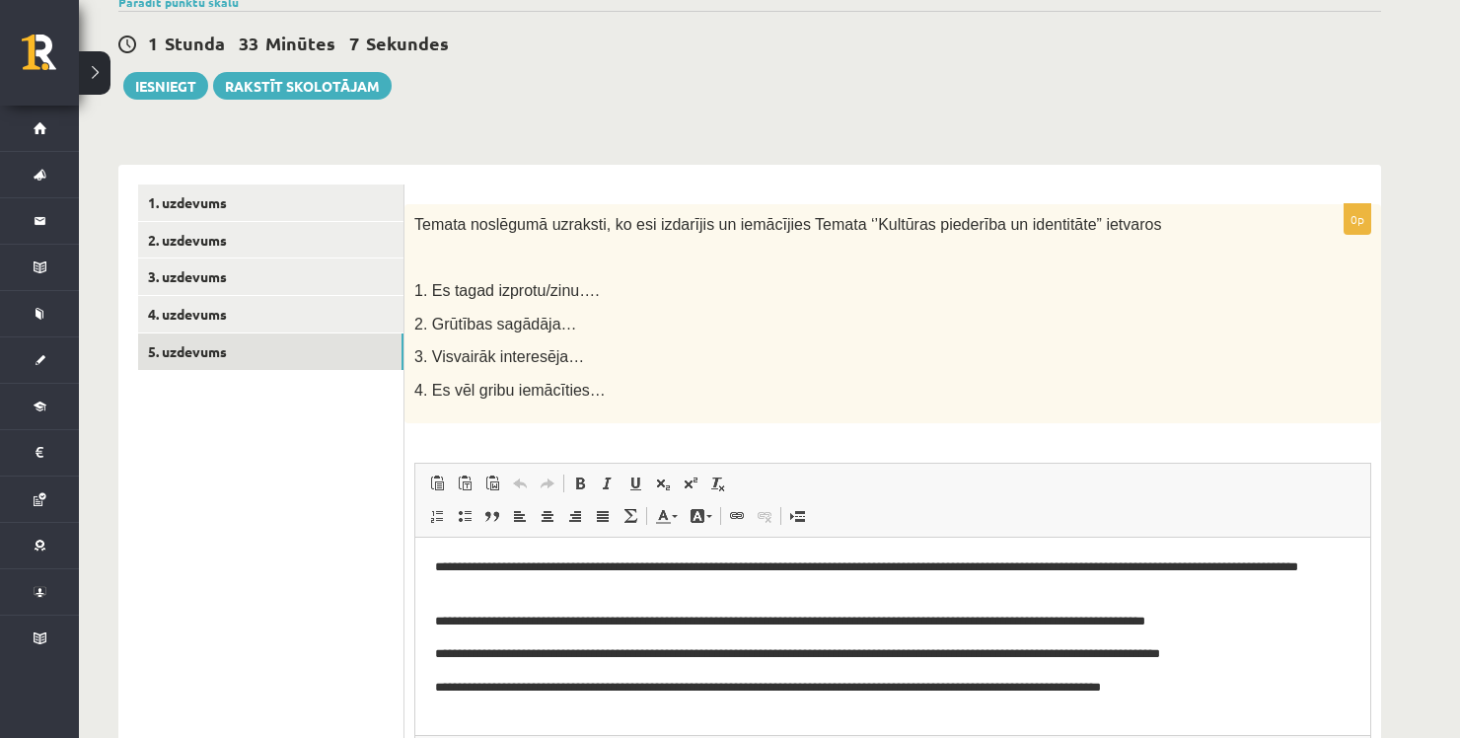
scroll to position [191, 0]
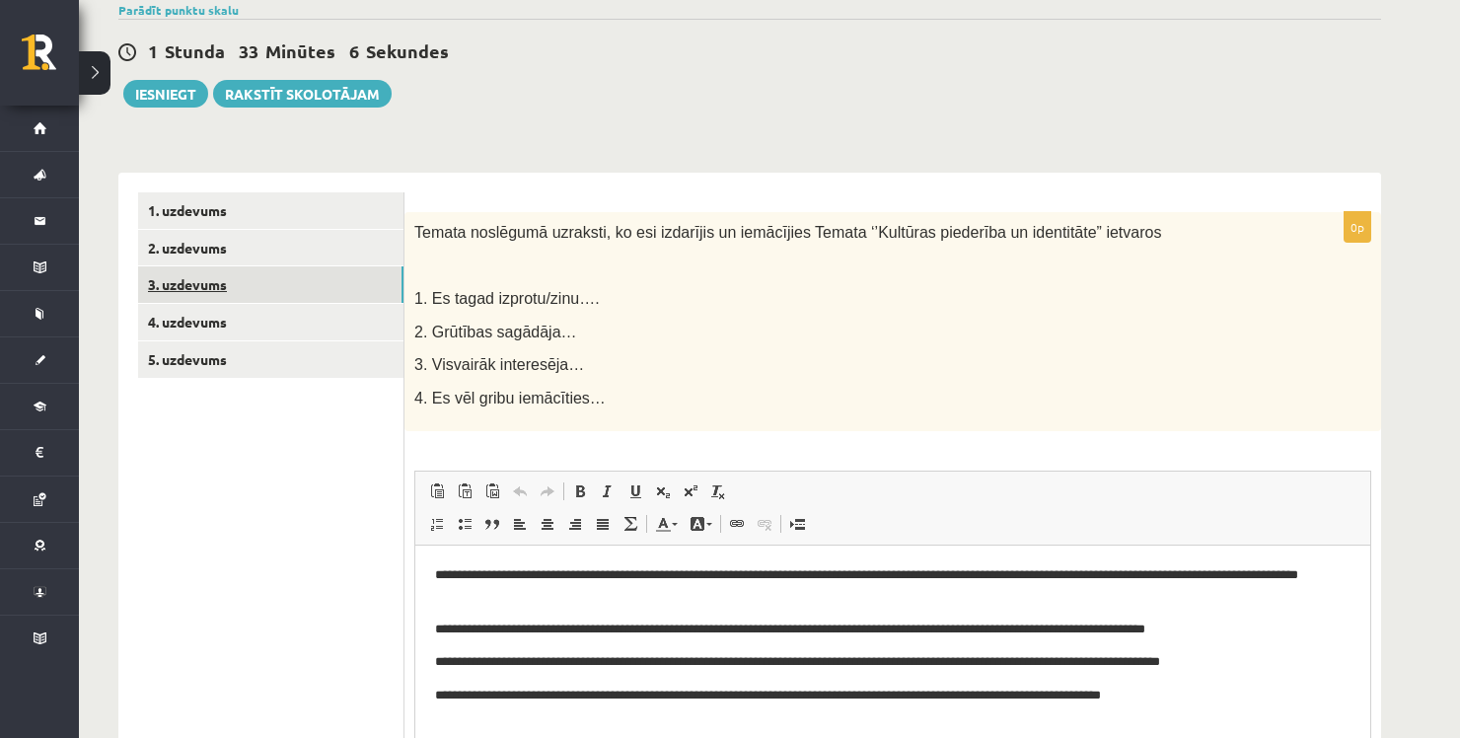
click at [325, 285] on link "3. uzdevums" at bounding box center [270, 284] width 265 height 37
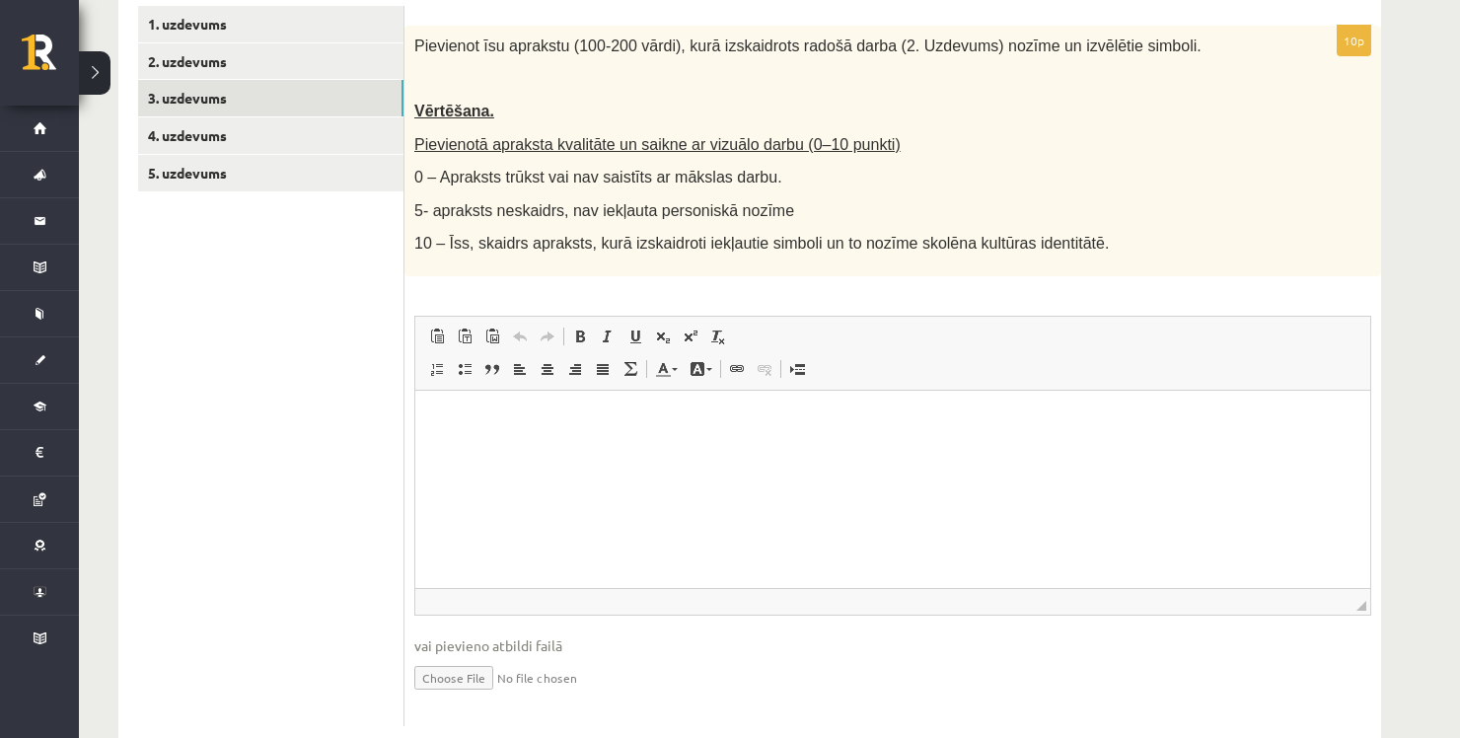
scroll to position [391, 0]
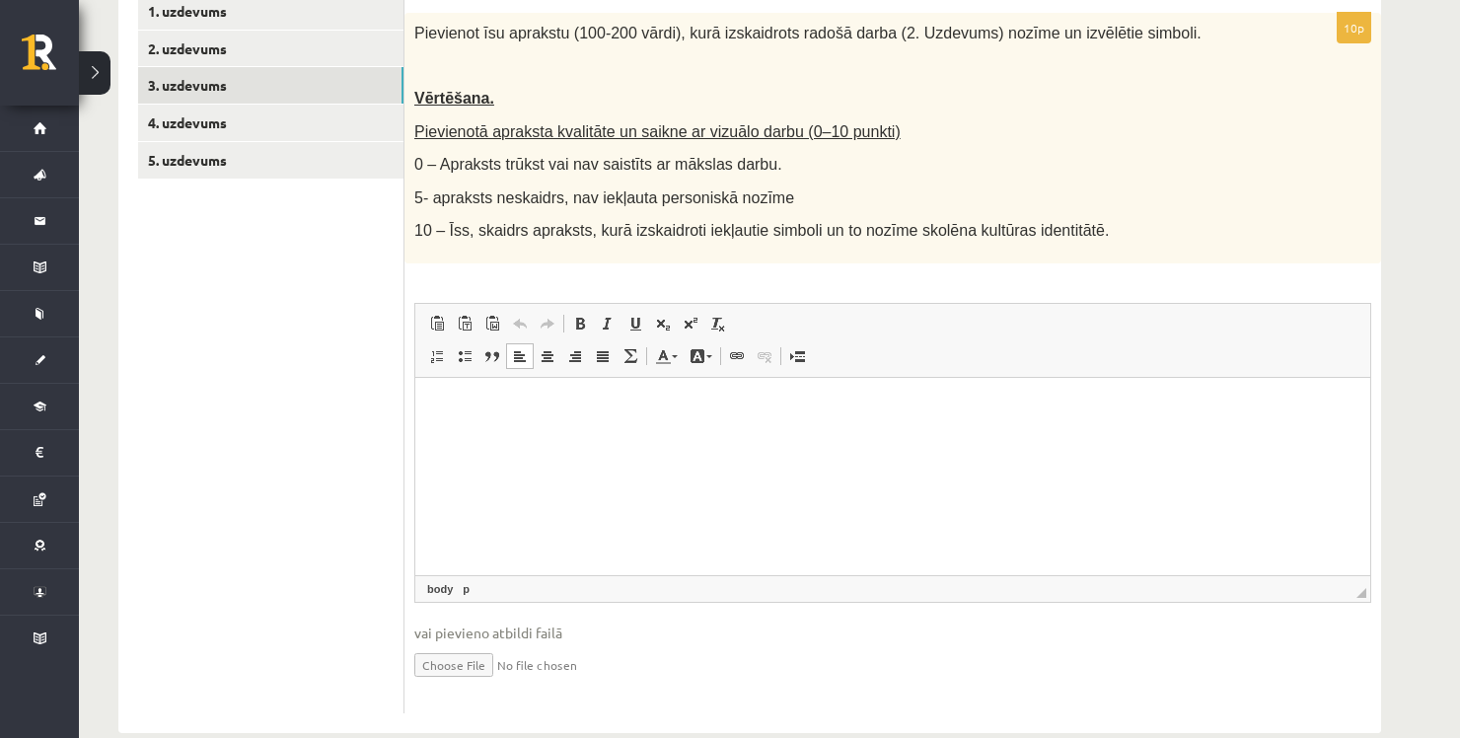
click at [595, 437] on html at bounding box center [892, 407] width 955 height 60
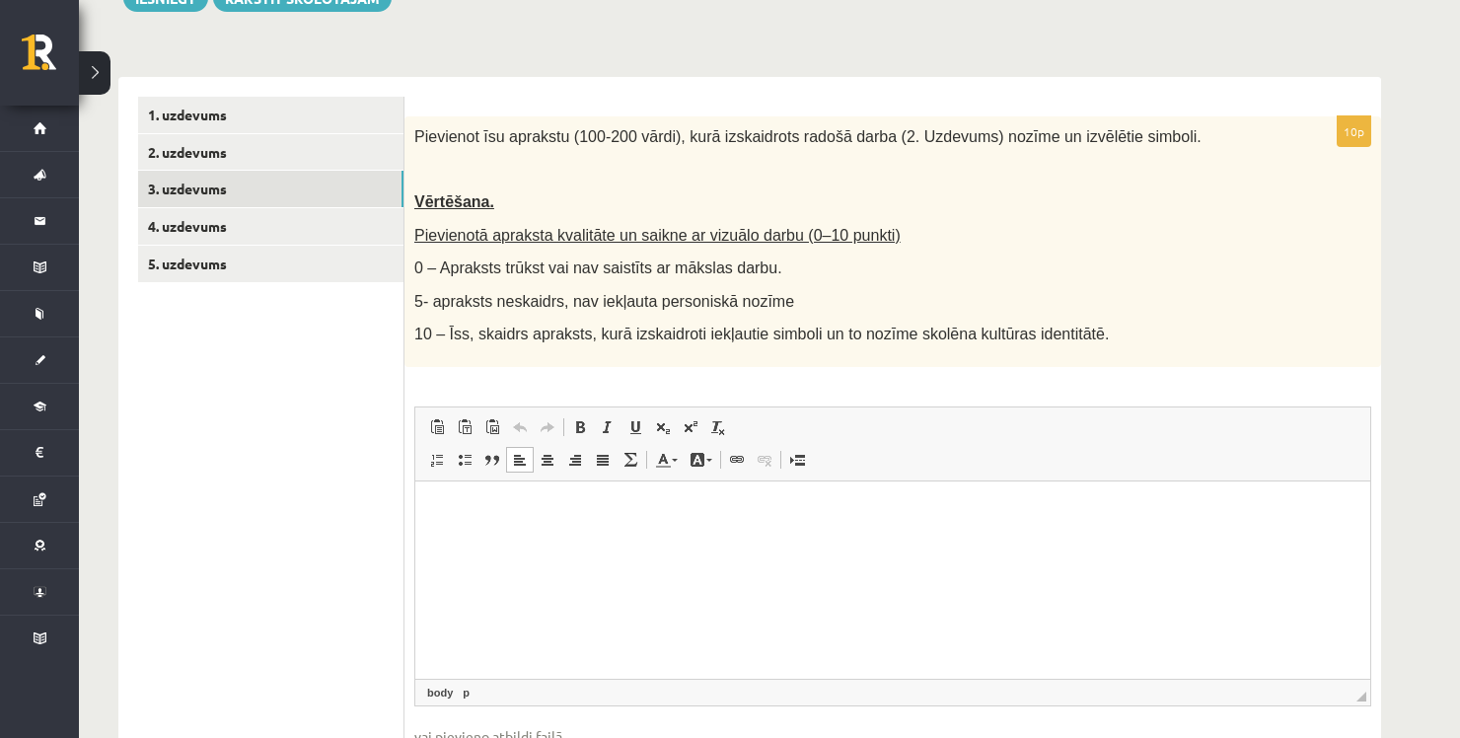
scroll to position [285, 0]
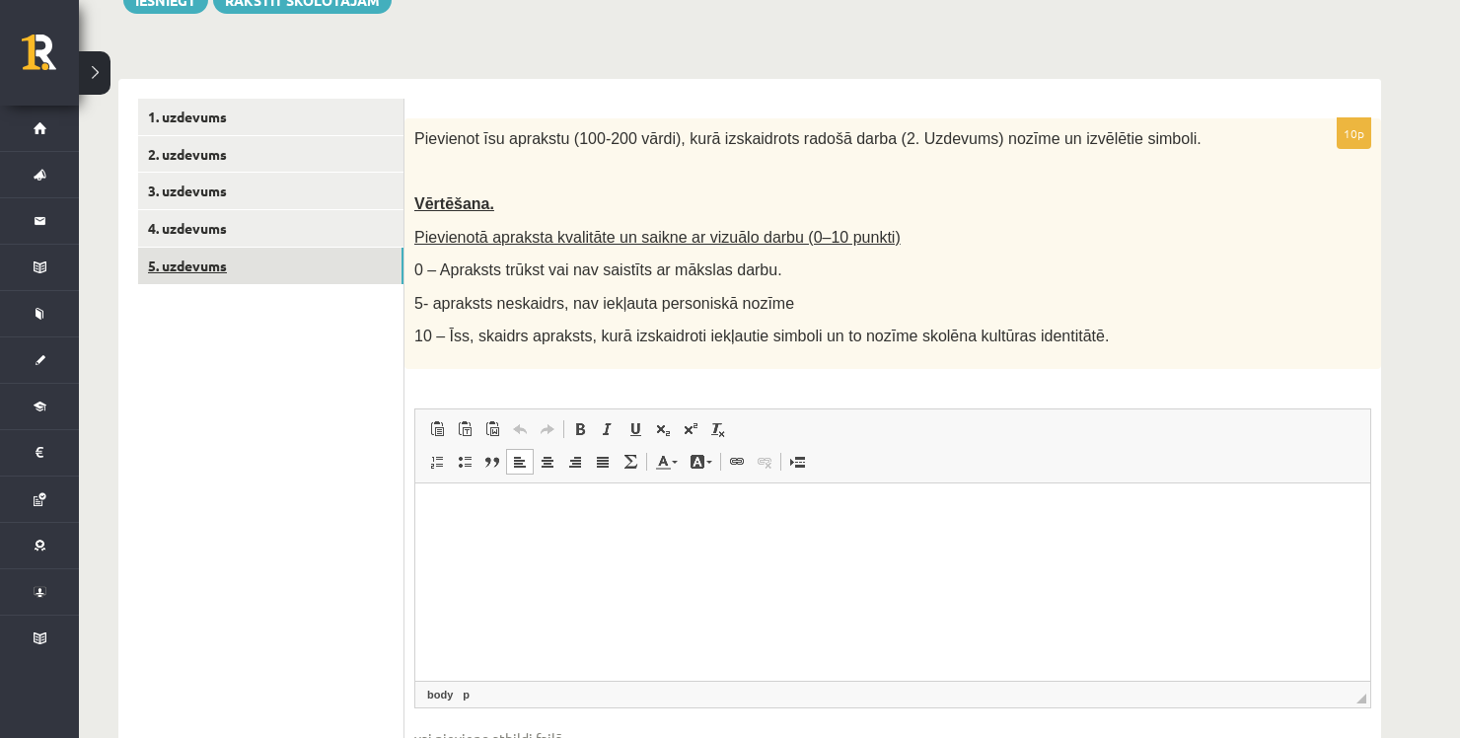
click at [333, 280] on link "5. uzdevums" at bounding box center [270, 266] width 265 height 37
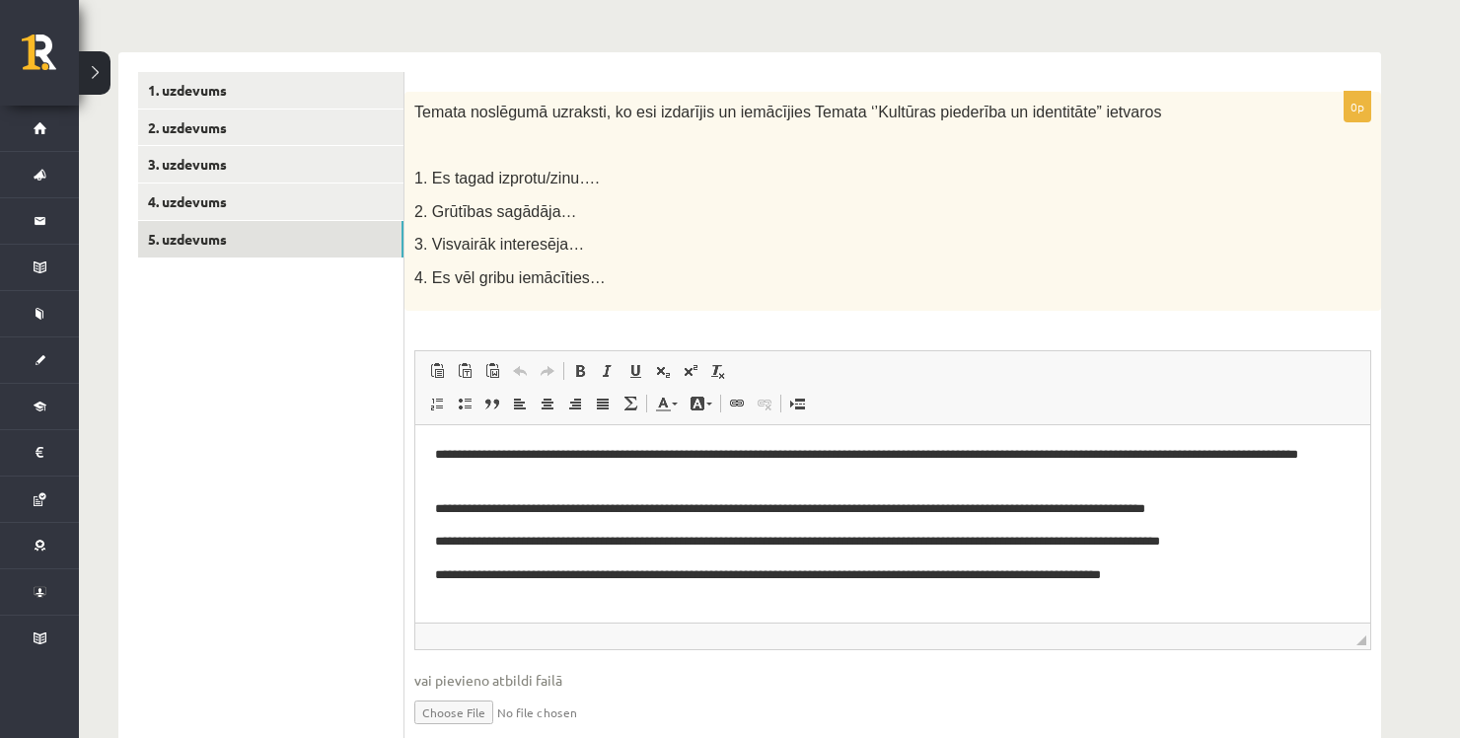
scroll to position [314, 0]
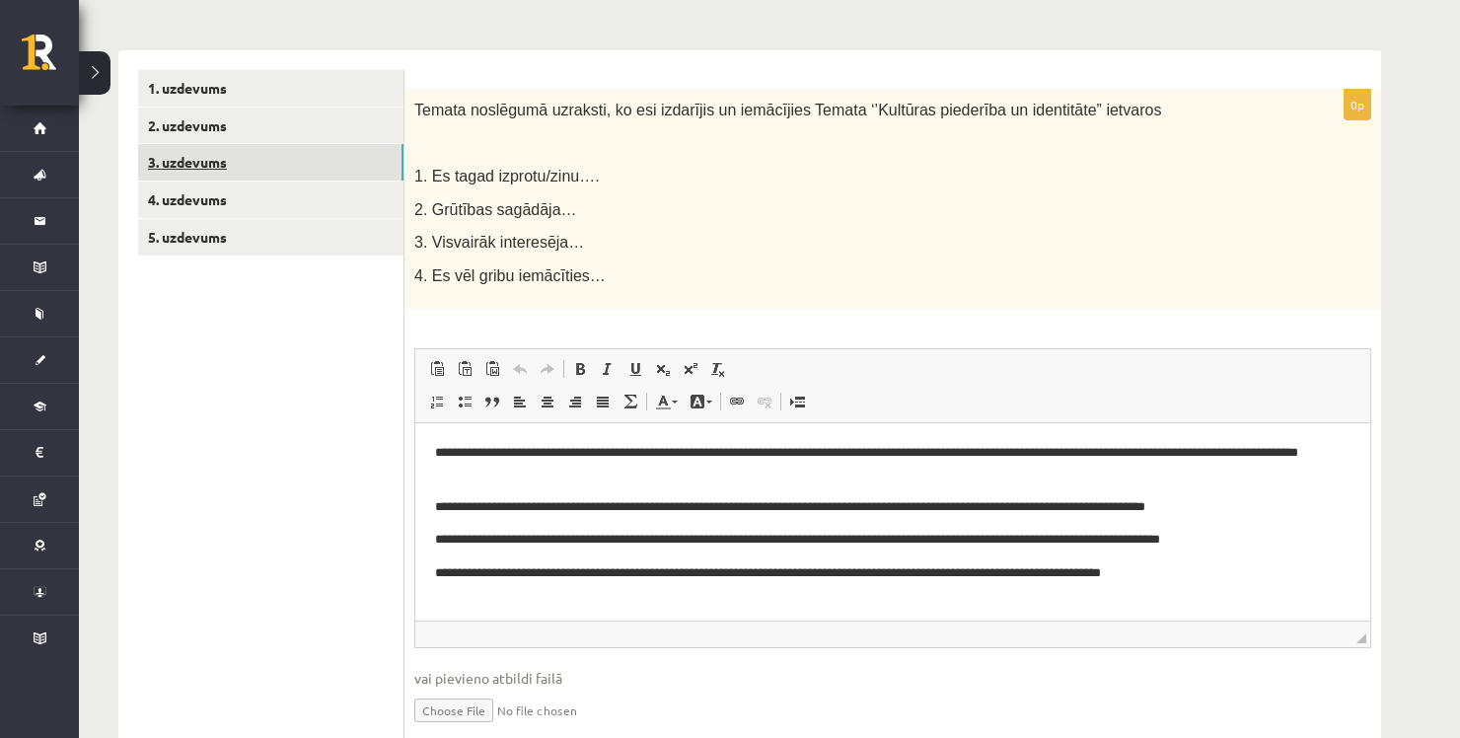
click at [258, 170] on link "3. uzdevums" at bounding box center [270, 162] width 265 height 37
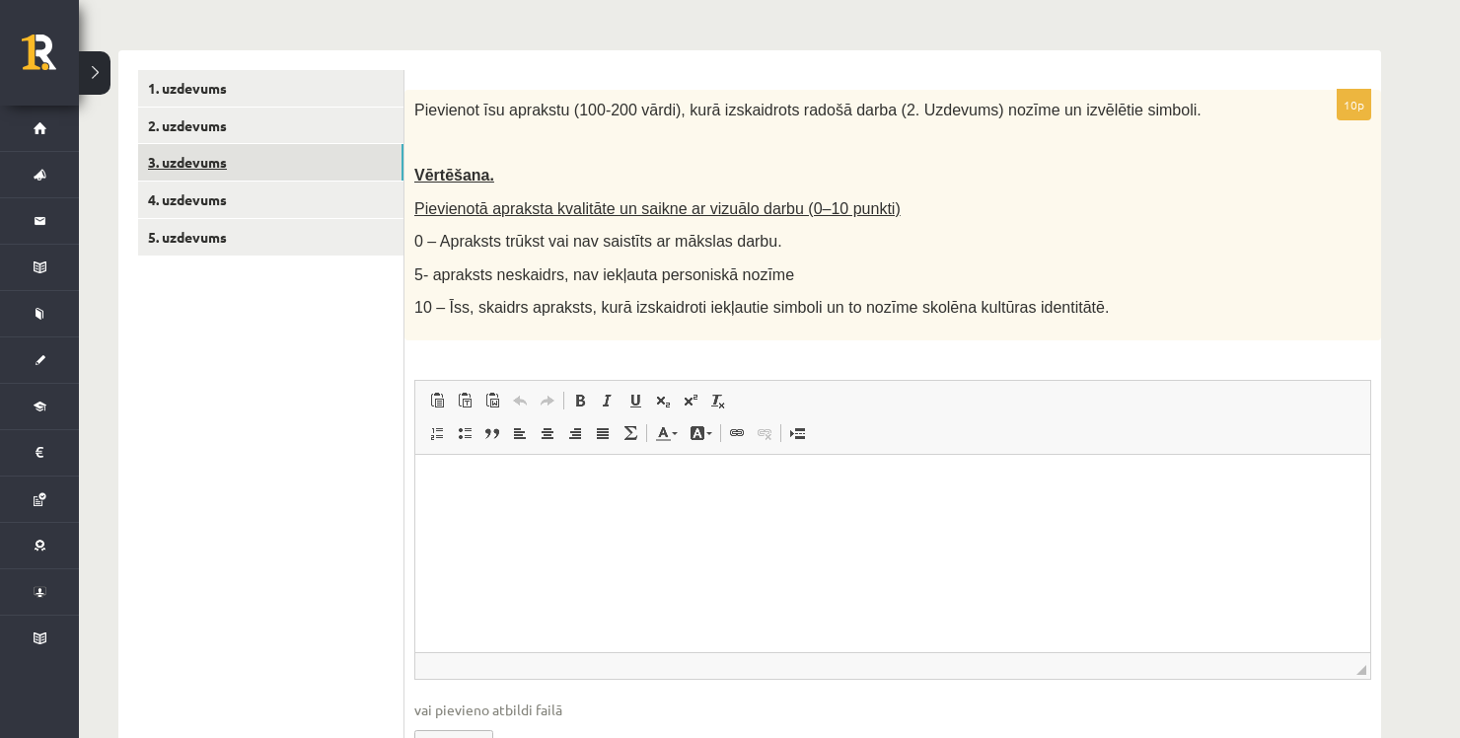
scroll to position [424, 0]
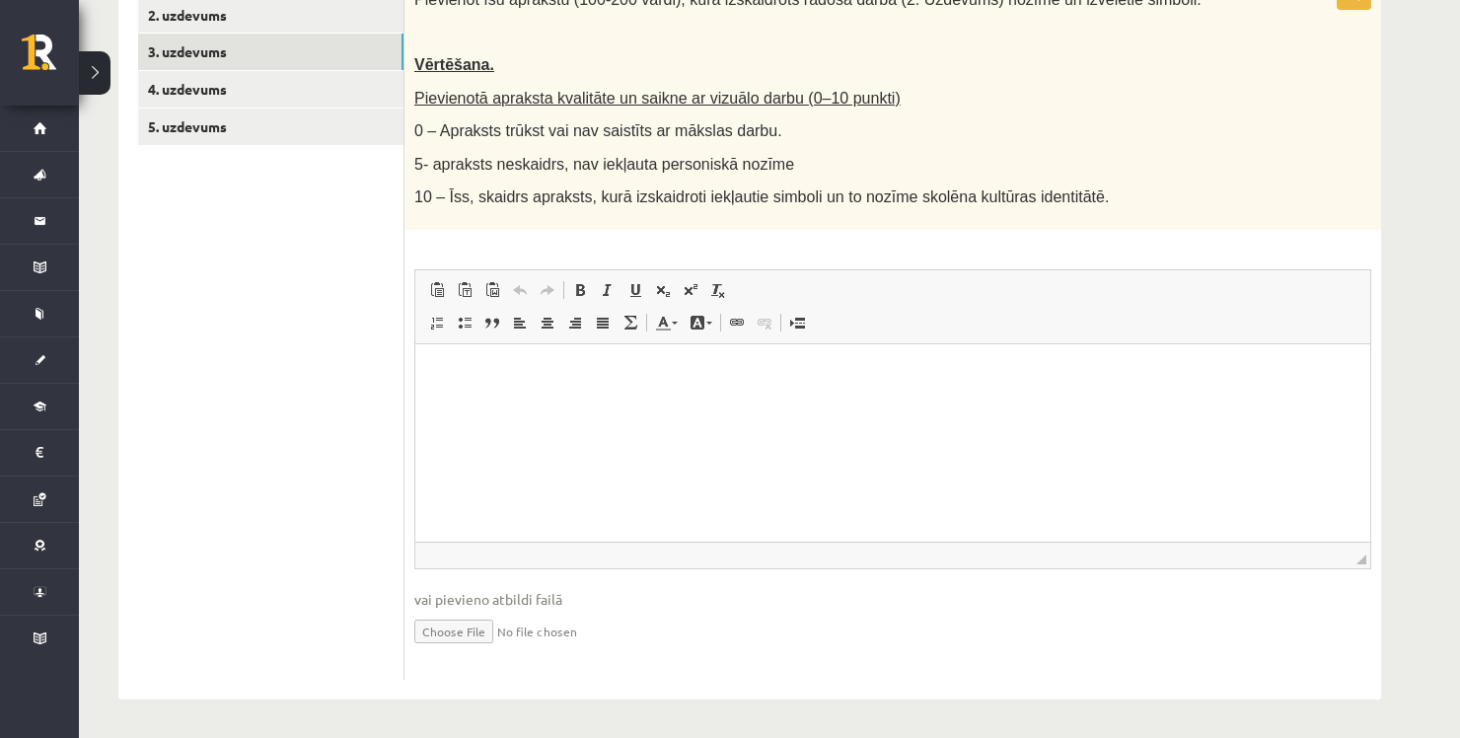
click at [562, 379] on p "Editor, wiswyg-editor-user-answer-47434004475260" at bounding box center [893, 373] width 916 height 21
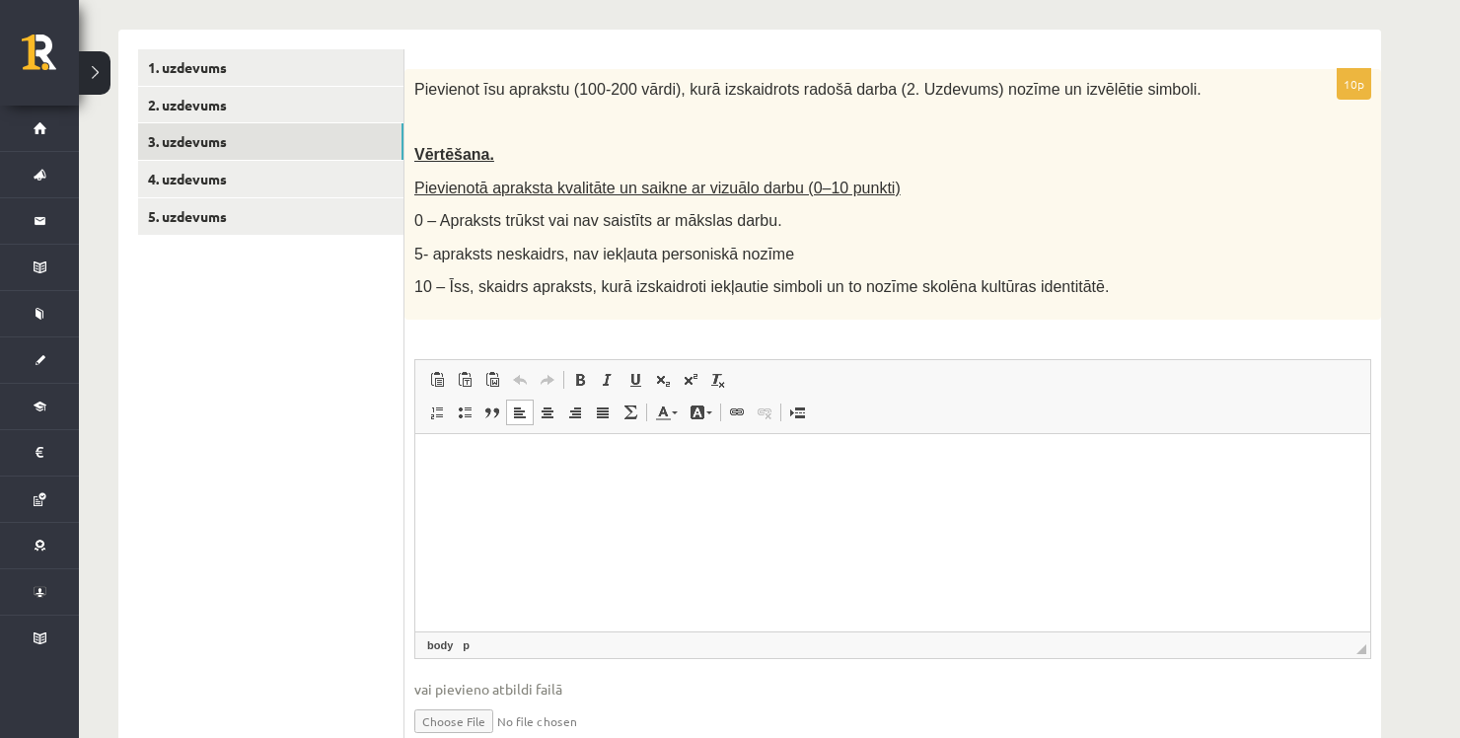
click at [654, 493] on html at bounding box center [892, 463] width 955 height 60
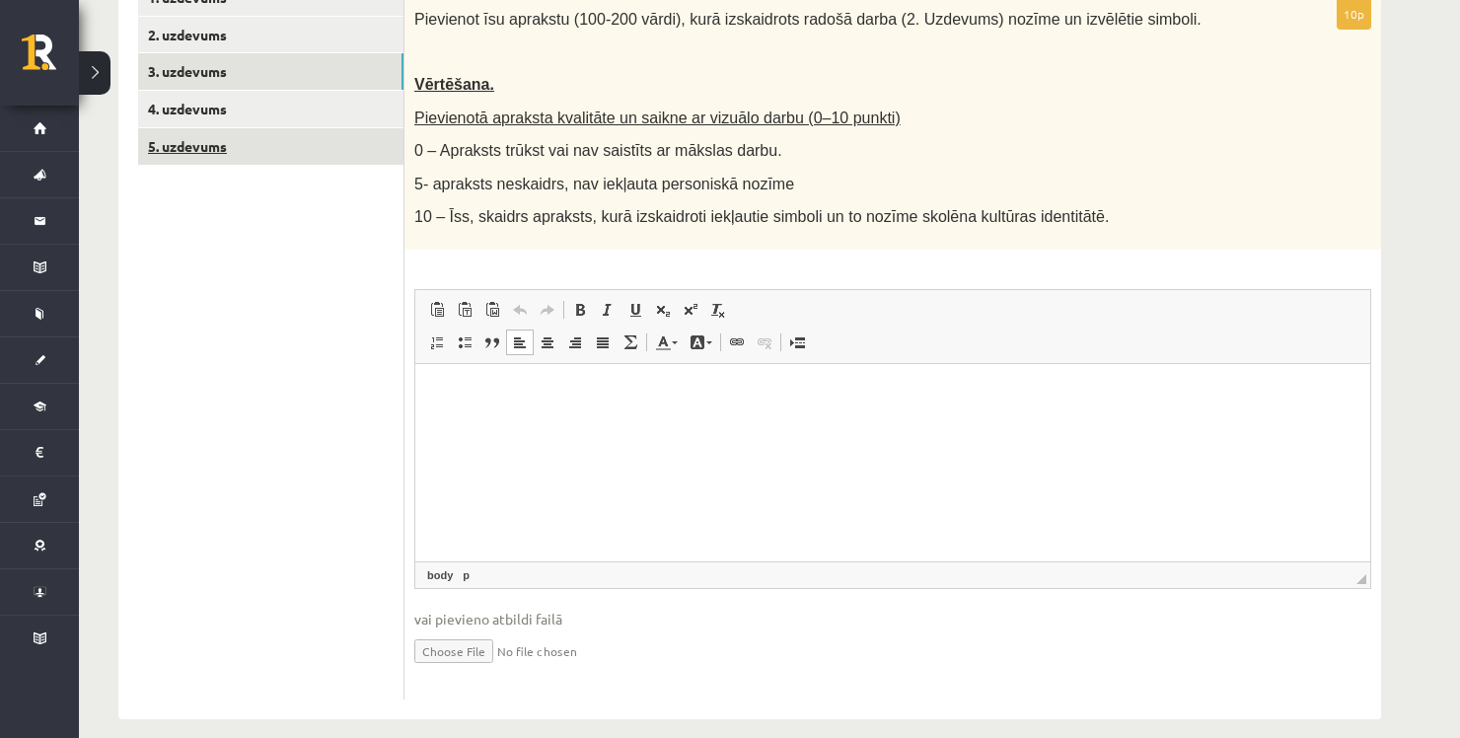
click at [203, 157] on link "5. uzdevums" at bounding box center [270, 146] width 265 height 37
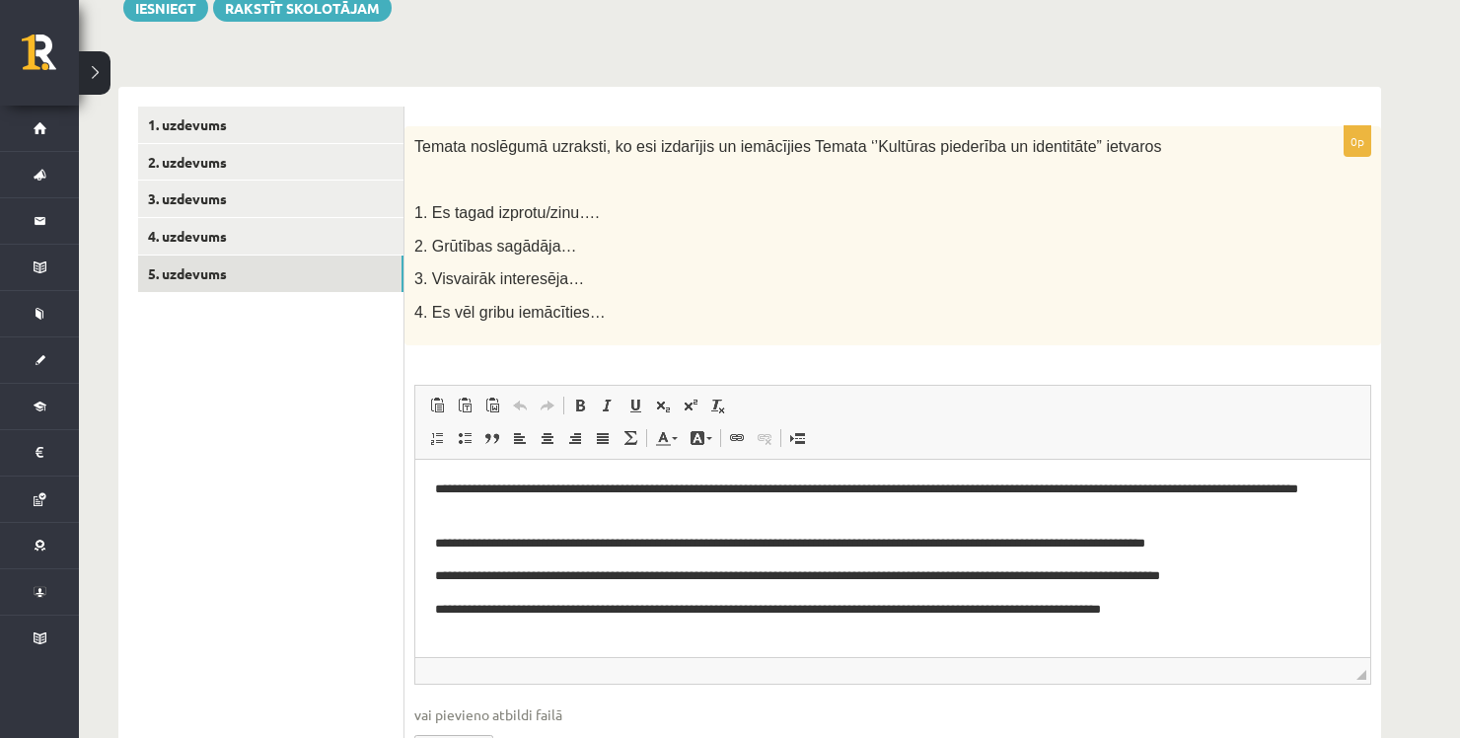
scroll to position [276, 0]
click at [183, 231] on link "4. uzdevums" at bounding box center [270, 237] width 265 height 37
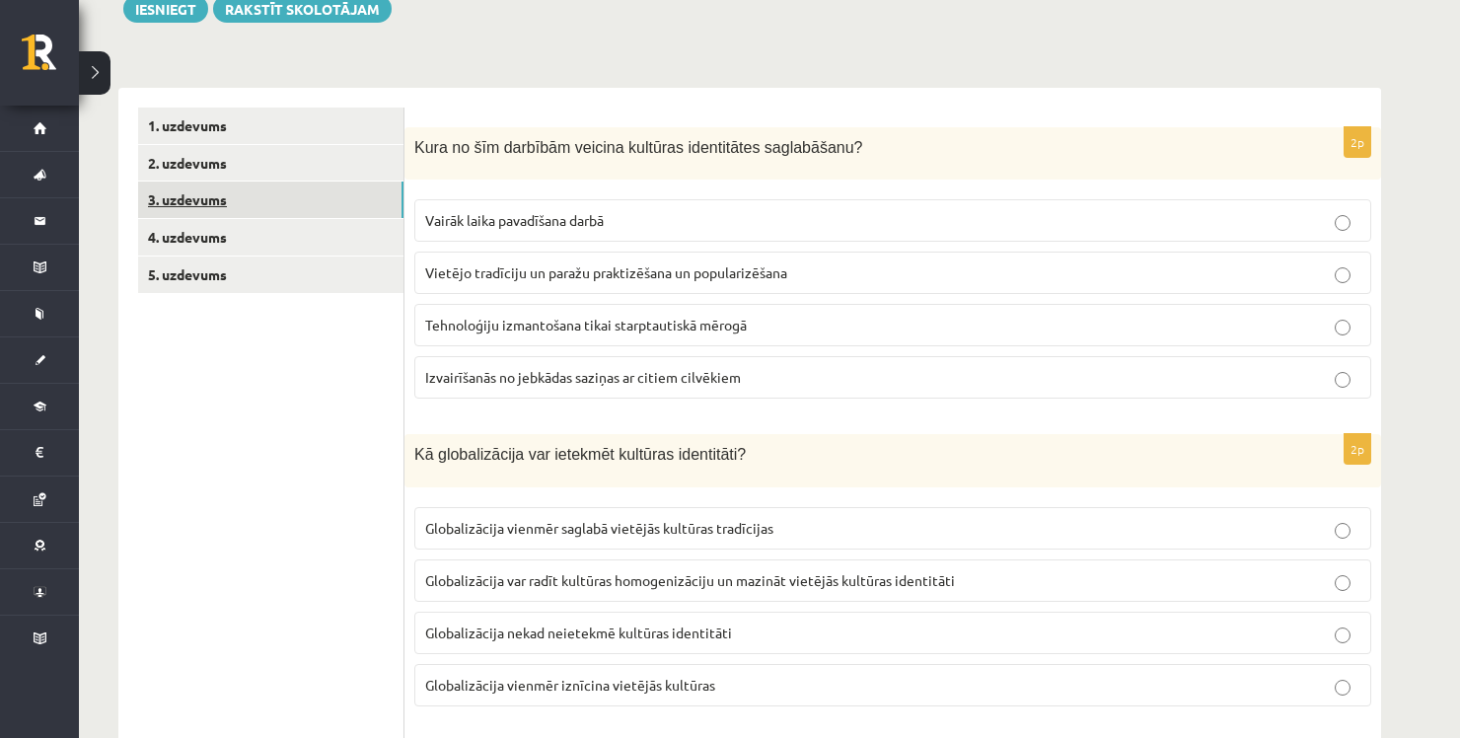
click at [228, 196] on link "3. uzdevums" at bounding box center [270, 200] width 265 height 37
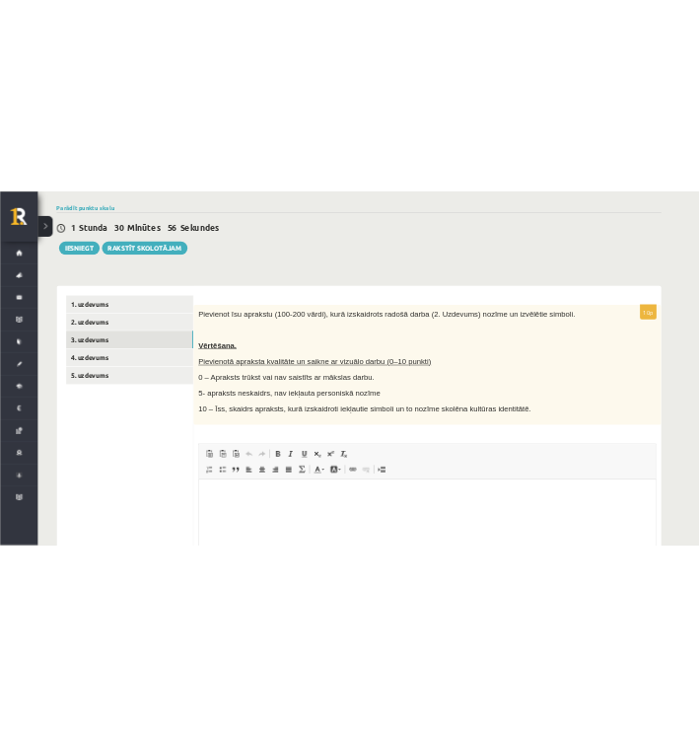
scroll to position [166, 0]
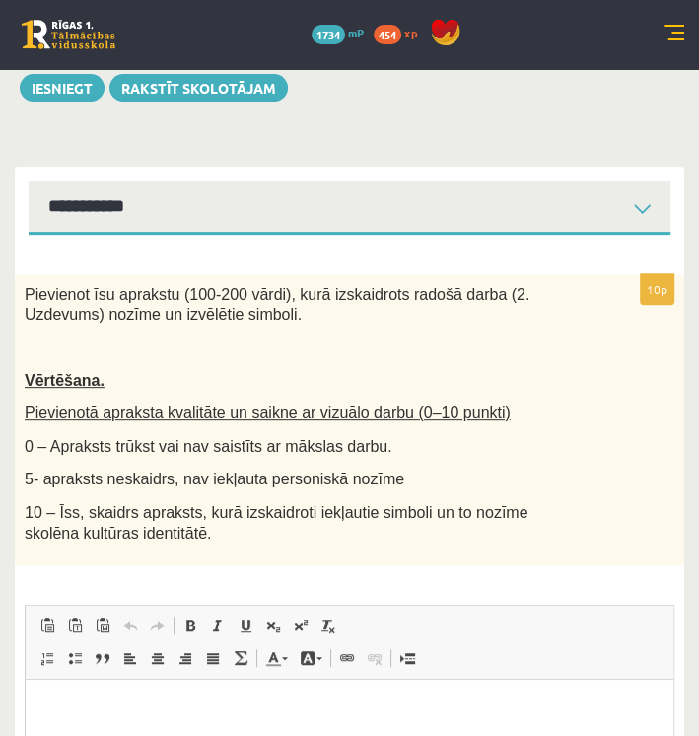
click at [319, 699] on p "Editor, wiswyg-editor-user-answer-47433778847100" at bounding box center [349, 709] width 609 height 21
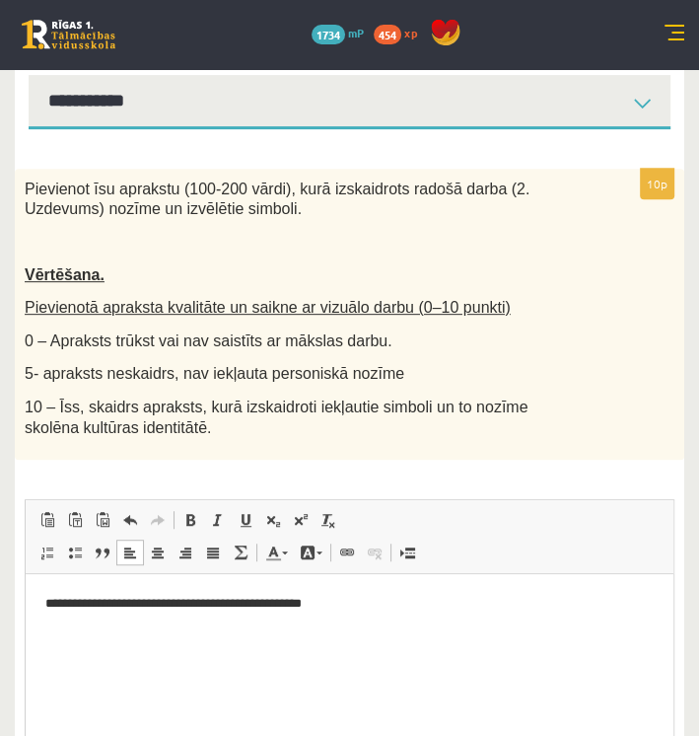
scroll to position [276, 0]
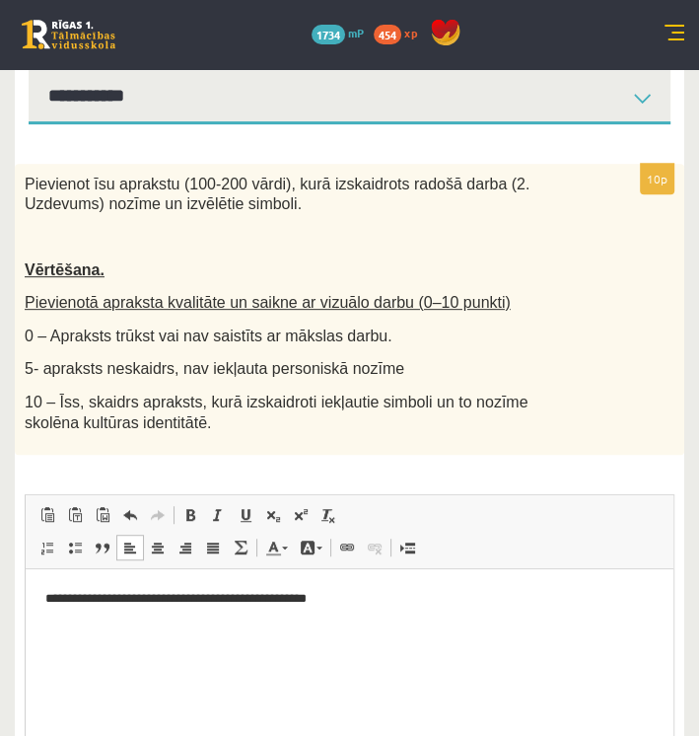
click at [358, 608] on p "**********" at bounding box center [350, 599] width 610 height 21
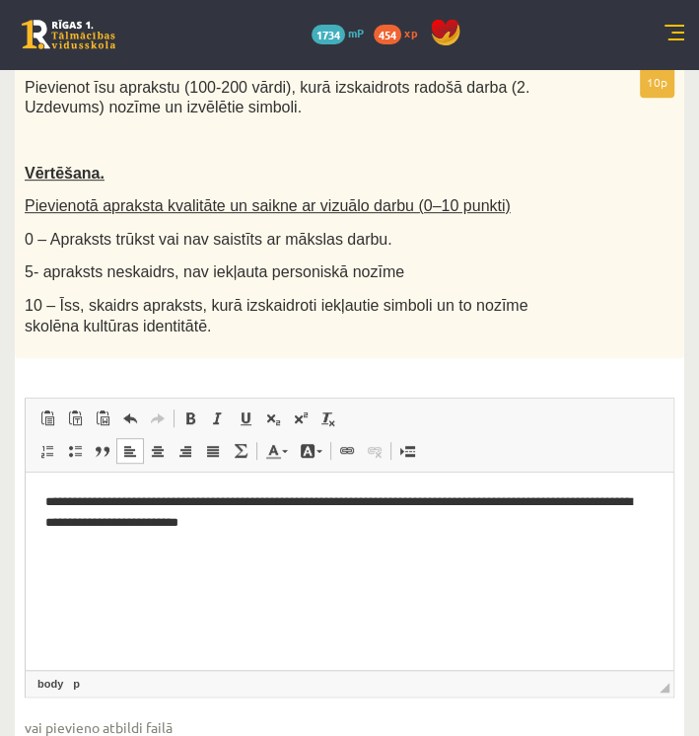
scroll to position [374, 0]
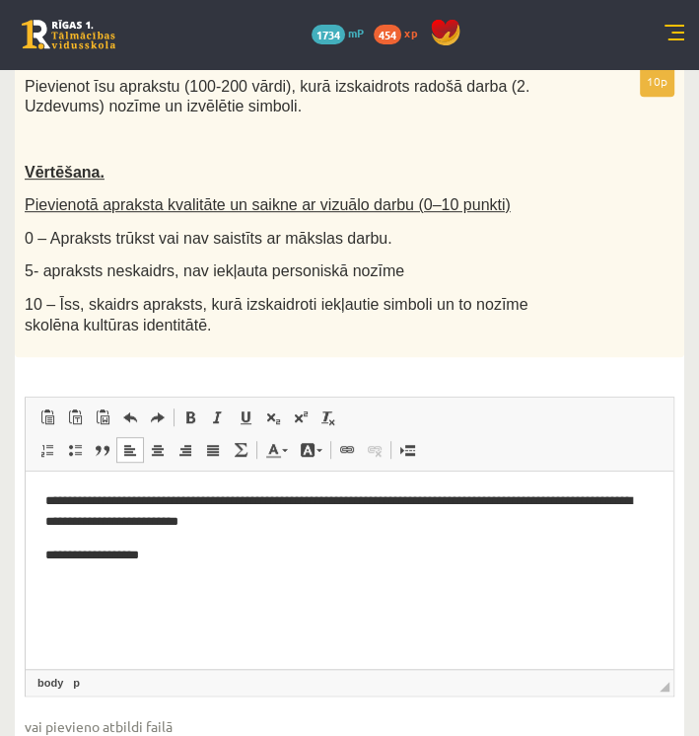
click at [176, 567] on html "**********" at bounding box center [350, 528] width 648 height 113
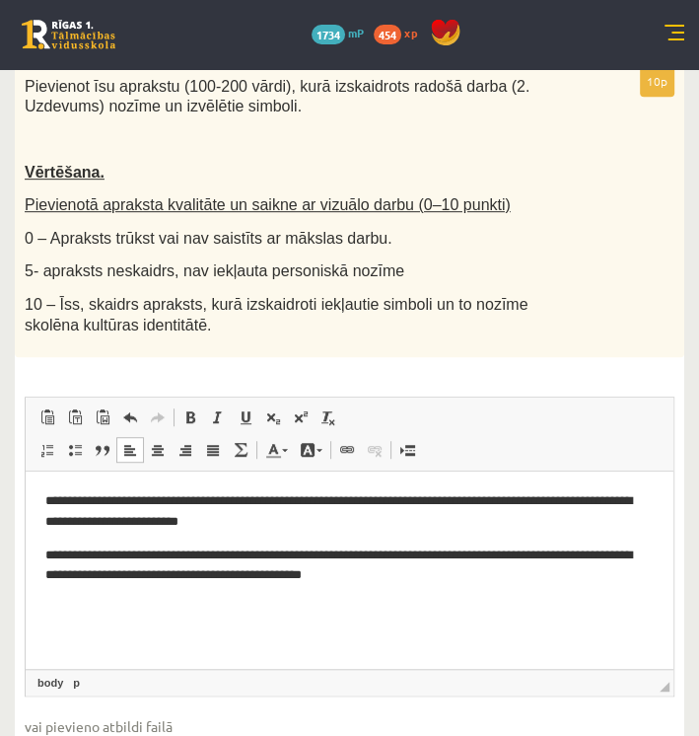
click at [344, 577] on p "**********" at bounding box center [350, 566] width 610 height 41
click at [447, 582] on p "**********" at bounding box center [350, 566] width 610 height 41
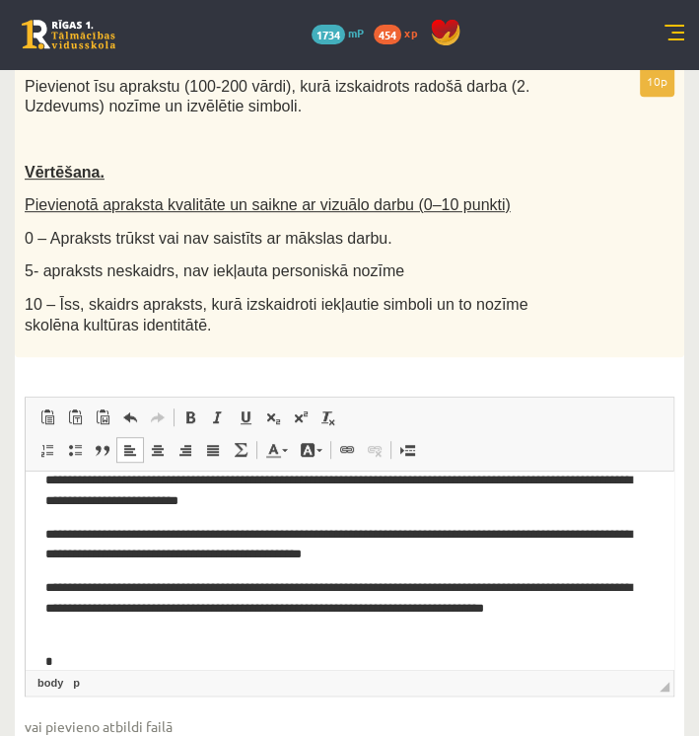
scroll to position [22, 0]
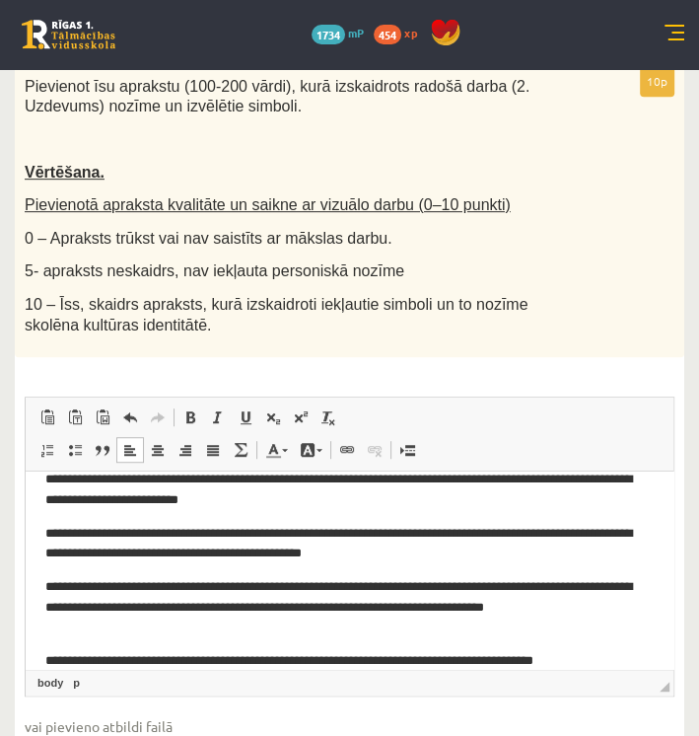
click at [197, 663] on p "**********" at bounding box center [342, 661] width 595 height 21
click at [229, 659] on p "**********" at bounding box center [342, 661] width 595 height 21
click at [232, 661] on p "**********" at bounding box center [342, 661] width 595 height 21
click at [630, 660] on p "**********" at bounding box center [342, 671] width 595 height 41
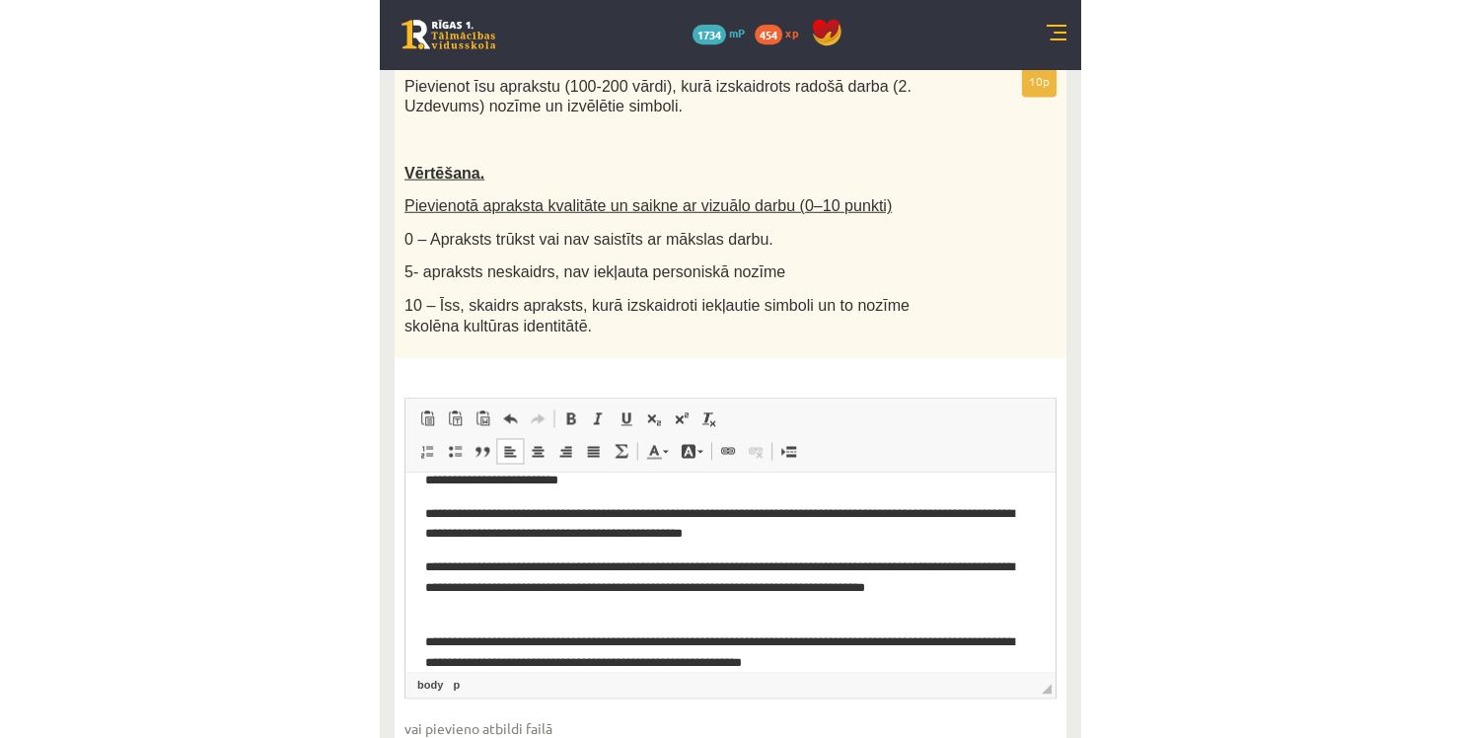
scroll to position [0, 0]
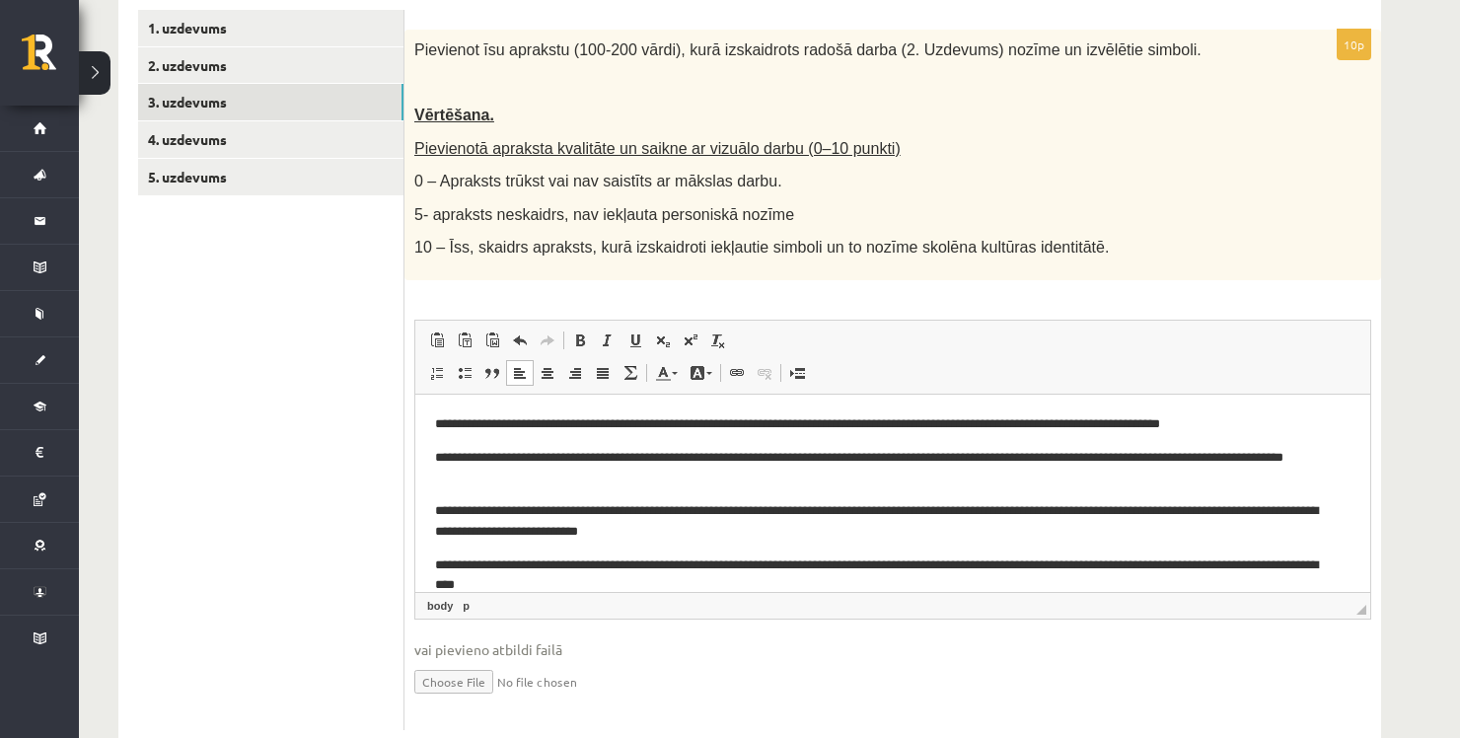
click at [936, 109] on p "Vērtēšana." at bounding box center [843, 115] width 858 height 21
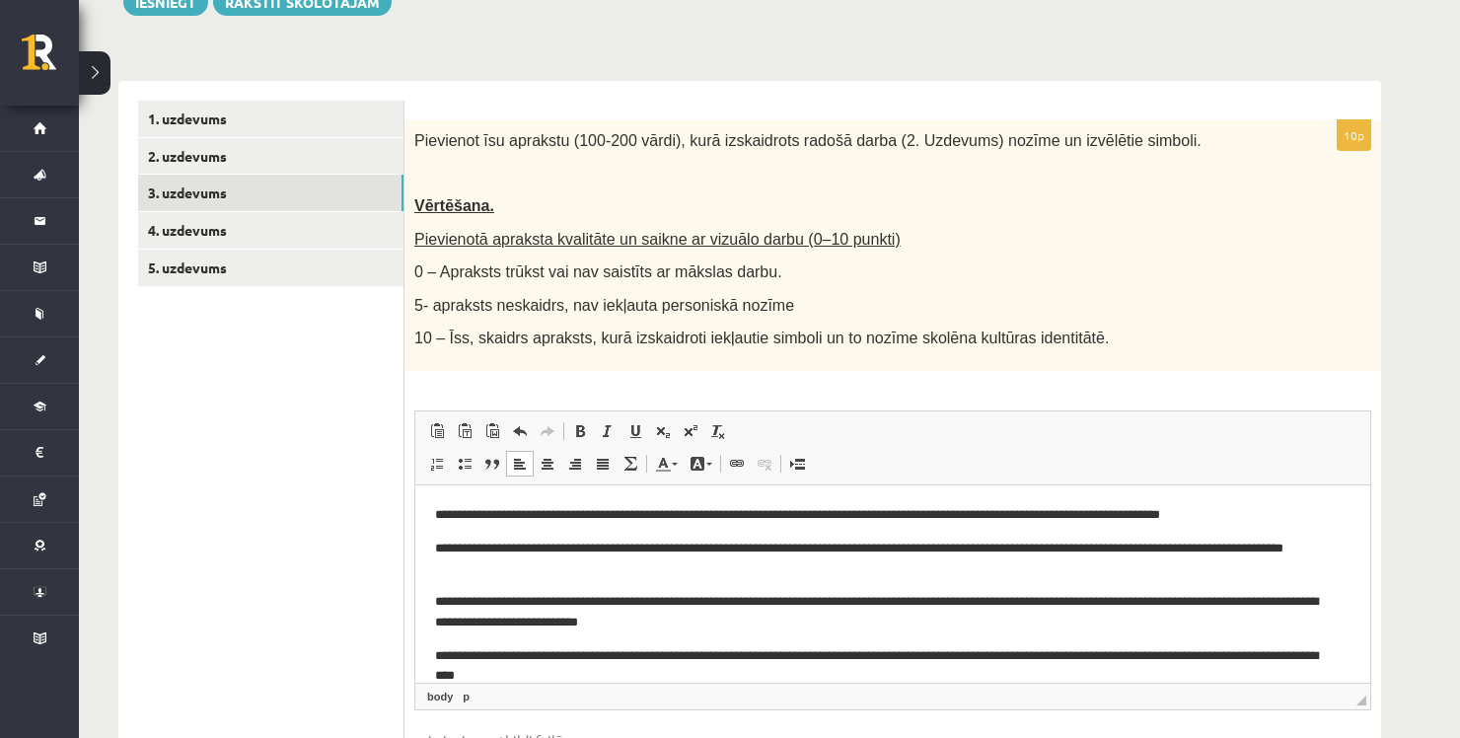
scroll to position [424, 0]
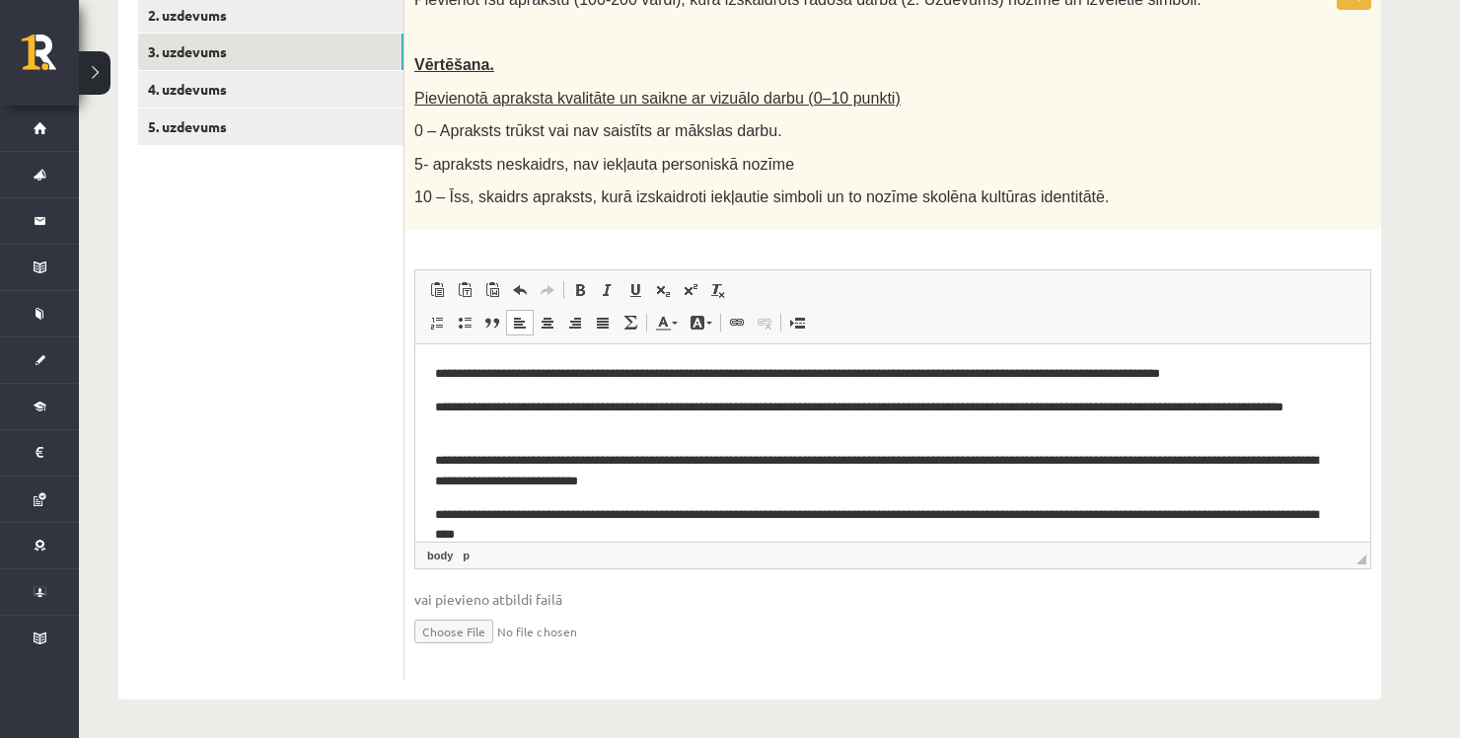
click at [623, 524] on p "**********" at bounding box center [886, 524] width 902 height 41
click at [800, 480] on p "**********" at bounding box center [886, 470] width 902 height 41
click at [749, 635] on input "file" at bounding box center [892, 631] width 957 height 40
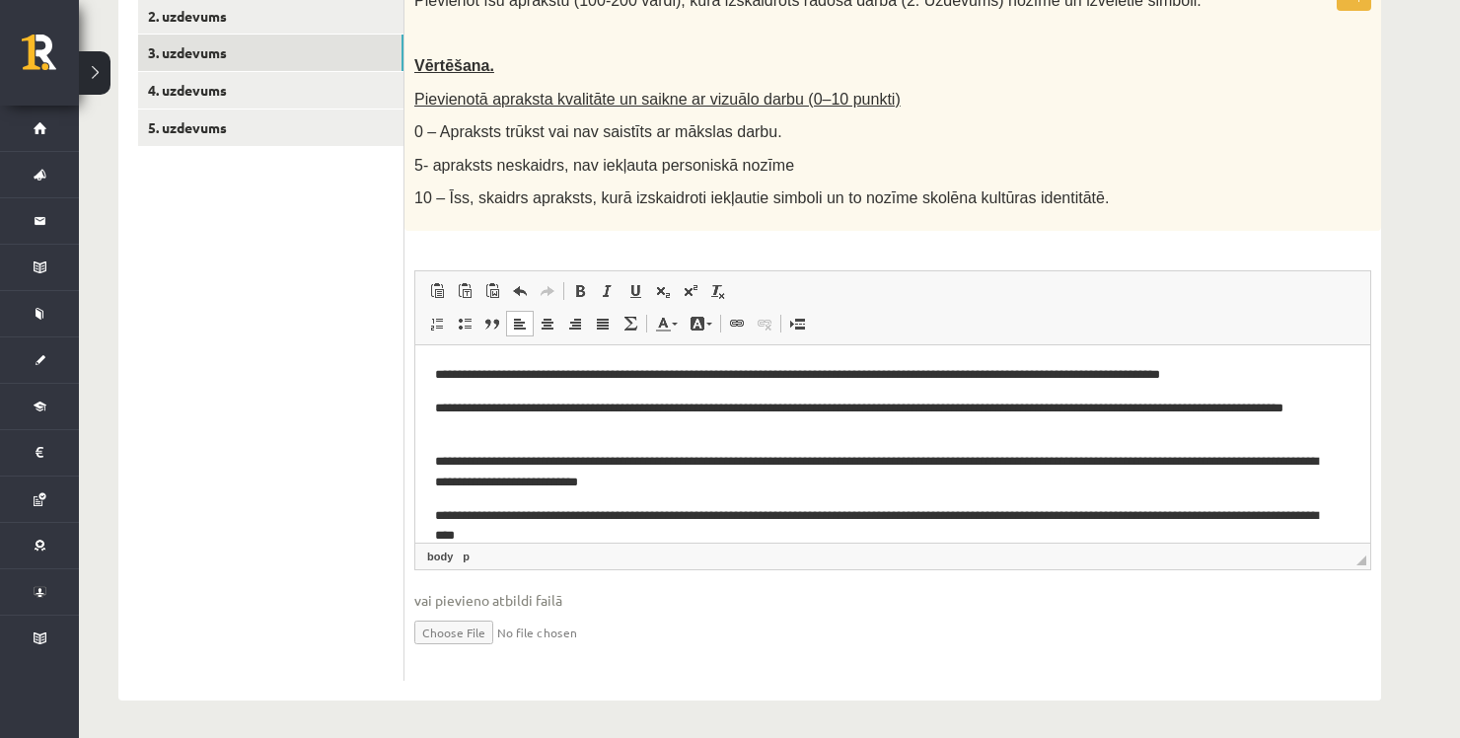
scroll to position [0, 0]
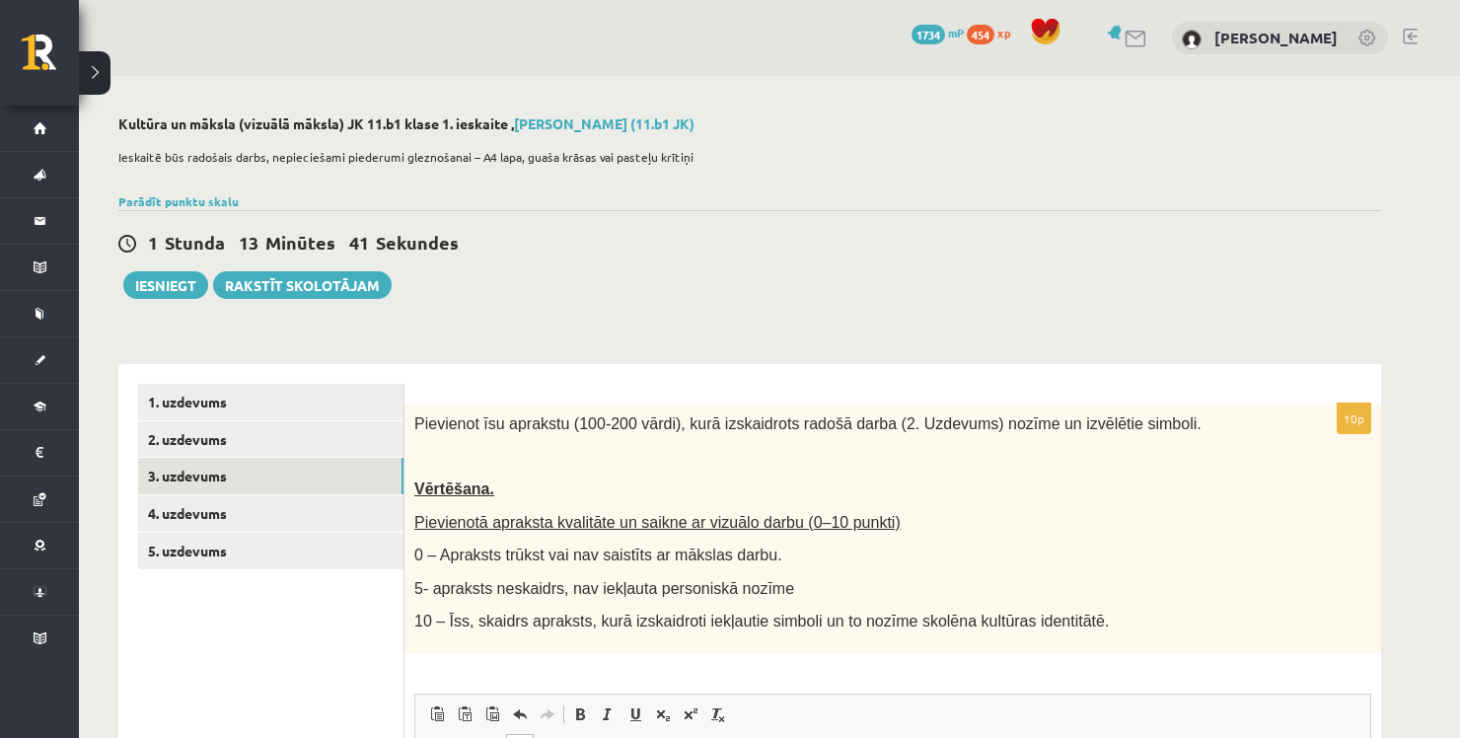
click at [894, 258] on div "1 Stunda 13 Minūtes 41 Sekundes Ieskaite saglabāta! Iesniegt Rakstīt skolotājam" at bounding box center [749, 254] width 1263 height 89
click at [894, 258] on div "1 Stunda 13 Minūtes 40 Sekundes Ieskaite saglabāta! Iesniegt Rakstīt skolotājam" at bounding box center [749, 254] width 1263 height 89
click at [894, 258] on div "1 Stunda 13 Minūtes 39 Sekundes Ieskaite saglabāta! Iesniegt Rakstīt skolotājam" at bounding box center [749, 254] width 1263 height 89
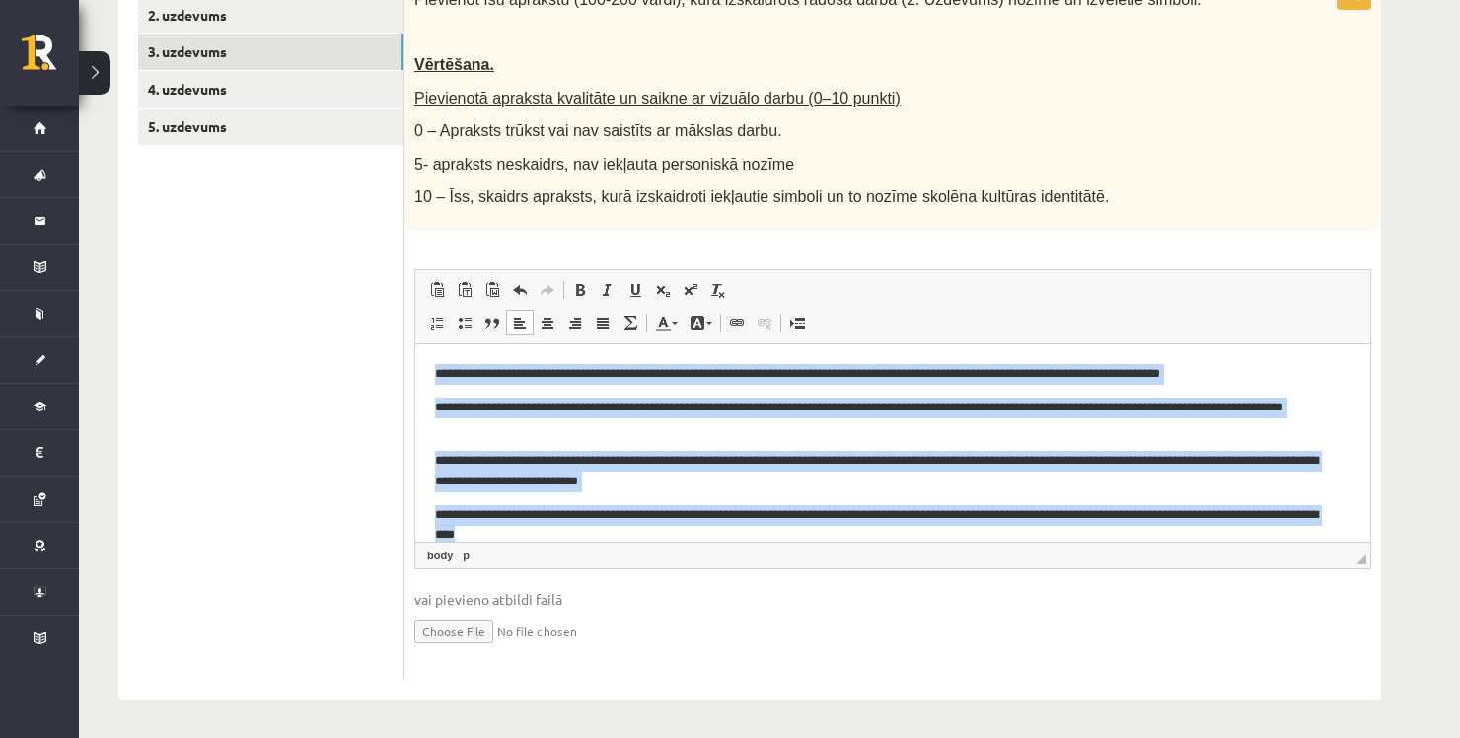
drag, startPoint x: 646, startPoint y: 517, endPoint x: 417, endPoint y: 323, distance: 300.3
click at [417, 343] on html "**********" at bounding box center [892, 470] width 955 height 255
copy body "**********"
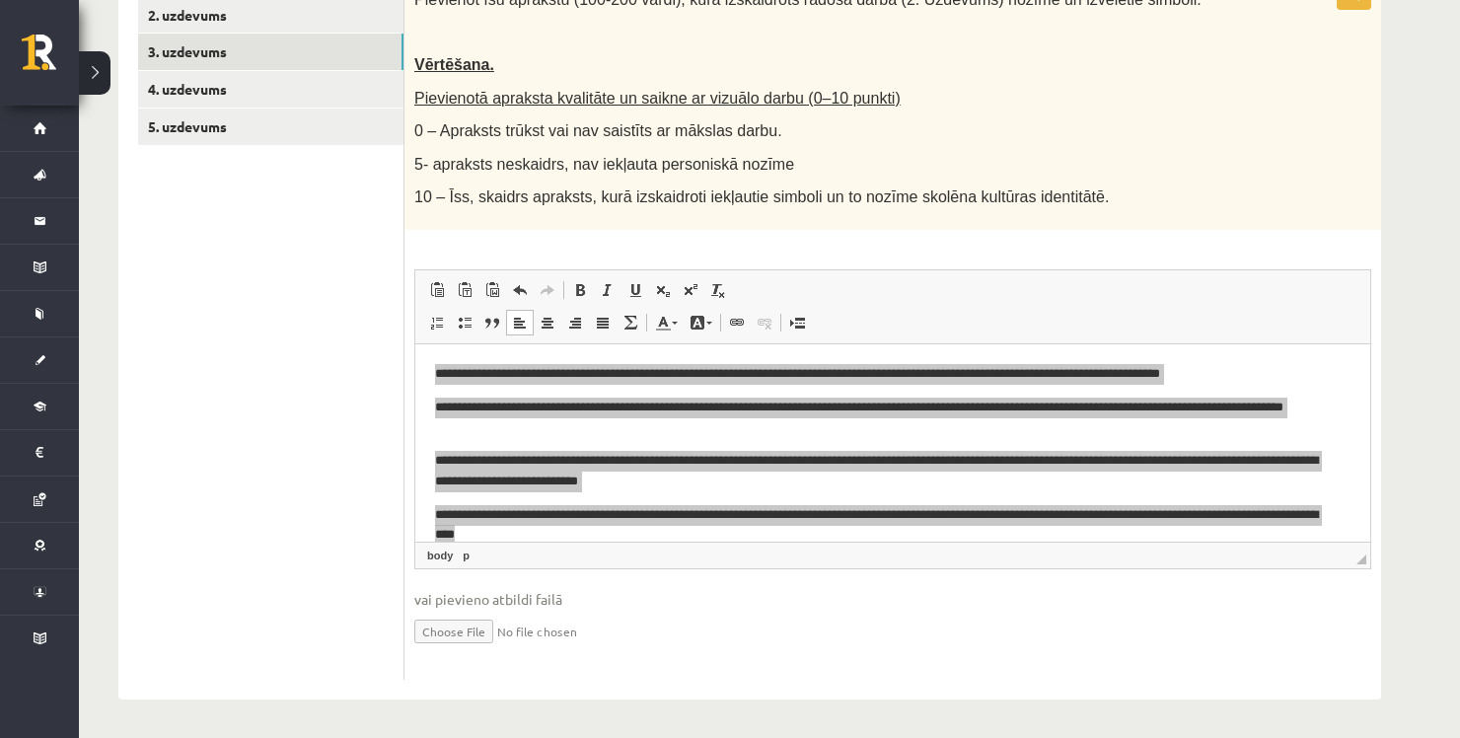
click at [215, 340] on ul "1. uzdevums 2. uzdevums 3. uzdevums 4. uzdevums 5. uzdevums" at bounding box center [271, 320] width 266 height 720
click at [319, 453] on ul "1. uzdevums 2. uzdevums 3. uzdevums 4. uzdevums 5. uzdevums" at bounding box center [271, 320] width 266 height 720
click at [633, 542] on span "◢ Elements path body p" at bounding box center [892, 555] width 955 height 27
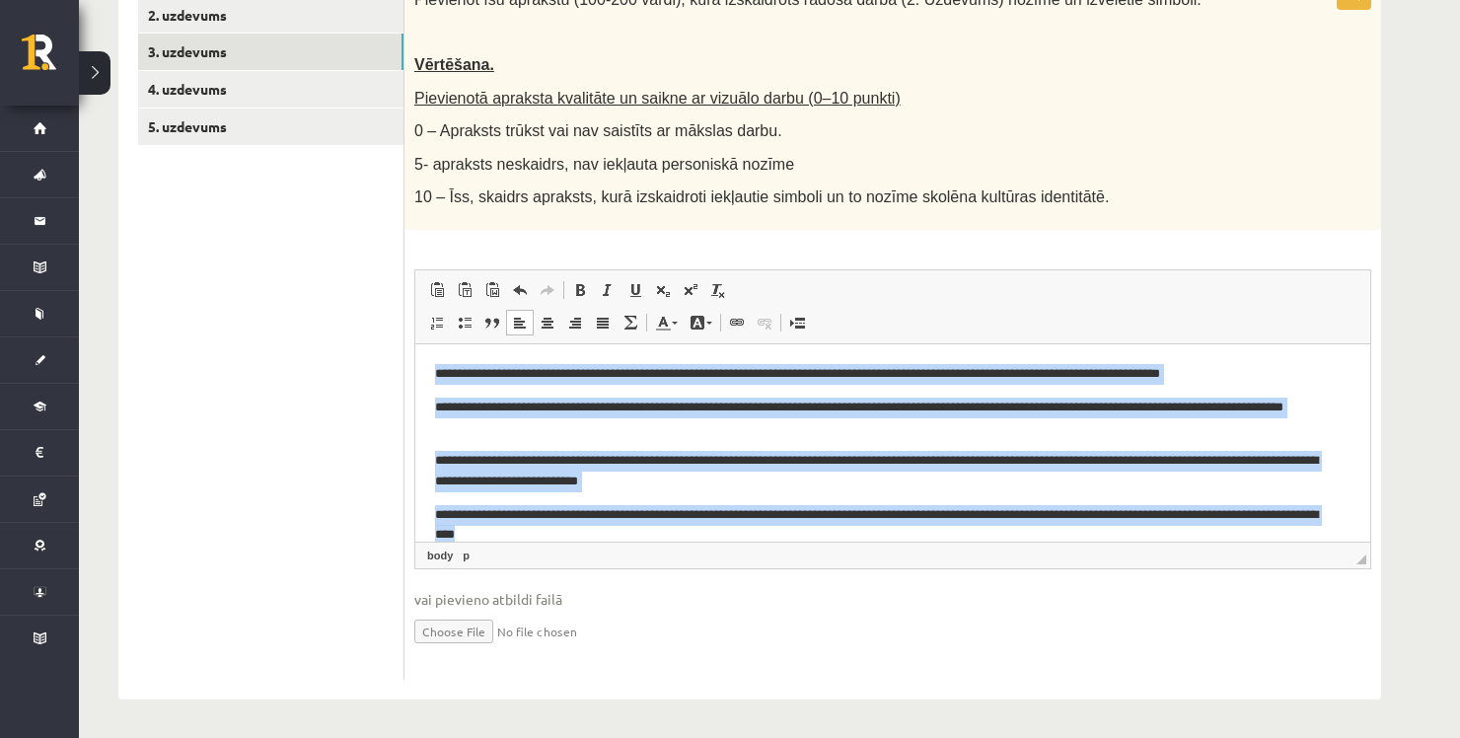
click at [624, 532] on p "**********" at bounding box center [886, 524] width 902 height 41
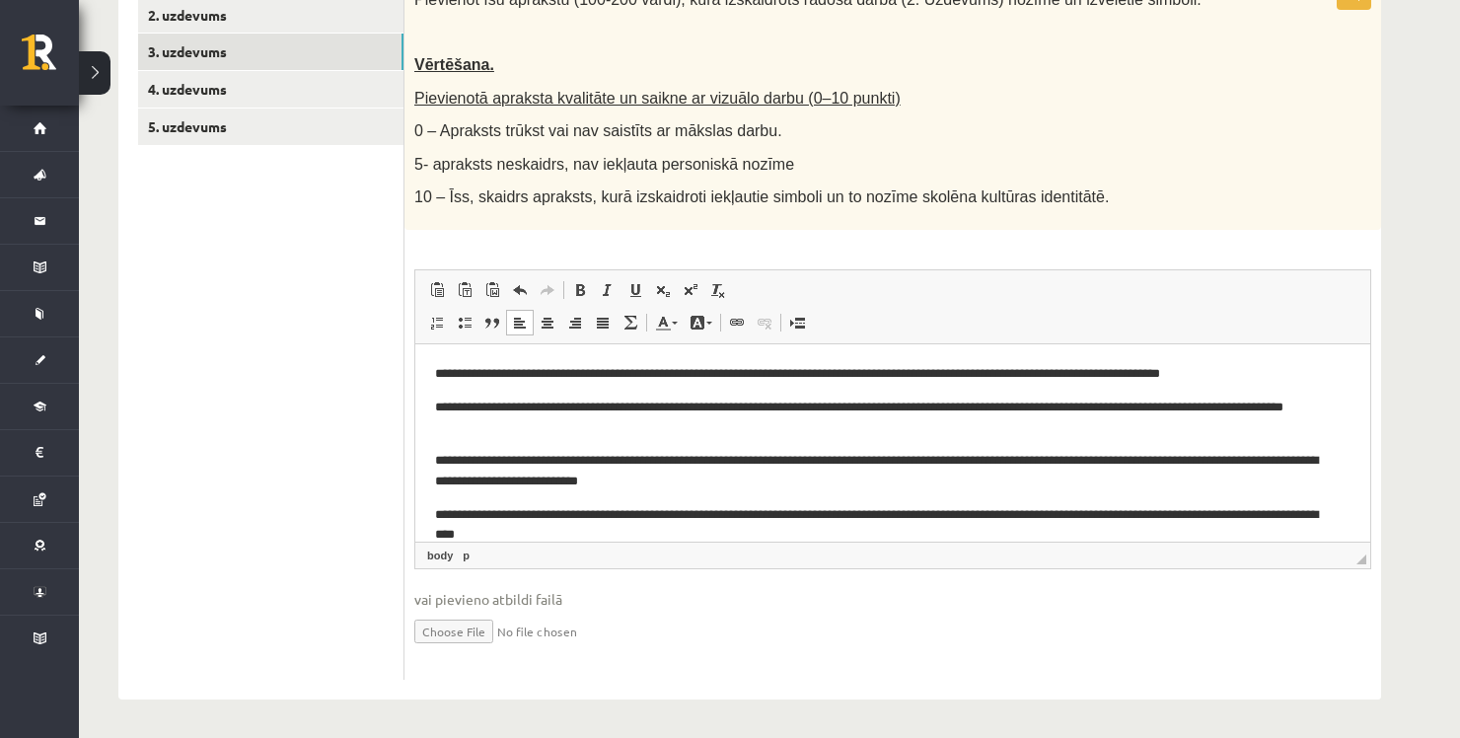
click at [809, 159] on p "5- apraksts neskaidrs, nav iekļauta personiskā nozīme" at bounding box center [843, 164] width 858 height 21
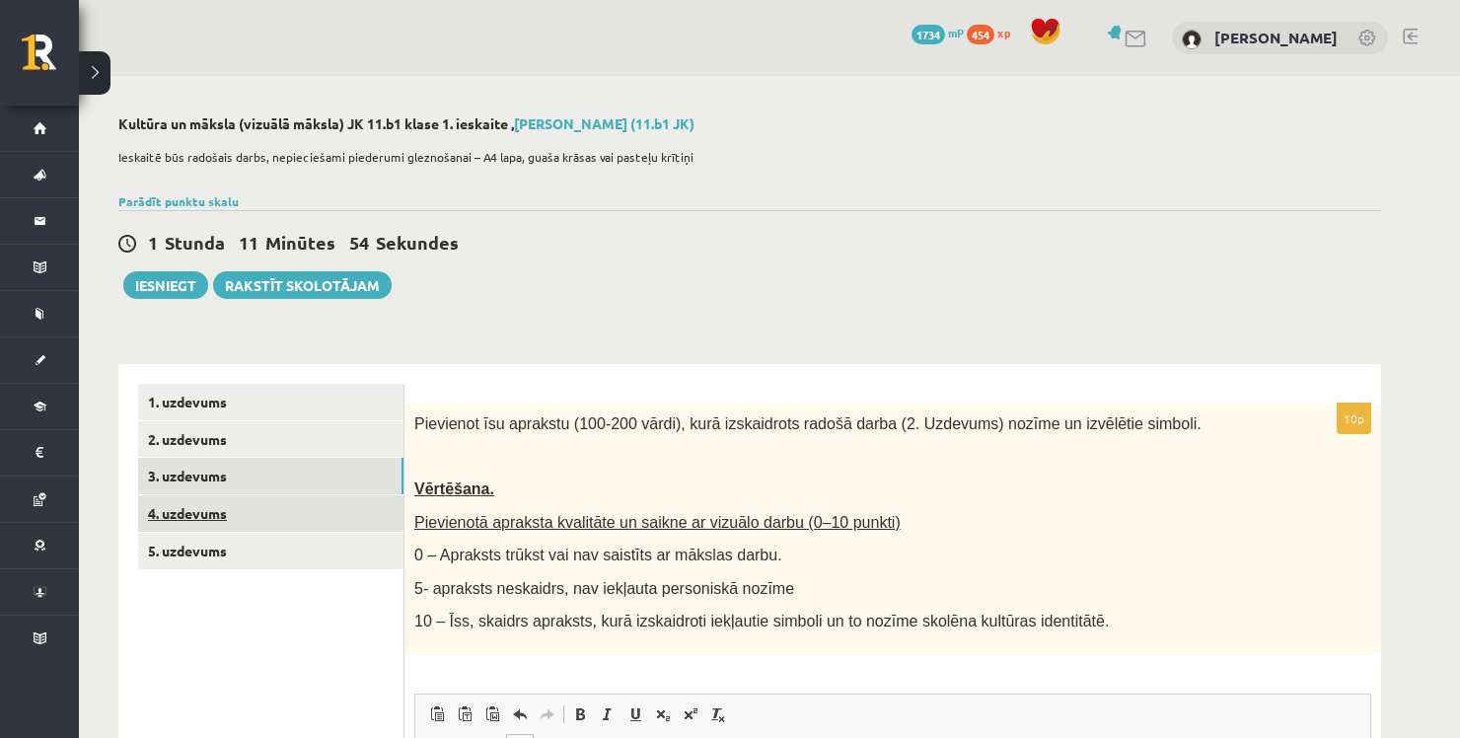
click at [210, 519] on link "4. uzdevums" at bounding box center [270, 513] width 265 height 37
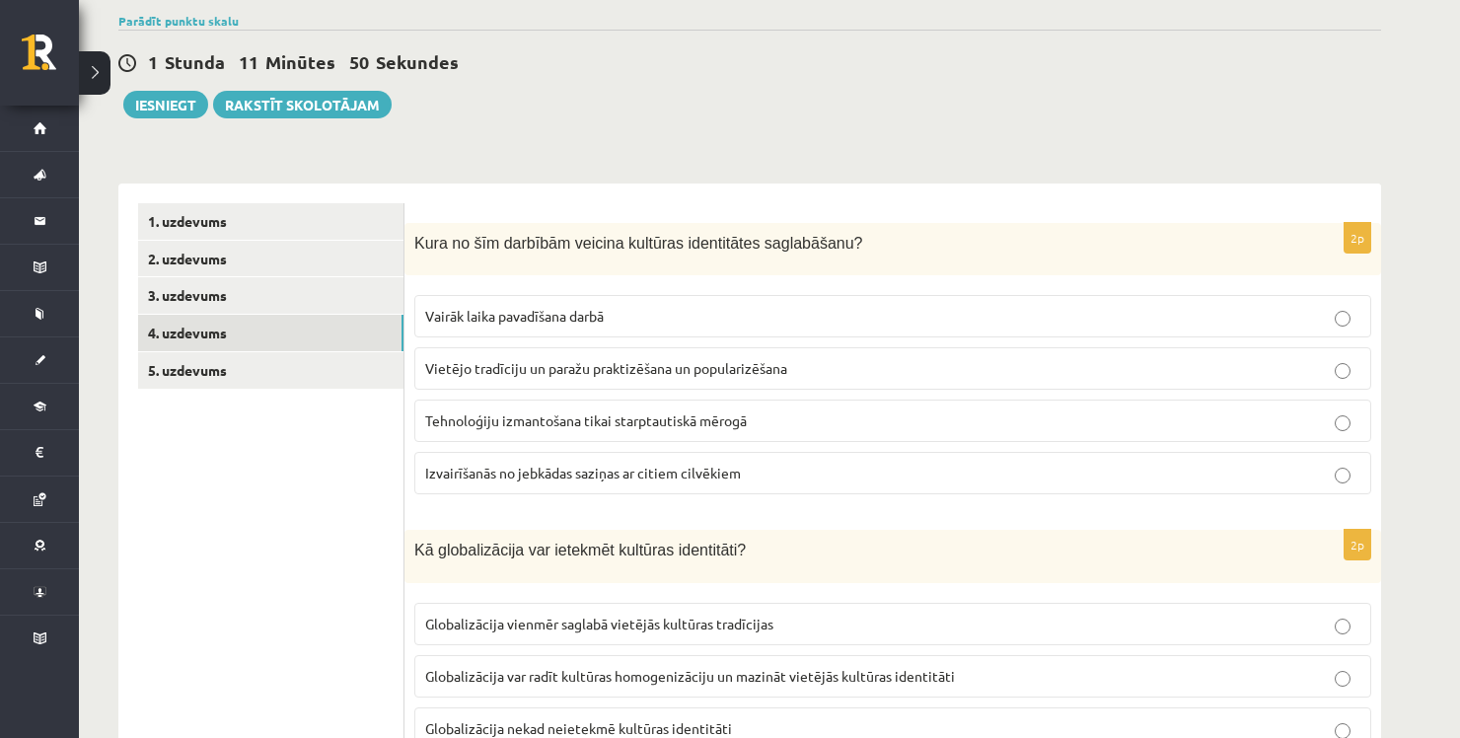
scroll to position [180, 0]
click at [212, 367] on link "5. uzdevums" at bounding box center [270, 371] width 265 height 37
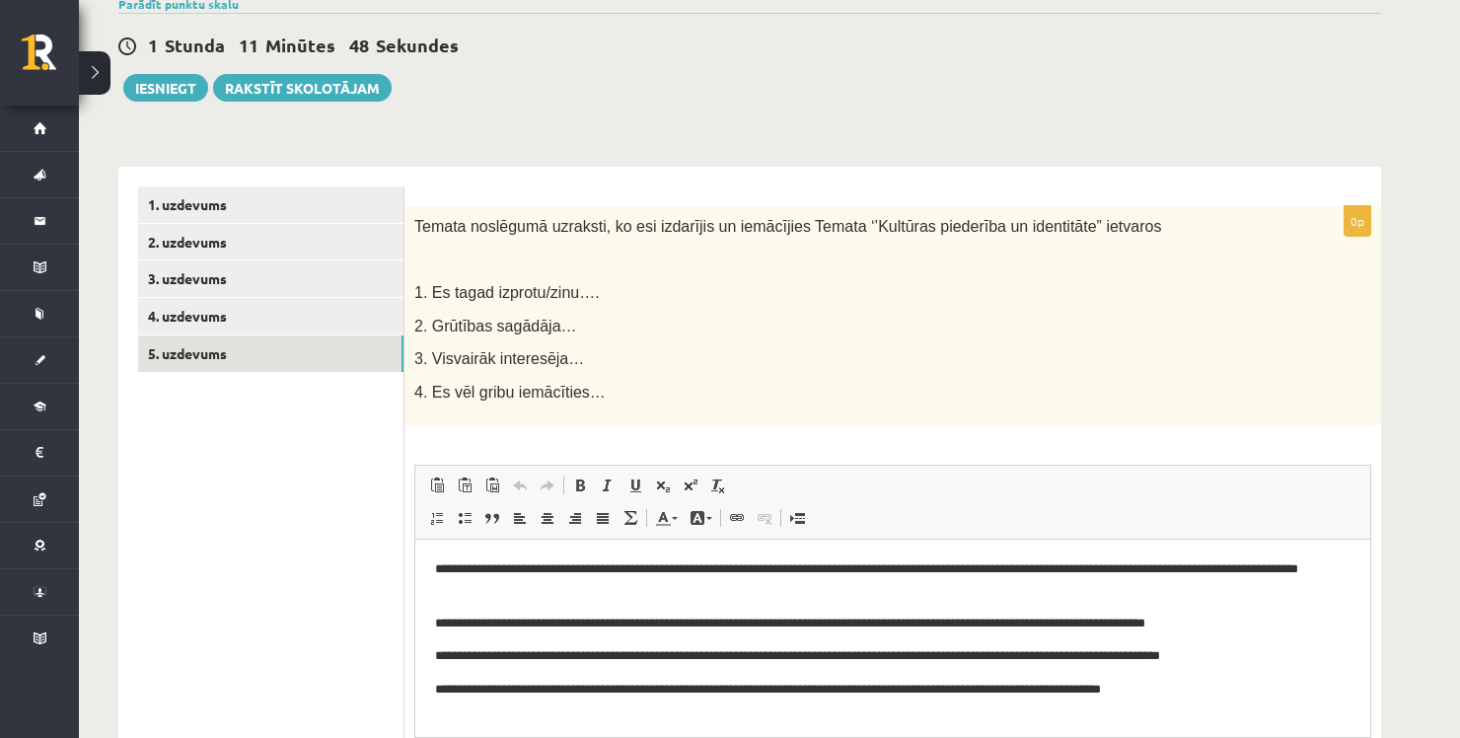
scroll to position [0, 0]
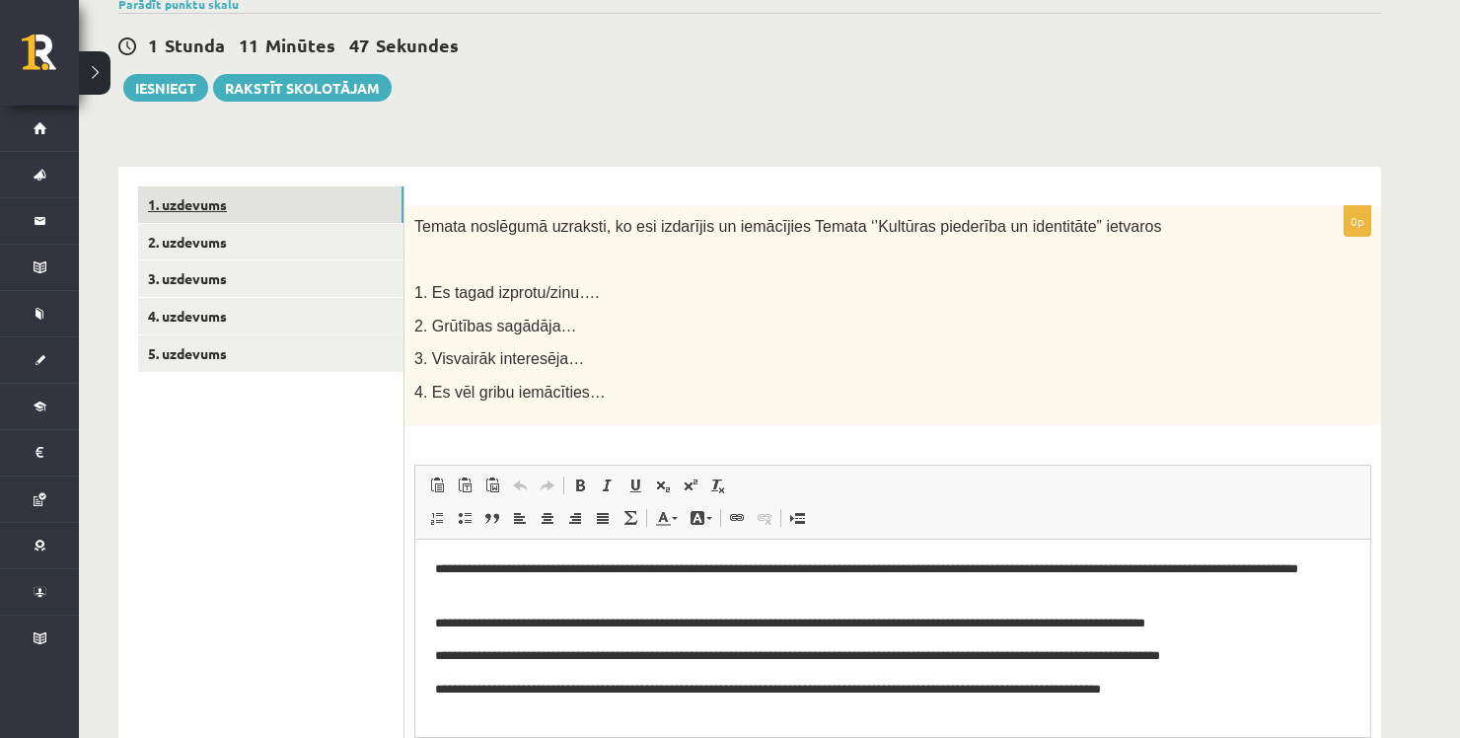
click at [191, 204] on link "1. uzdevums" at bounding box center [270, 204] width 265 height 37
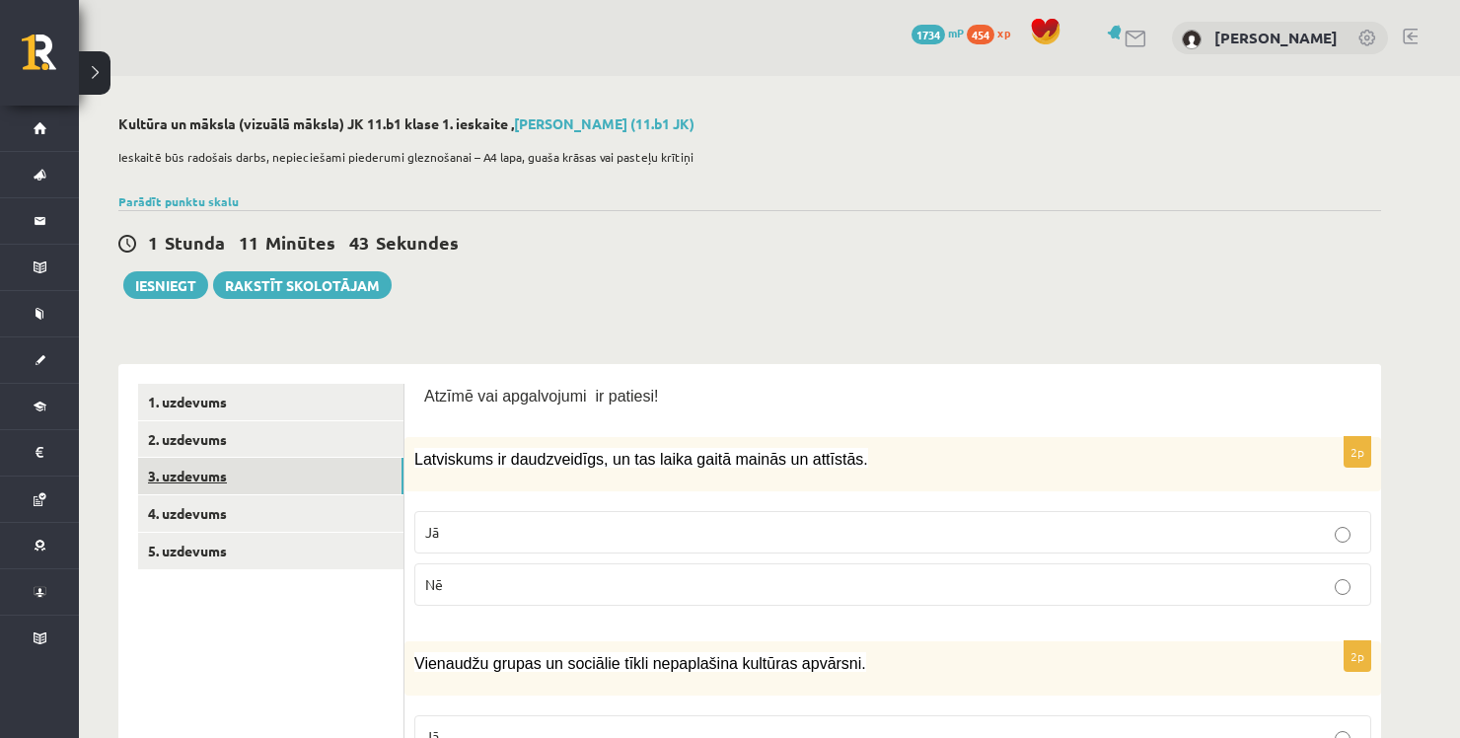
click at [215, 485] on link "3. uzdevums" at bounding box center [270, 476] width 265 height 37
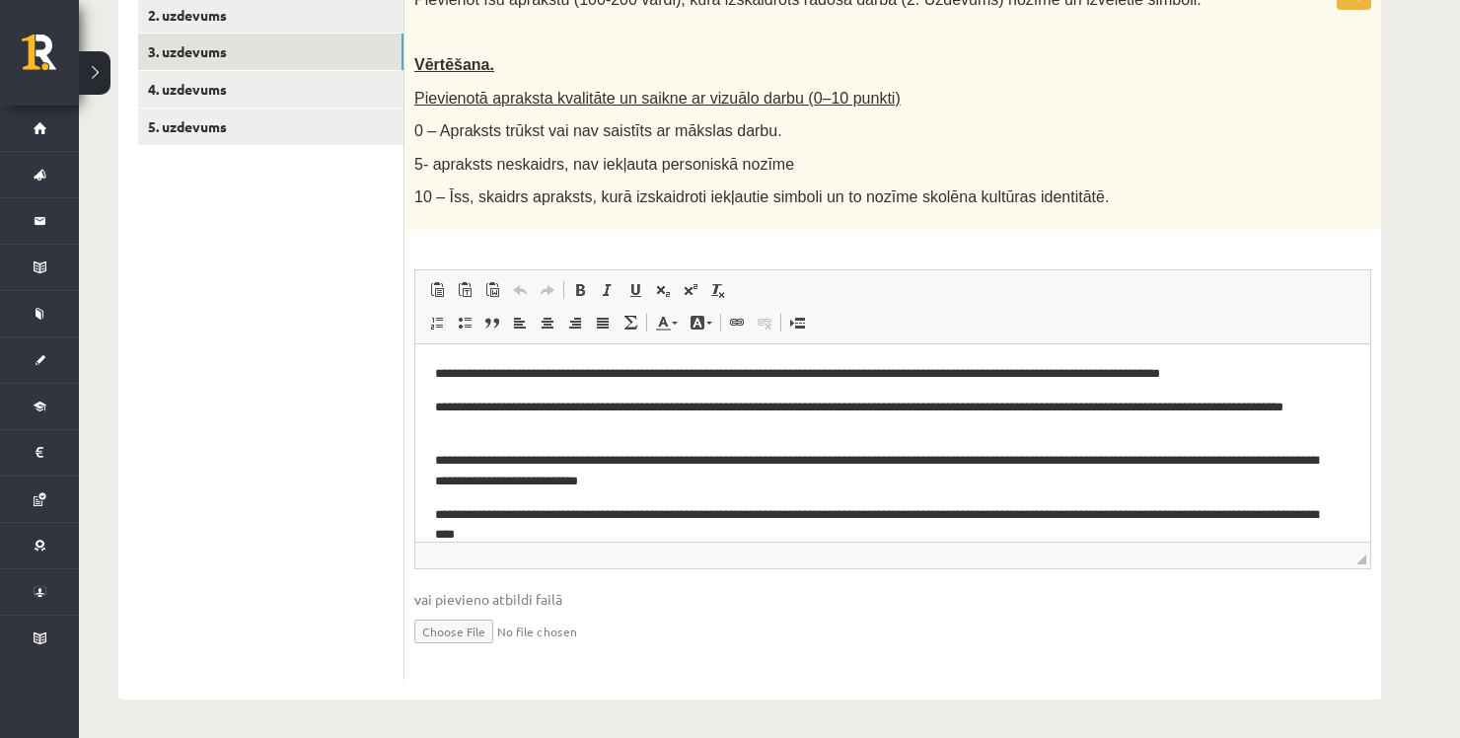
scroll to position [57, 0]
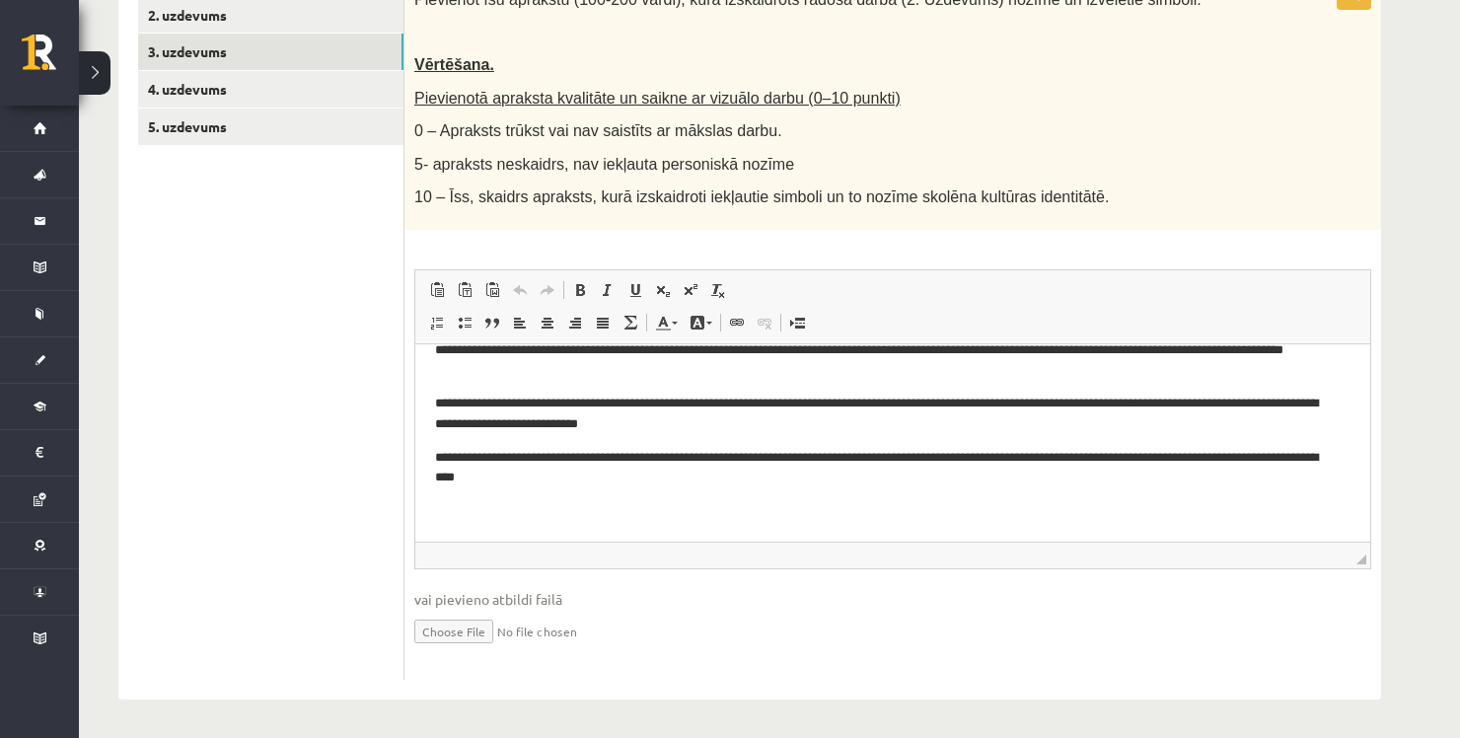
click at [315, 360] on ul "1. uzdevums 2. uzdevums 3. uzdevums 4. uzdevums 5. uzdevums" at bounding box center [271, 320] width 266 height 720
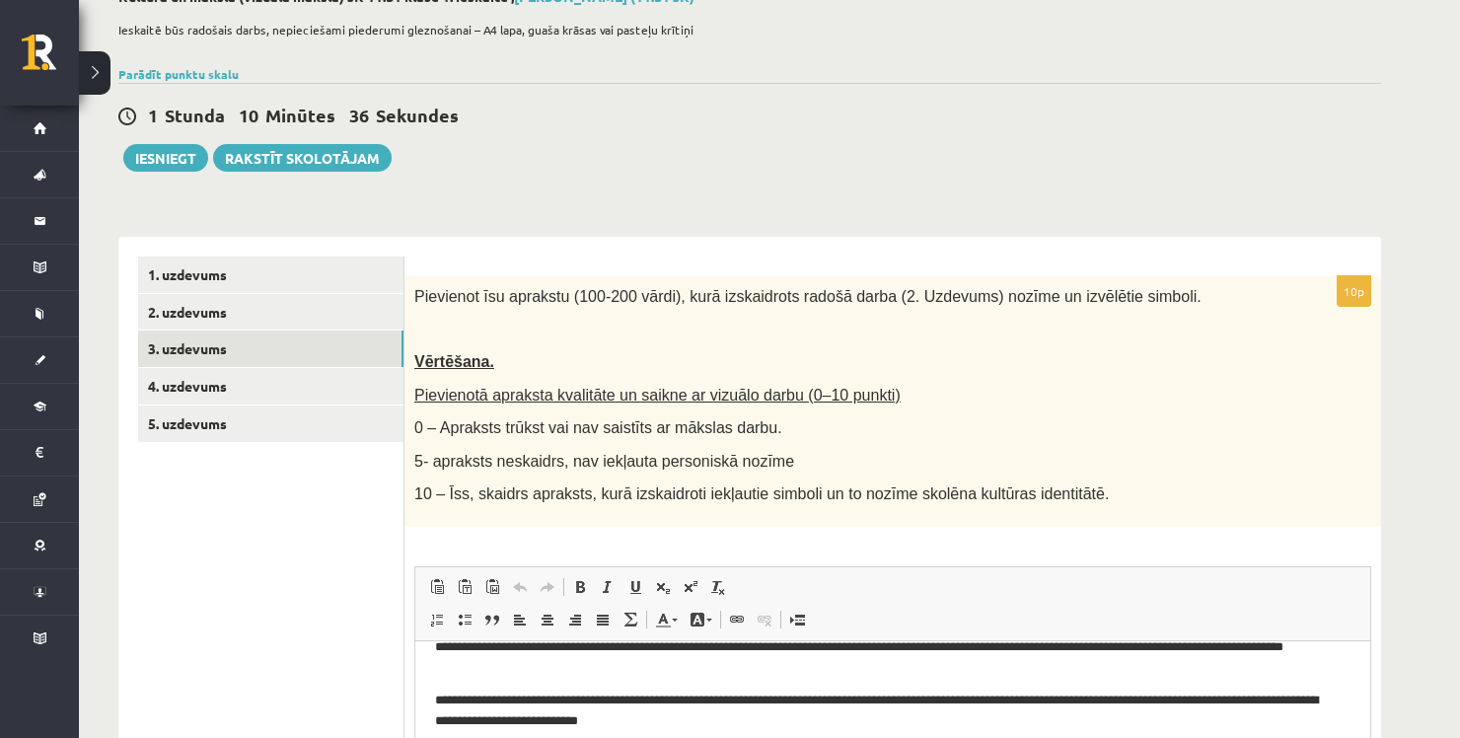
scroll to position [125, 0]
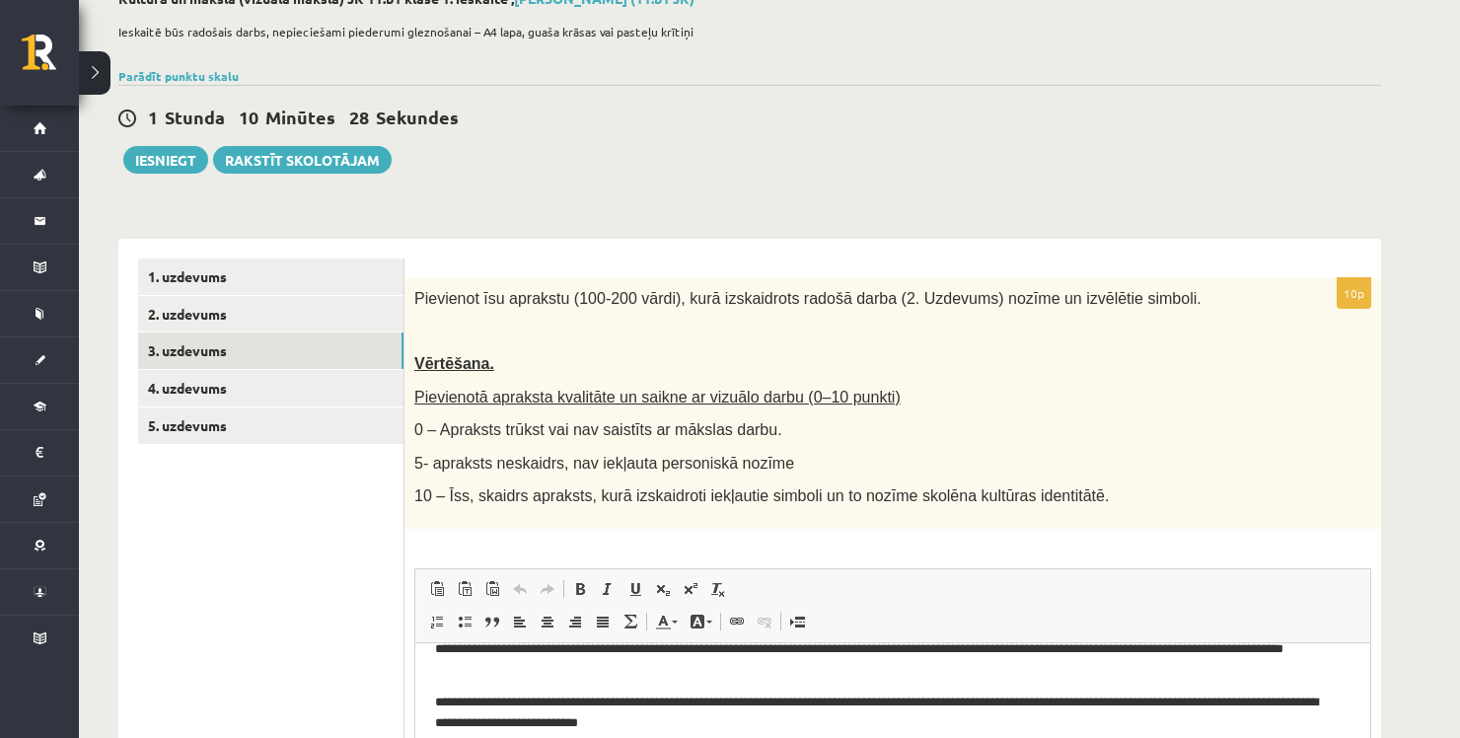
click at [532, 169] on div "1 Stunda 10 Minūtes 28 Sekundes Ieskaite saglabāta! Iesniegt Rakstīt skolotājam" at bounding box center [749, 129] width 1263 height 89
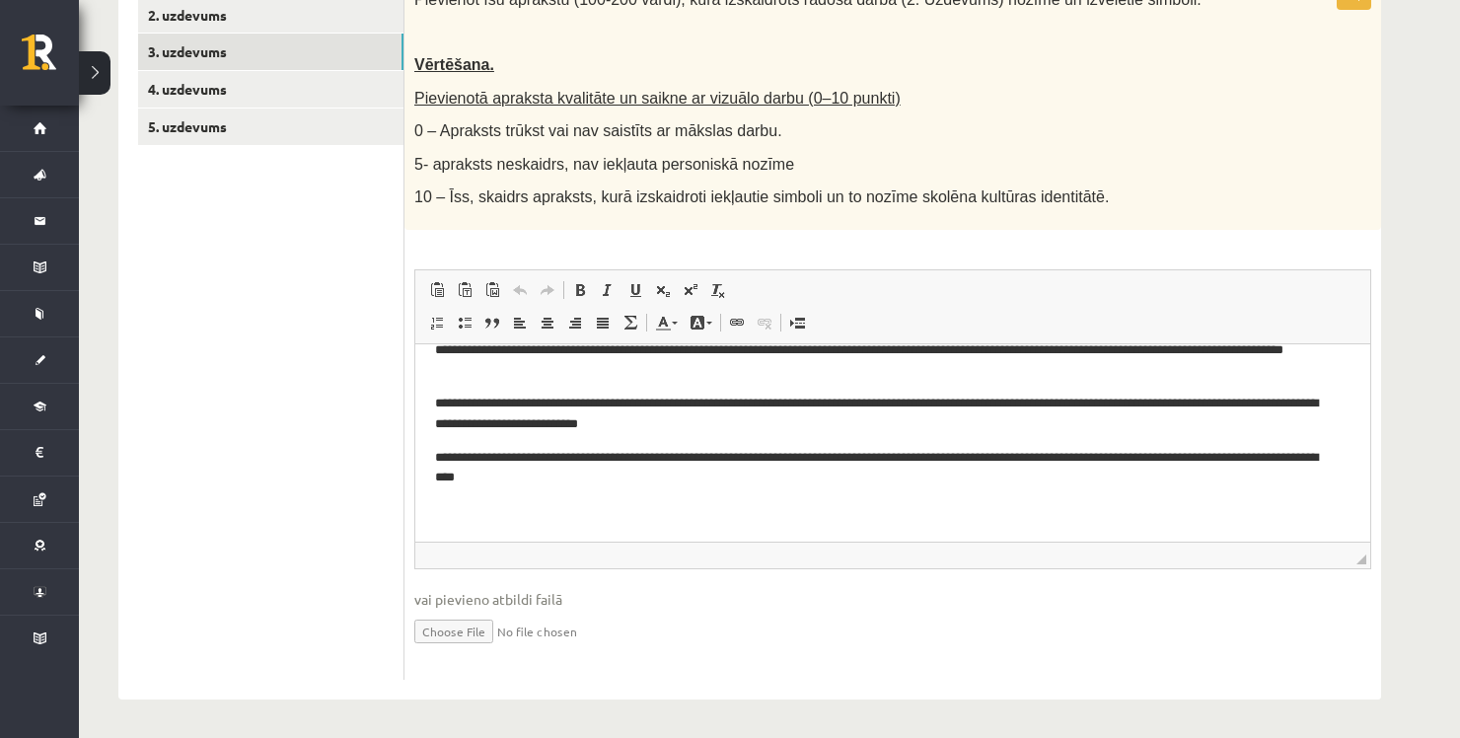
scroll to position [0, 0]
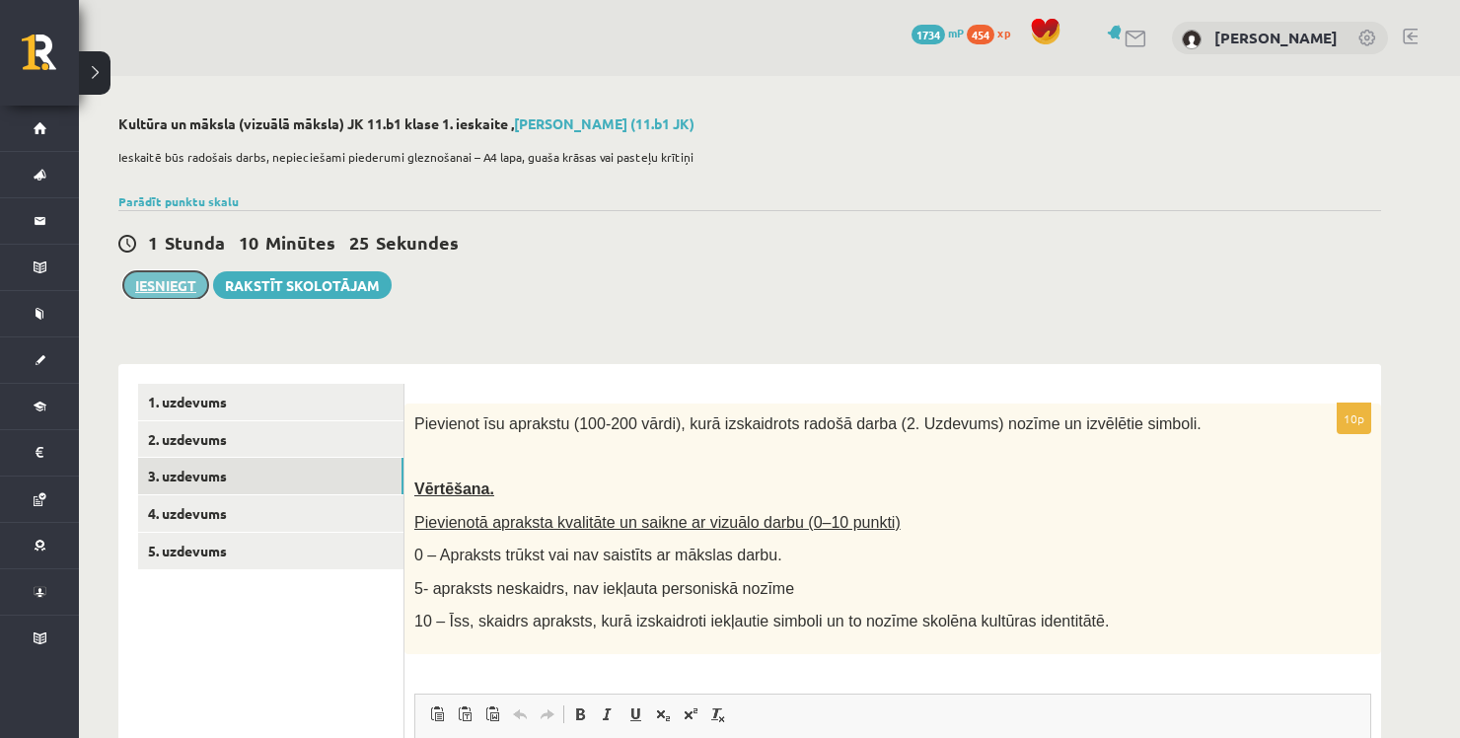
click at [172, 284] on button "Iesniegt" at bounding box center [165, 285] width 85 height 28
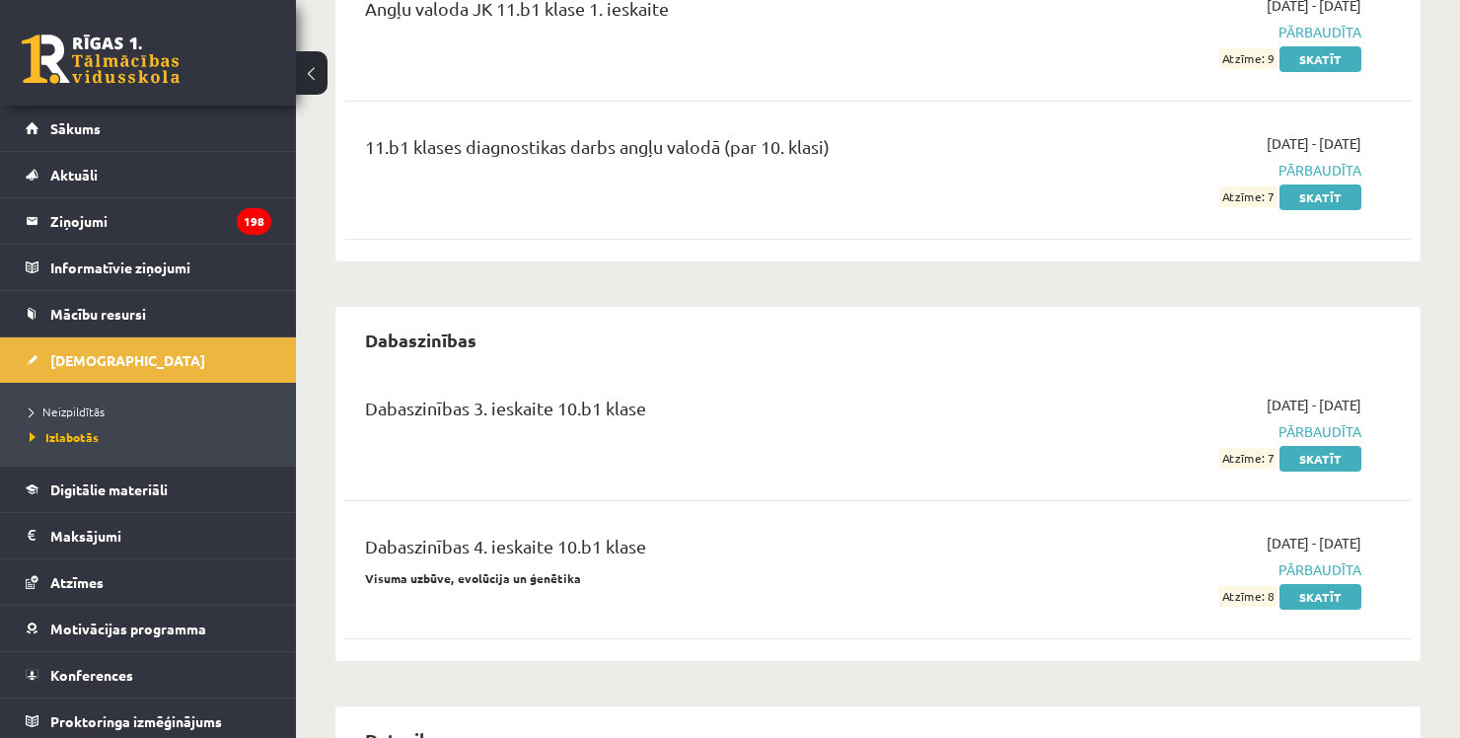
scroll to position [770, 0]
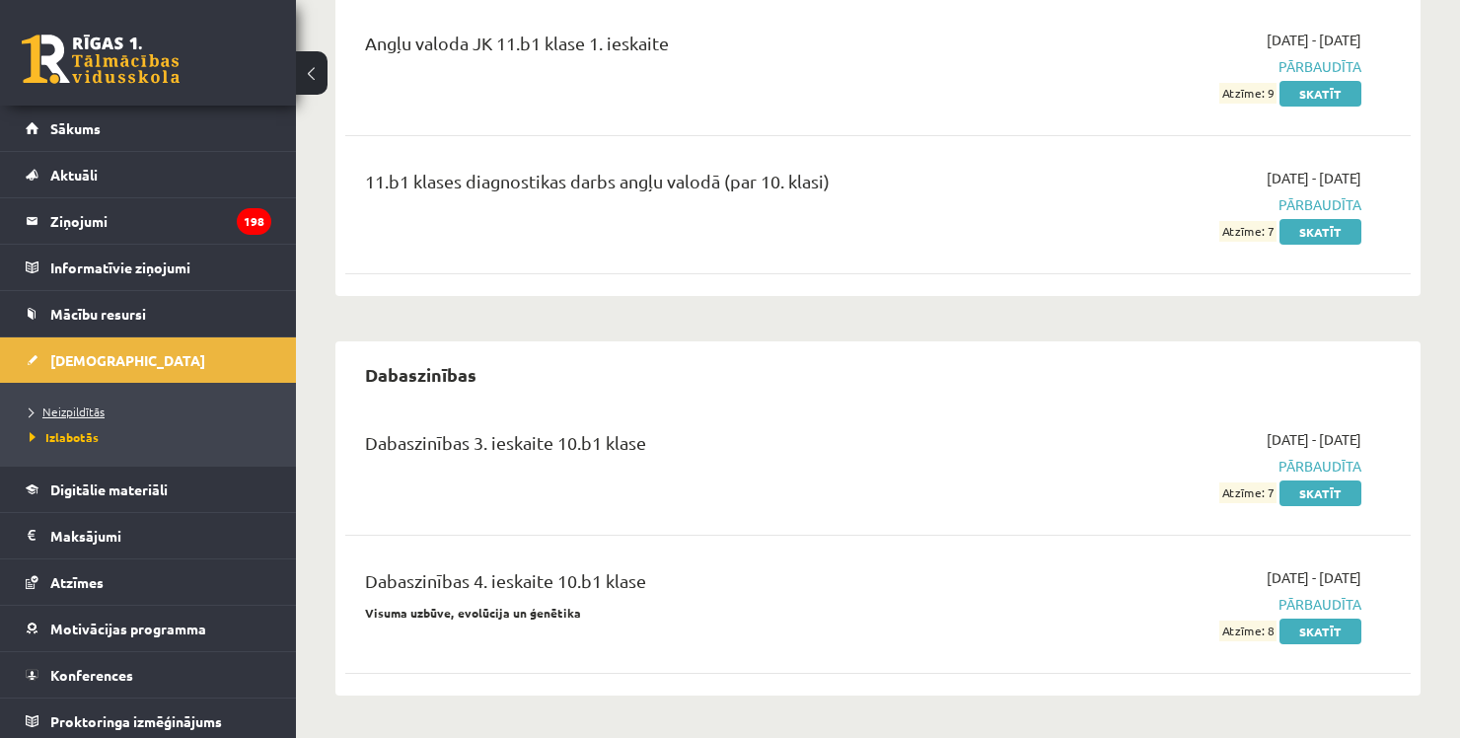
click at [73, 411] on span "Neizpildītās" at bounding box center [67, 412] width 75 height 16
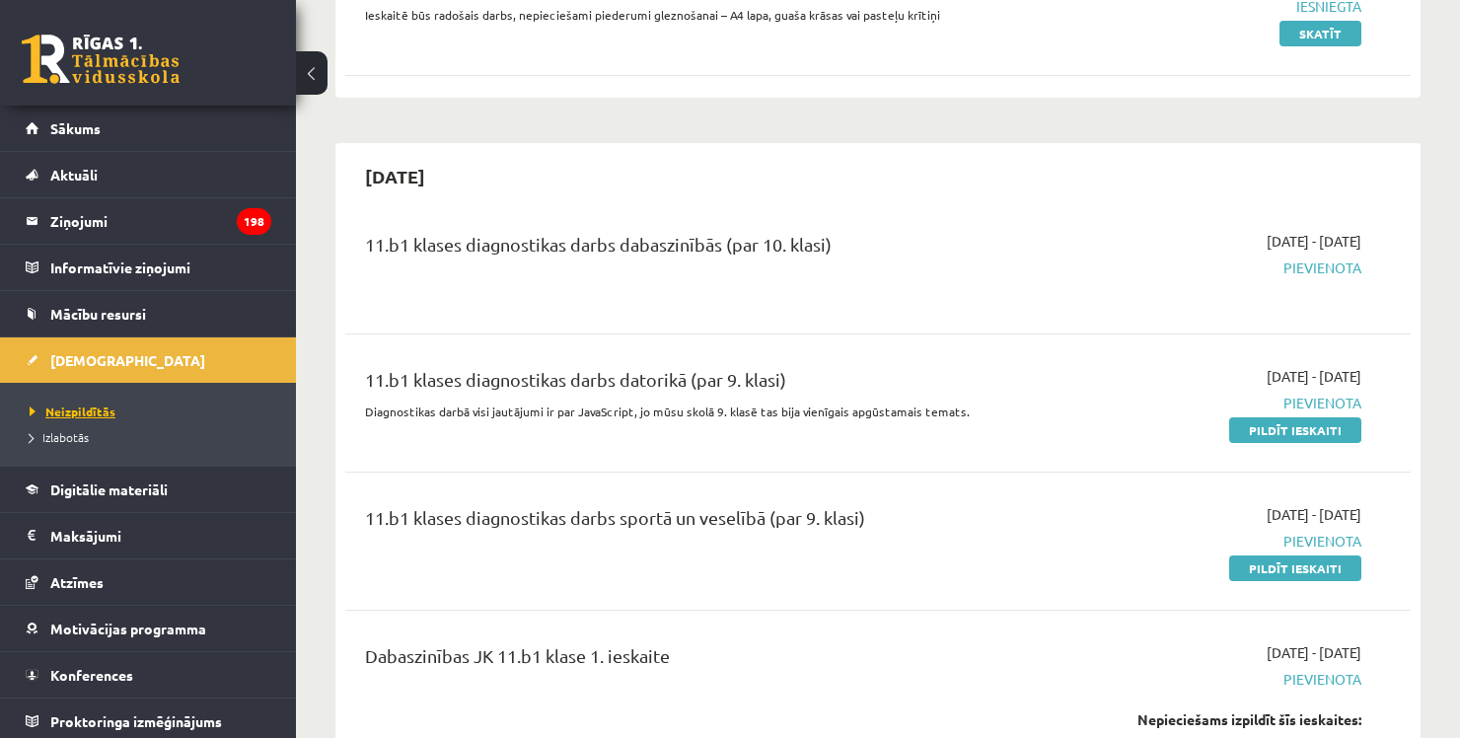
click at [73, 411] on span "Neizpildītās" at bounding box center [73, 412] width 86 height 16
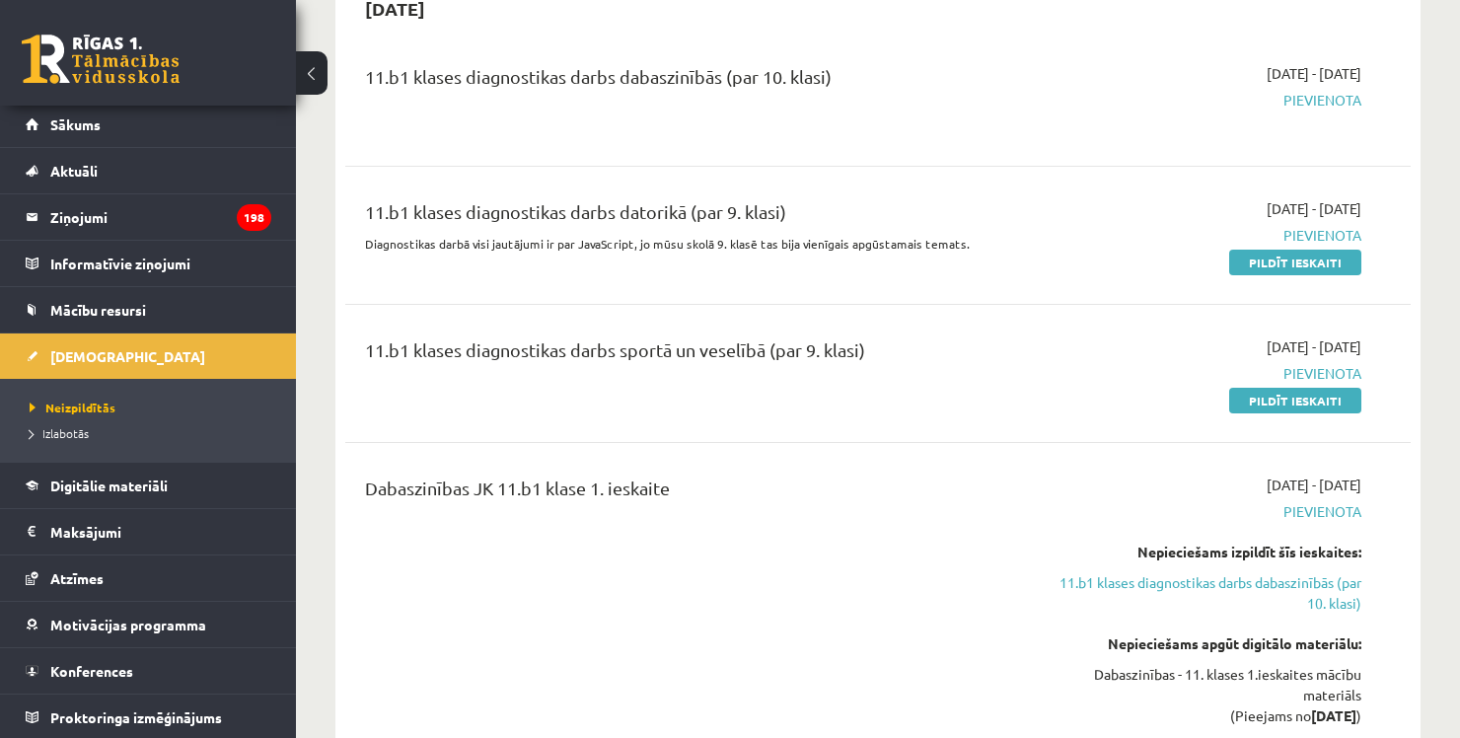
scroll to position [745, 0]
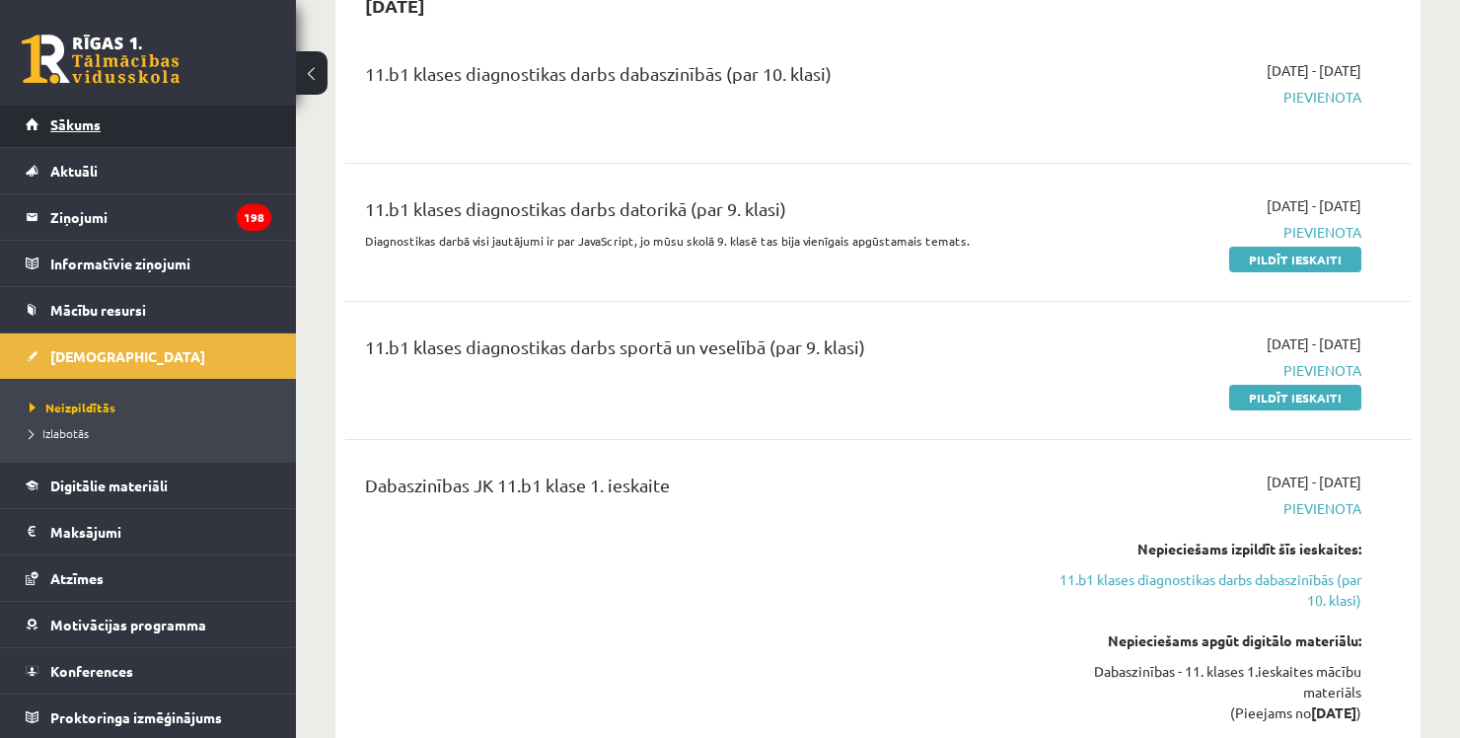
click at [206, 125] on link "Sākums" at bounding box center [149, 124] width 246 height 45
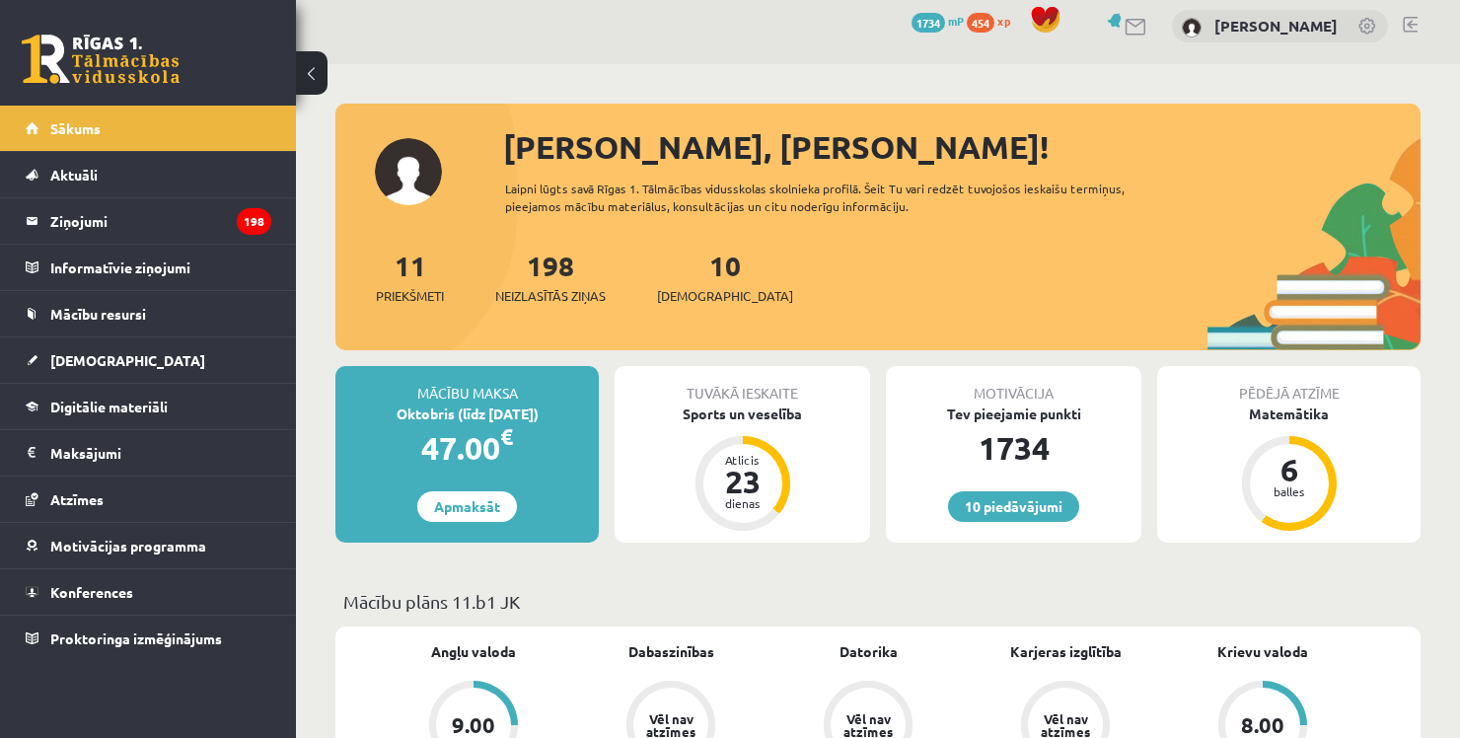
scroll to position [16, 0]
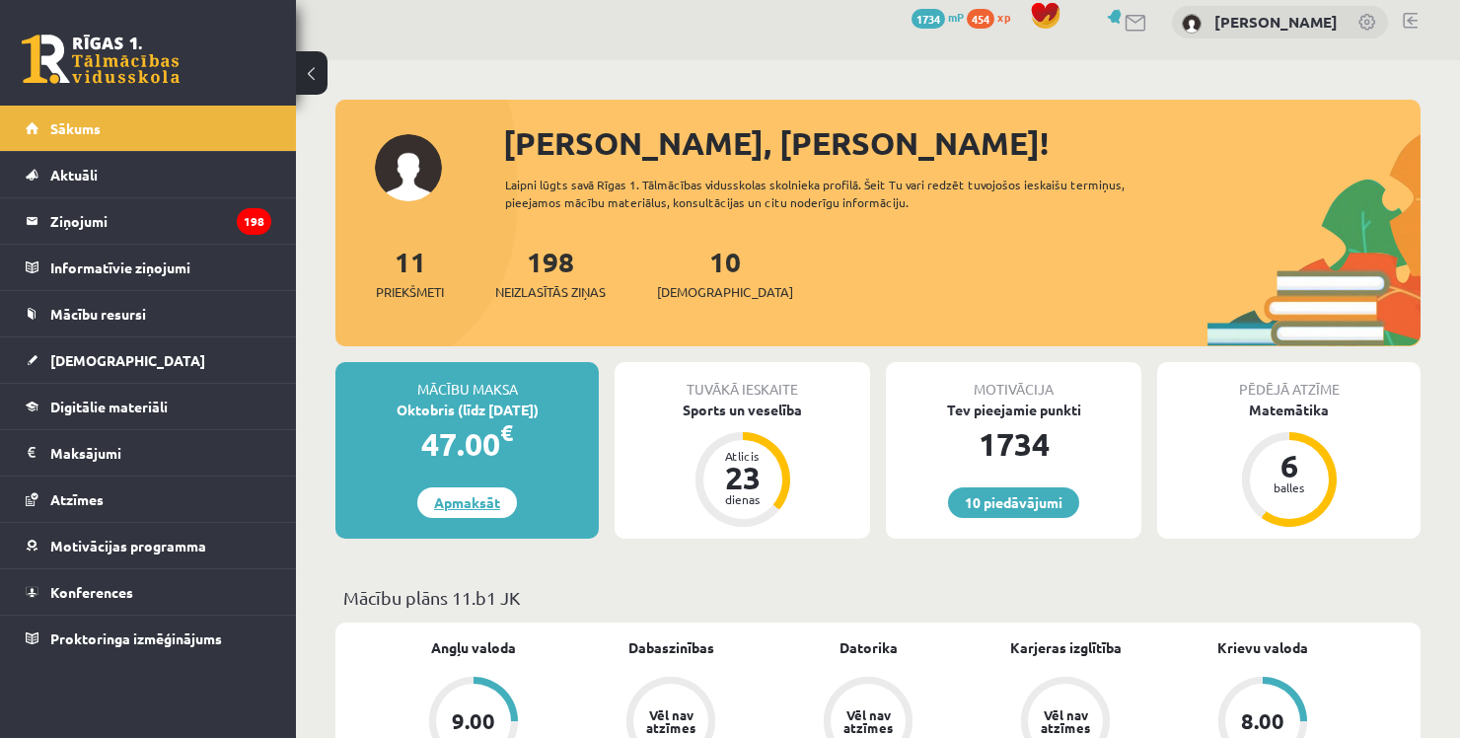
click at [441, 499] on link "Apmaksāt" at bounding box center [467, 502] width 100 height 31
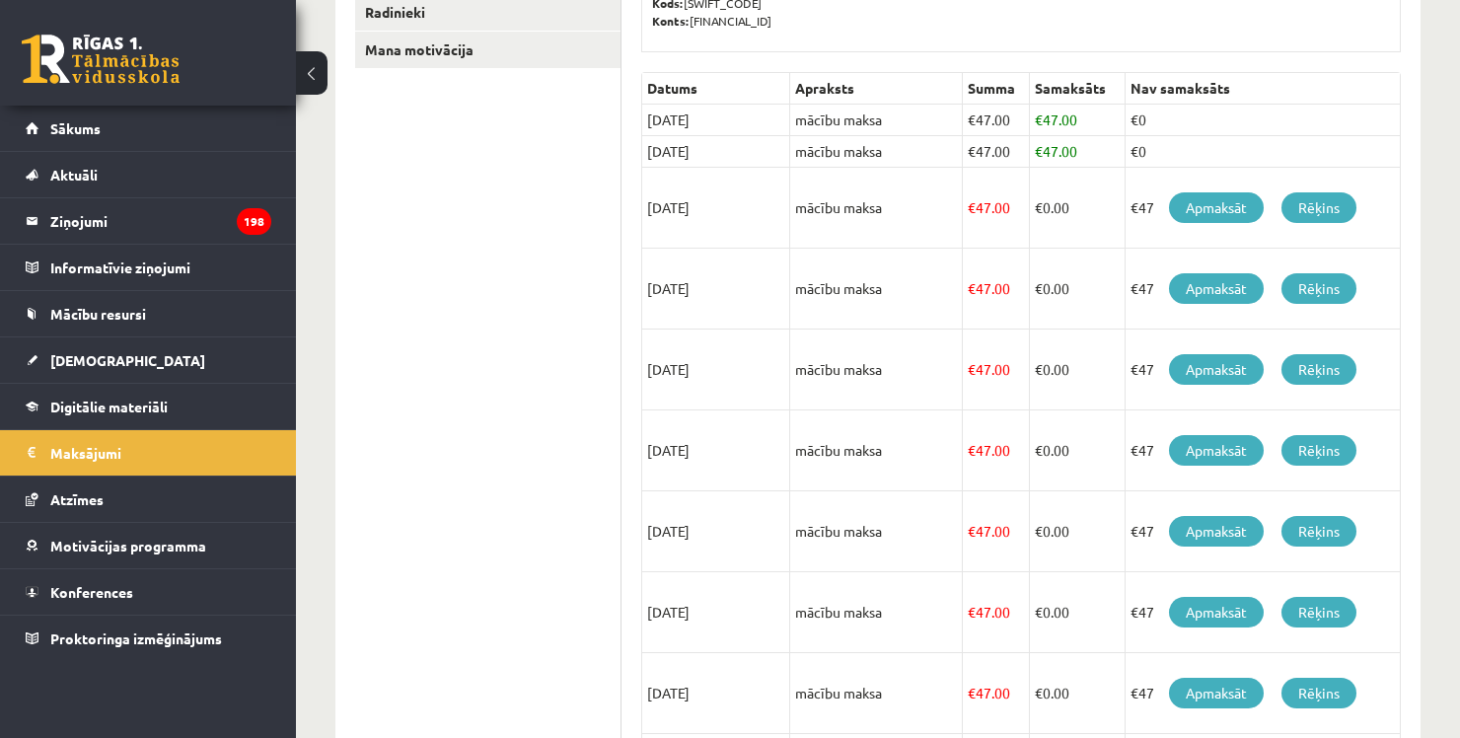
scroll to position [608, 0]
